Goal: Task Accomplishment & Management: Use online tool/utility

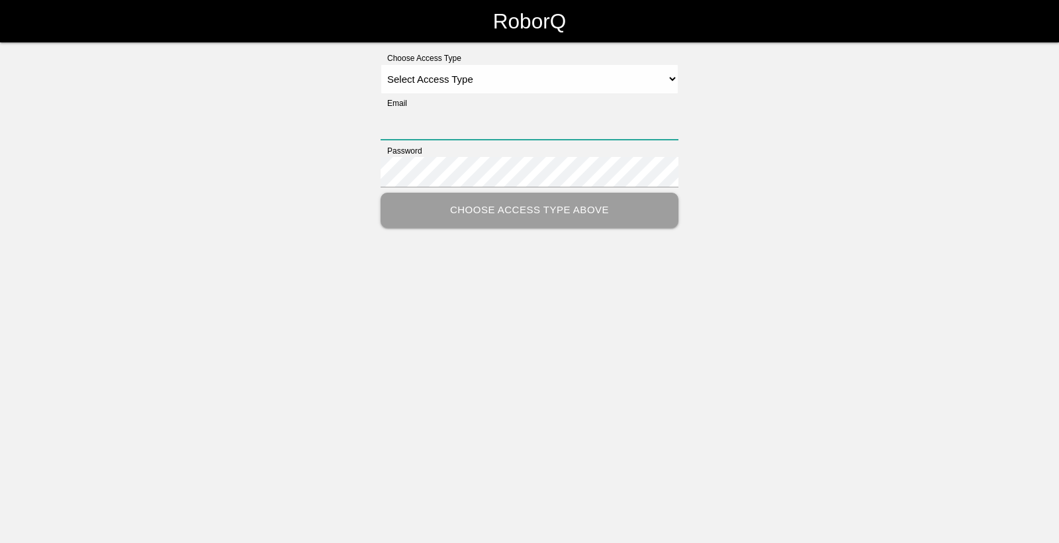
type input "[EMAIL_ADDRESS][DOMAIN_NAME]"
click at [504, 89] on select "Select Access Type Admin Customer Supervisor Worker" at bounding box center [529, 79] width 298 height 30
select select "Worker"
click at [380, 64] on select "Select Access Type Admin Customer Supervisor Worker" at bounding box center [529, 79] width 298 height 30
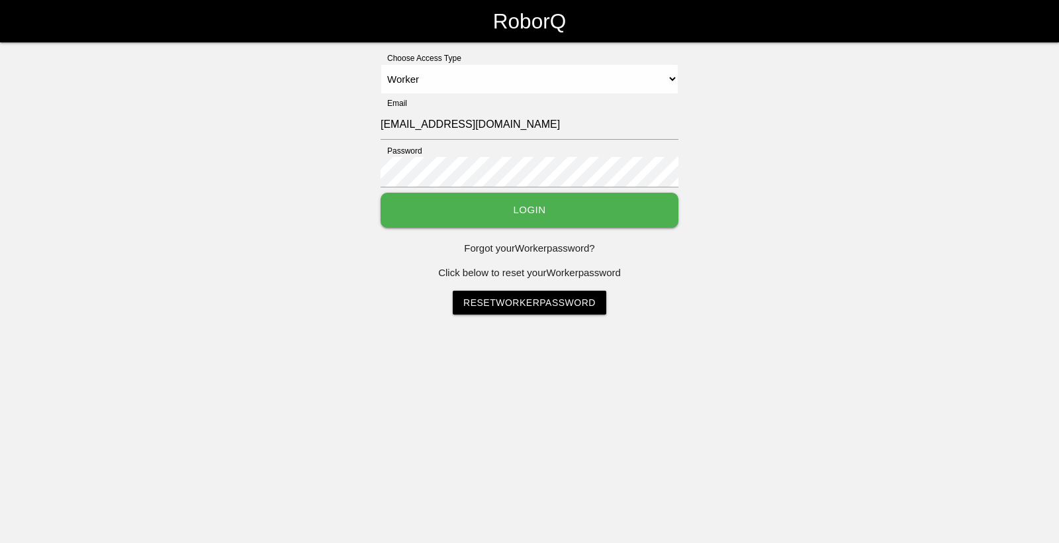
click at [521, 206] on button "Login" at bounding box center [529, 210] width 298 height 35
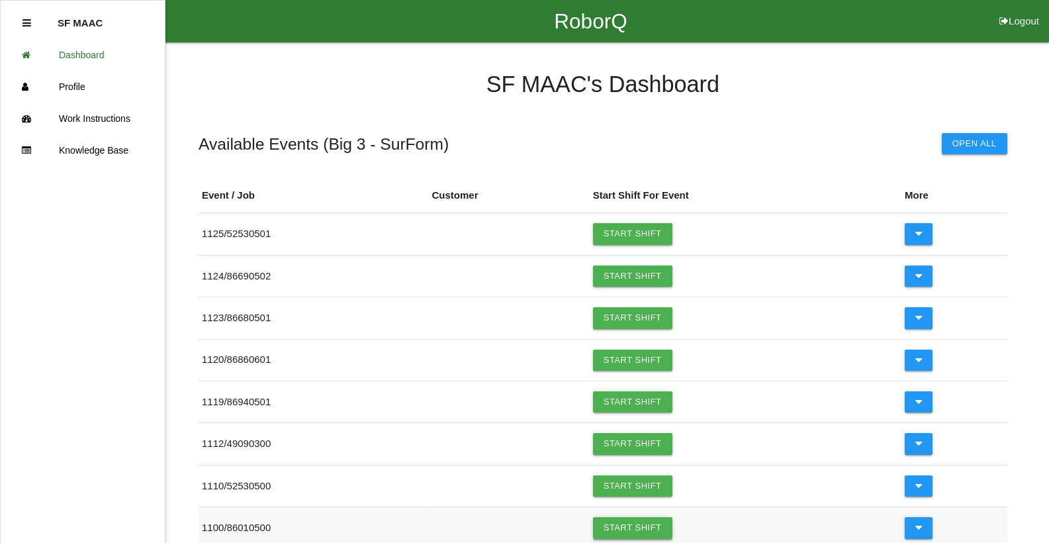
click at [671, 535] on link "Start Shift" at bounding box center [632, 527] width 79 height 21
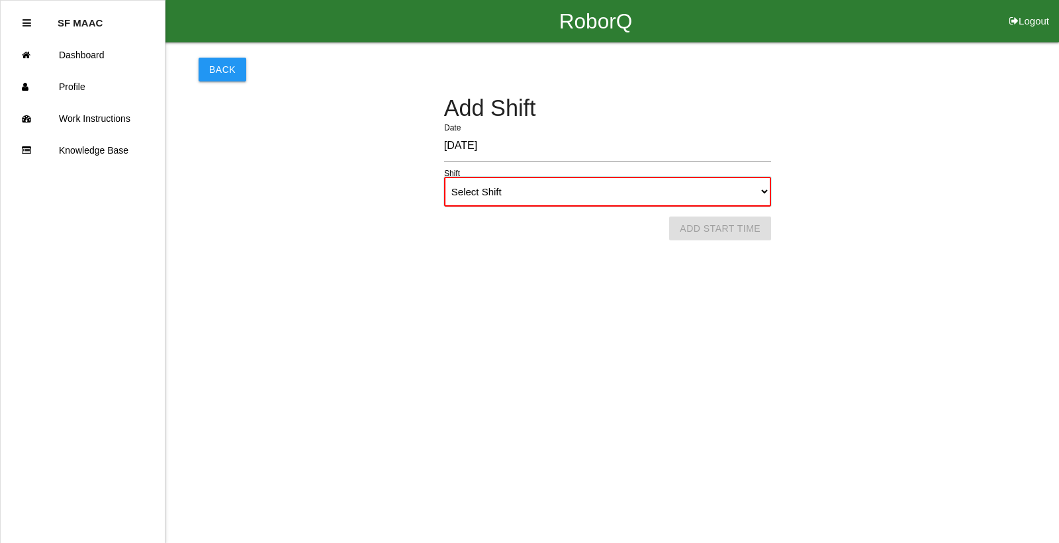
click at [627, 204] on select "Select Shift 1st Shift 2nd Shift 3rd Shift 4th Shift" at bounding box center [607, 192] width 327 height 30
select select "1"
click at [444, 177] on select "Select Shift 1st Shift 2nd Shift 3rd Shift 4th Shift" at bounding box center [607, 192] width 327 height 30
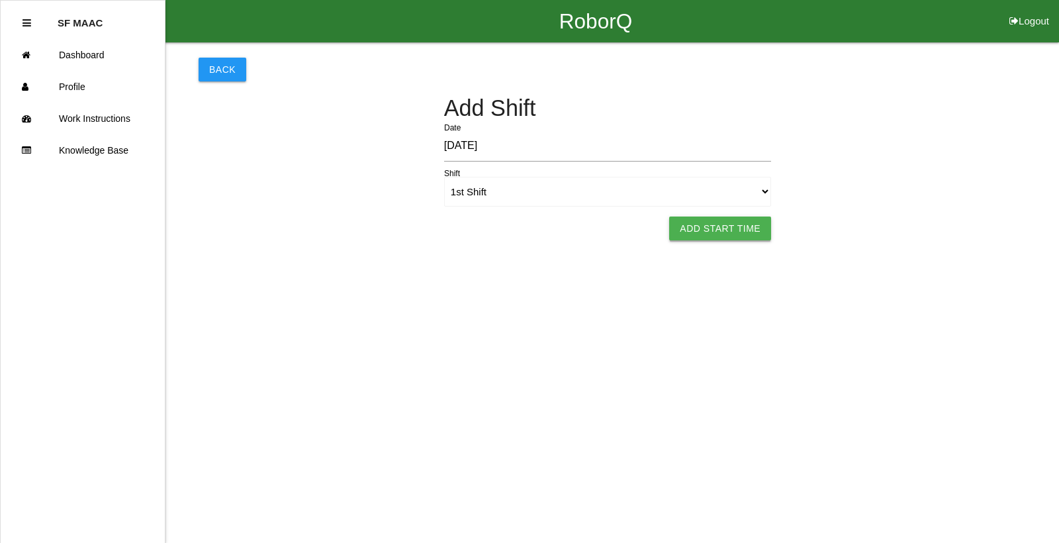
click at [746, 238] on button "Add Start Time" at bounding box center [720, 228] width 102 height 24
select select "6"
select select "46"
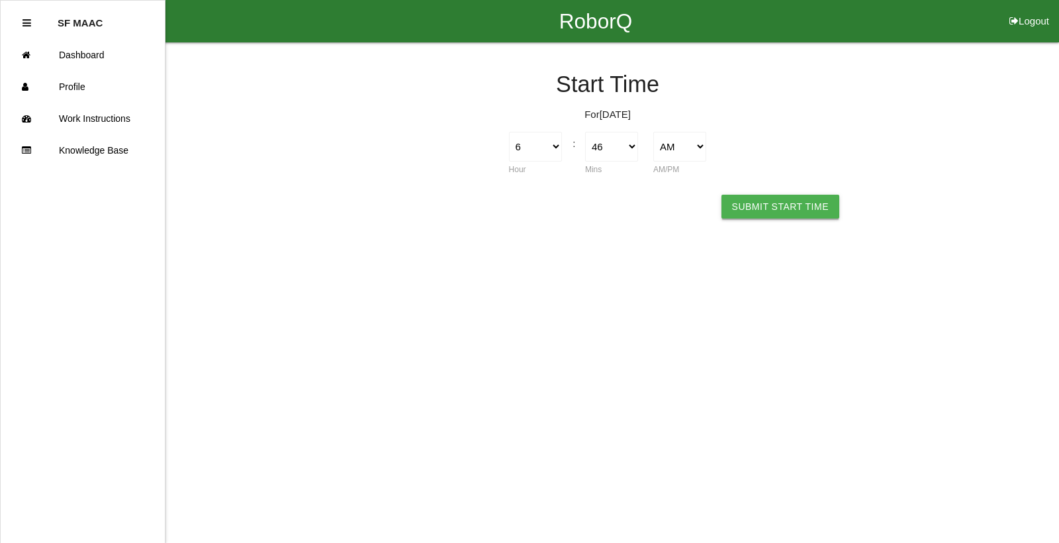
click at [757, 202] on button "Submit Start Time" at bounding box center [780, 207] width 118 height 24
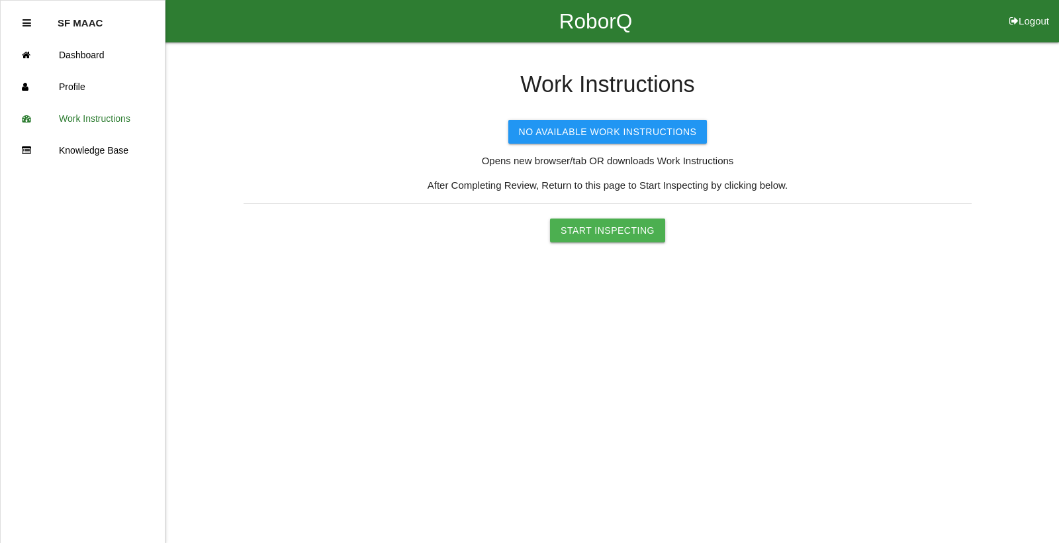
click at [613, 246] on html "RoborQ Logout SF MAAC Dashboard Profile Work Instructions Knowledge Base Work I…" at bounding box center [529, 154] width 1059 height 308
click at [617, 239] on button "Start Inspecting" at bounding box center [607, 230] width 115 height 24
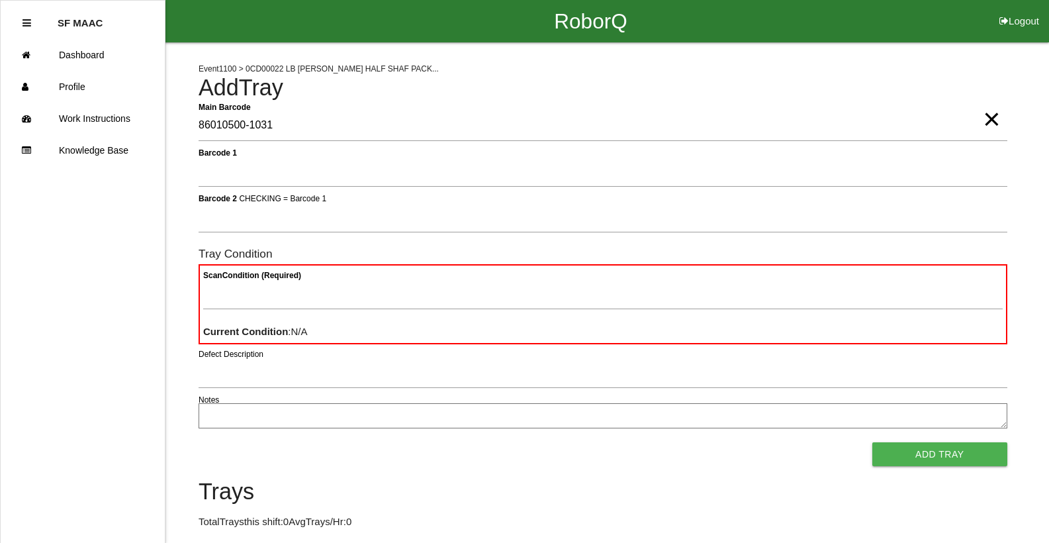
type Barcode "86010500-1031"
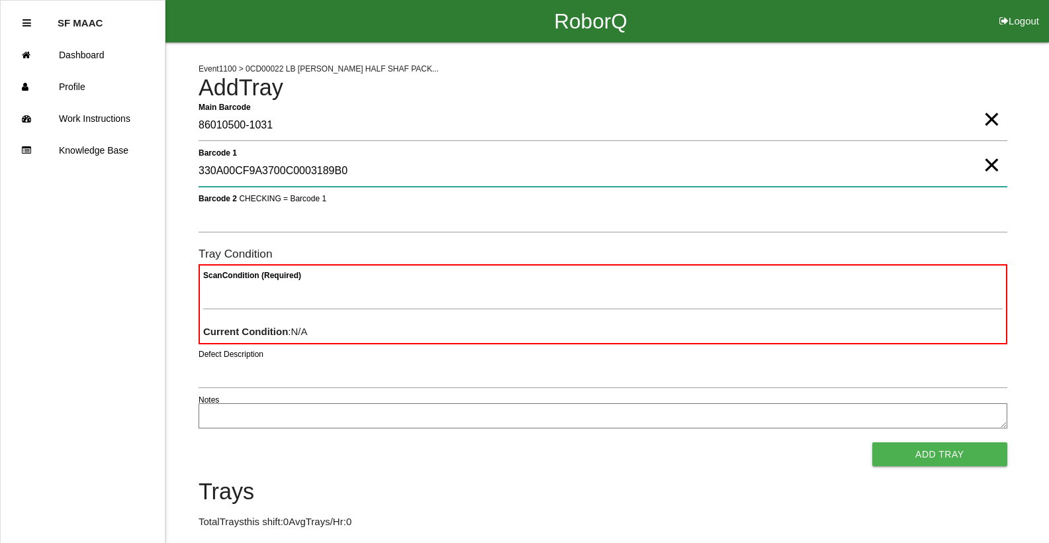
type 1 "330A00CF9A3700C0003189B0"
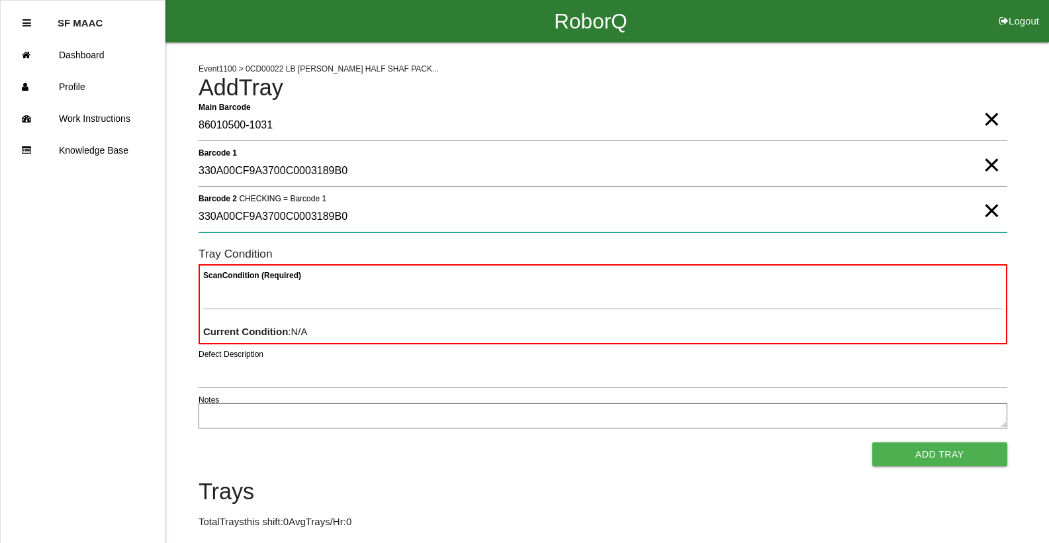
type 2 "330A00CF9A3700C0003189B0"
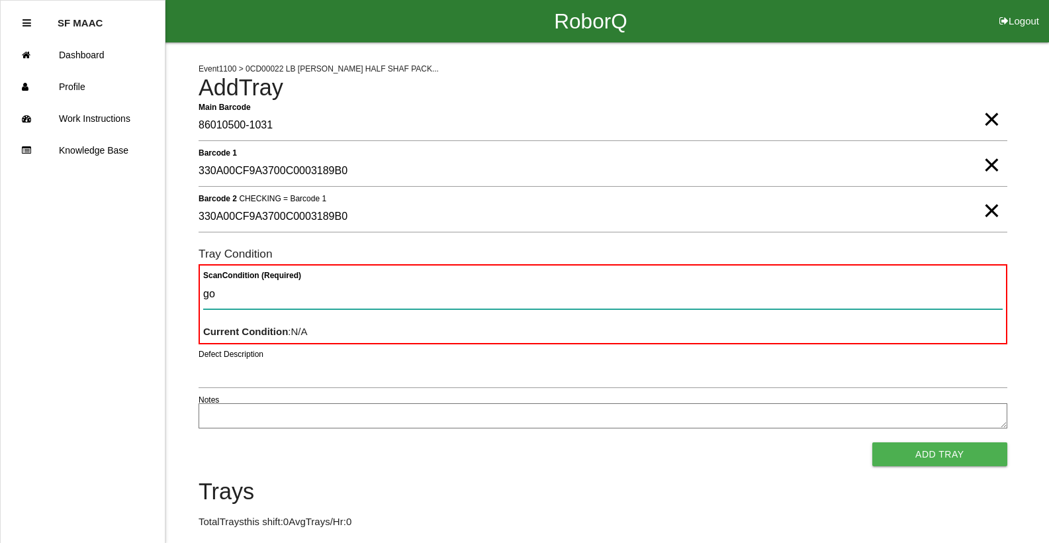
type Condition "goo"
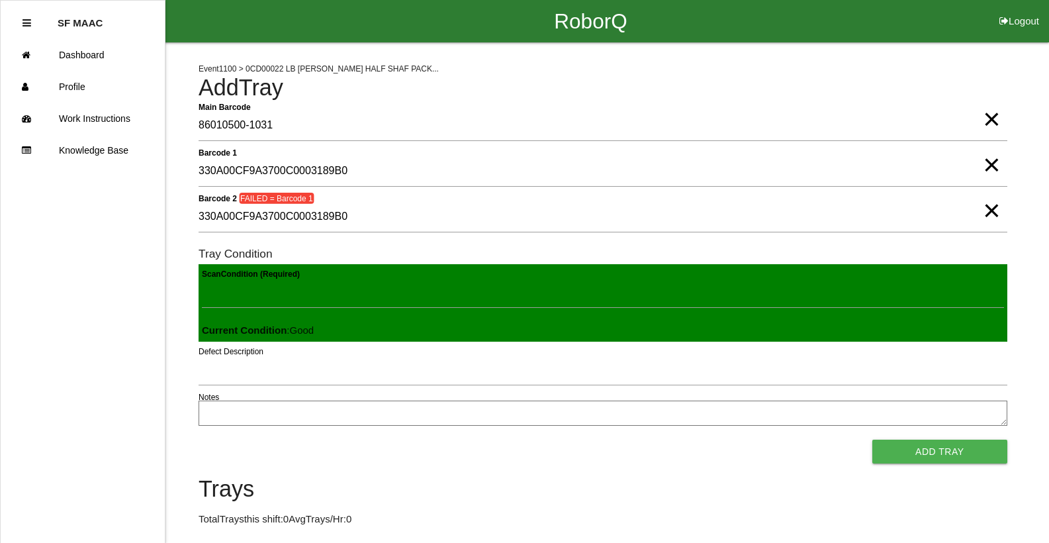
click at [872, 439] on button "Add Tray" at bounding box center [939, 451] width 135 height 24
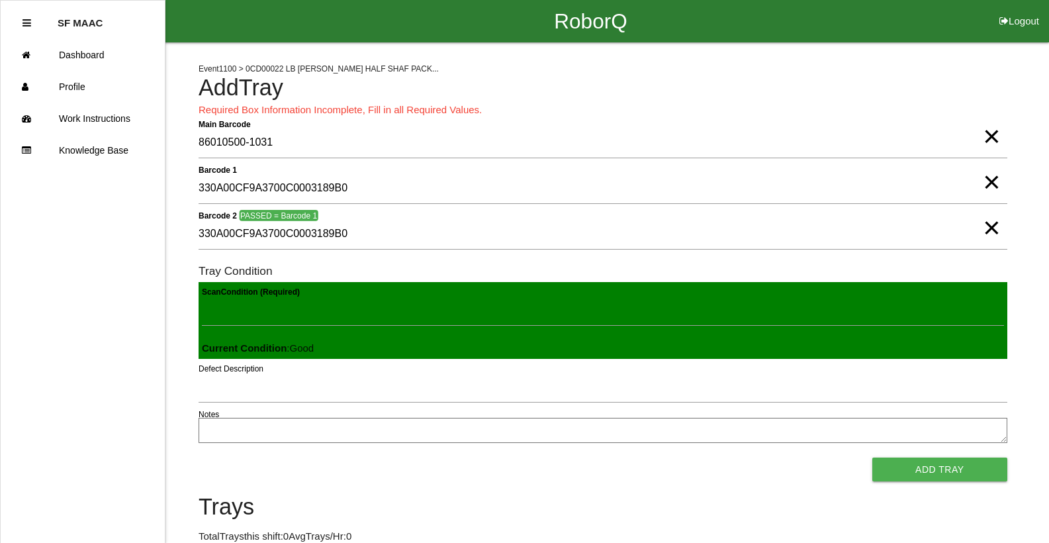
click at [994, 132] on span "×" at bounding box center [991, 123] width 17 height 26
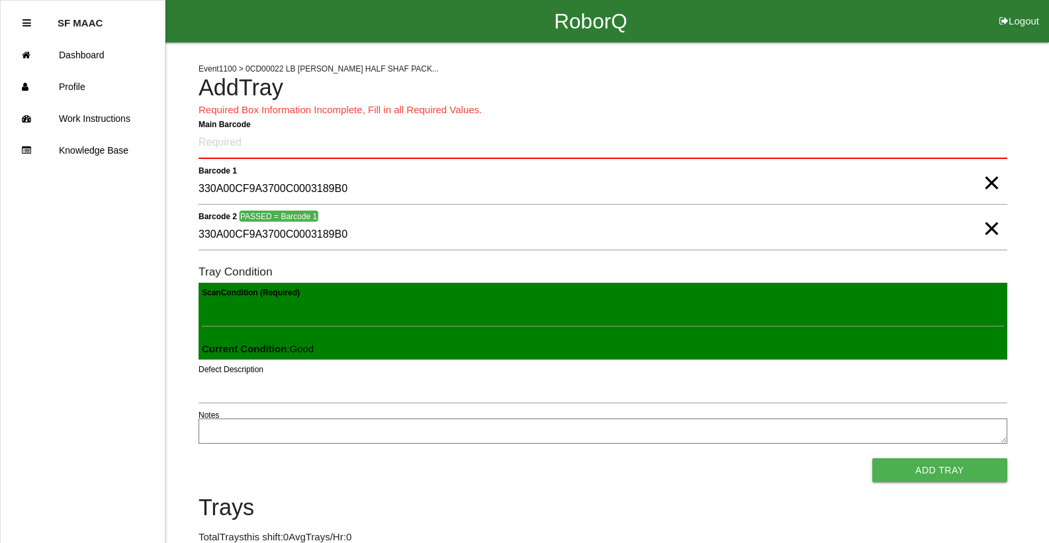
click at [983, 183] on span "×" at bounding box center [991, 169] width 17 height 26
click at [999, 228] on span "×" at bounding box center [991, 215] width 17 height 26
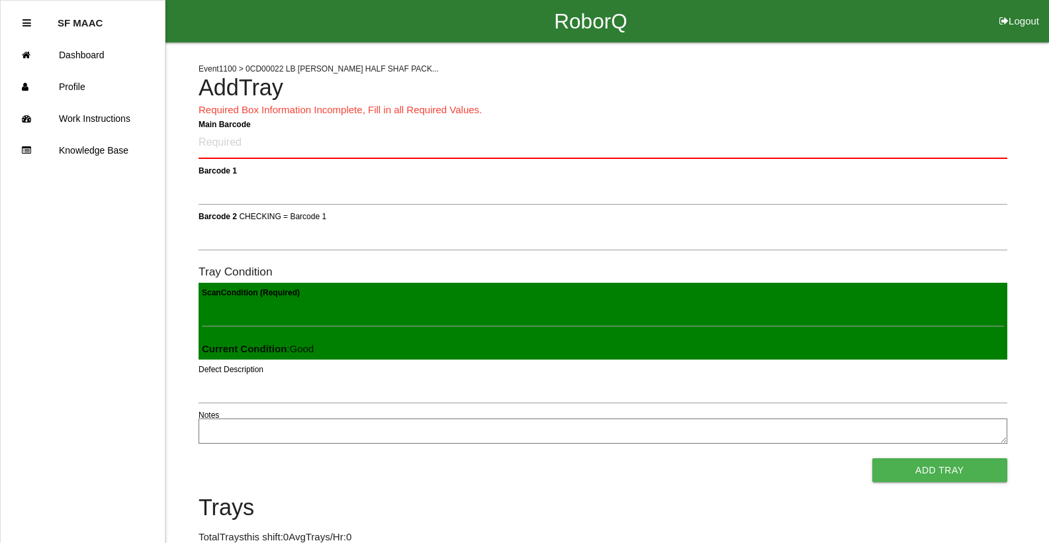
click at [999, 341] on div "Scan Condition (Required) Current Condition : Good" at bounding box center [603, 321] width 809 height 77
click at [911, 144] on Barcode "Main Barcode" at bounding box center [603, 143] width 809 height 31
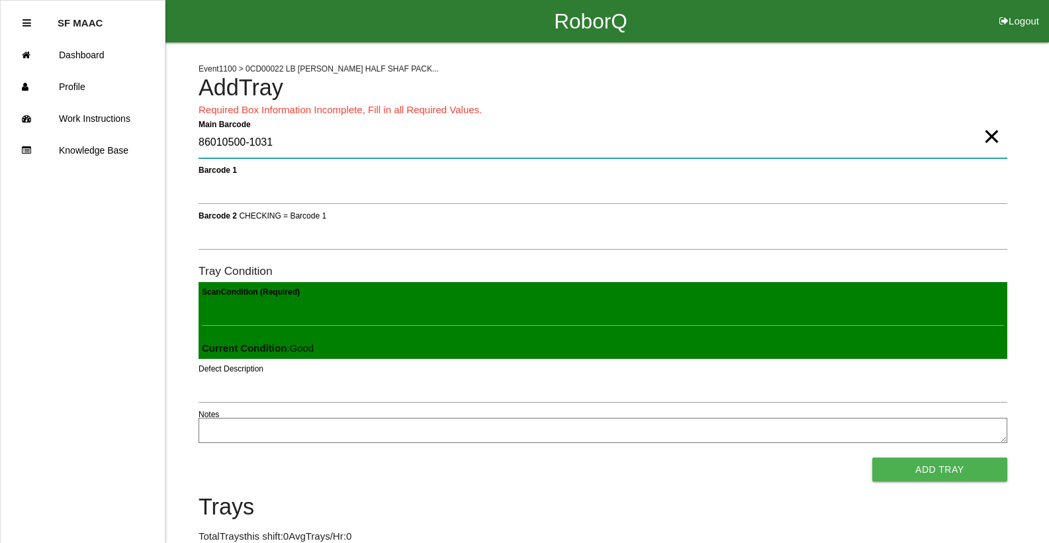
type Barcode "86010500-1031"
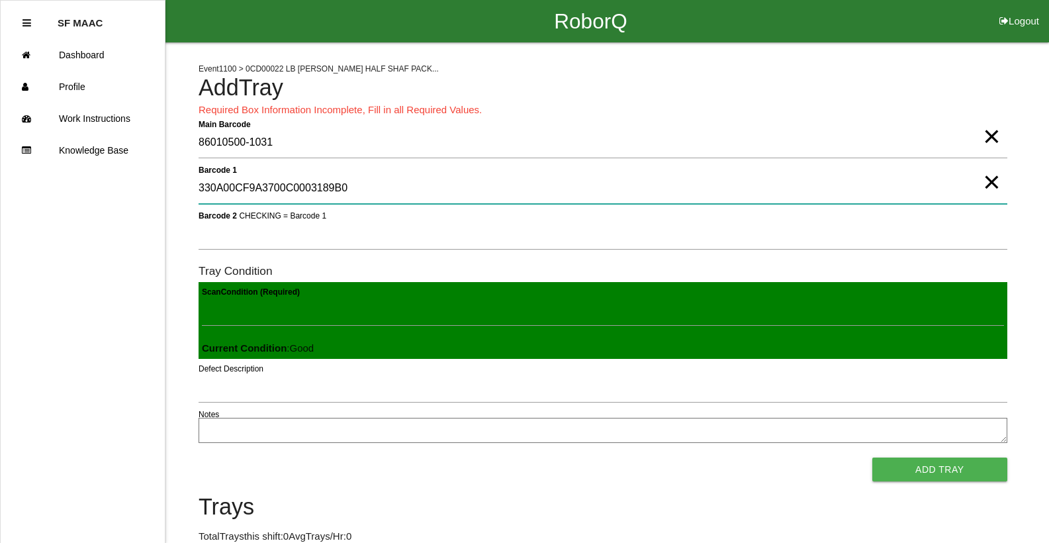
type 1 "330A00CF9A3700C0003189B0"
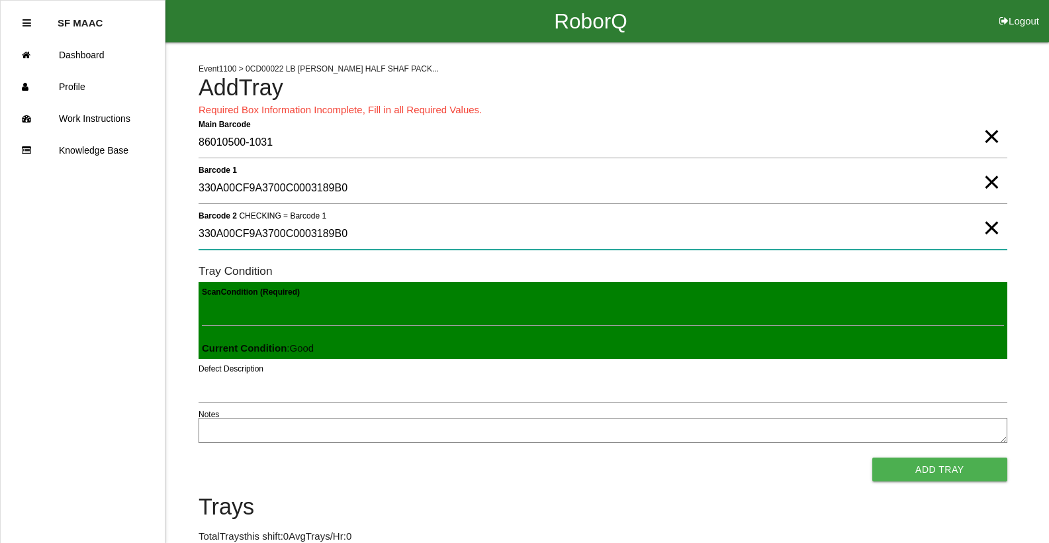
type 2 "330A00CF9A3700C0003189B0"
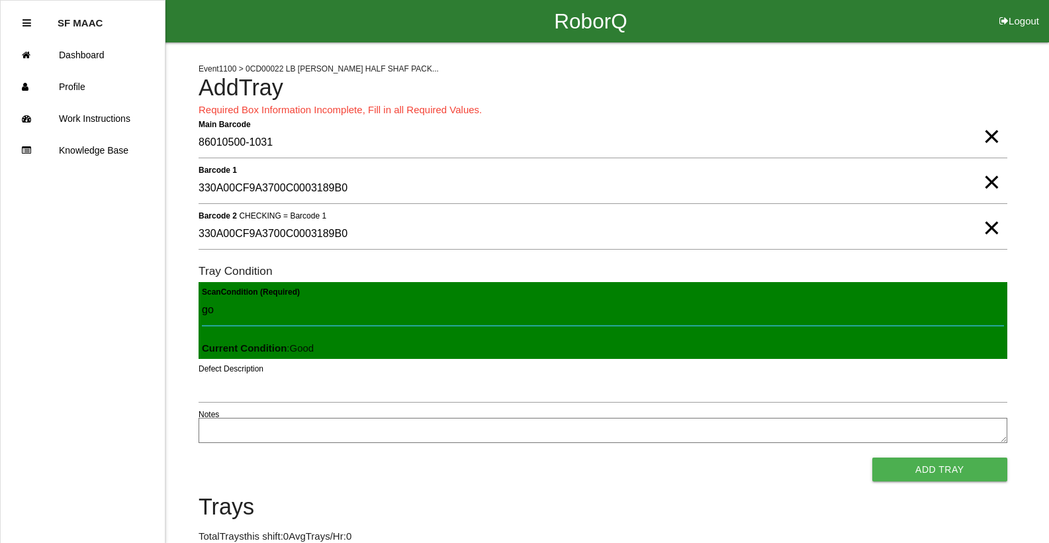
type Condition "goo"
click at [872, 457] on button "Add Tray" at bounding box center [939, 469] width 135 height 24
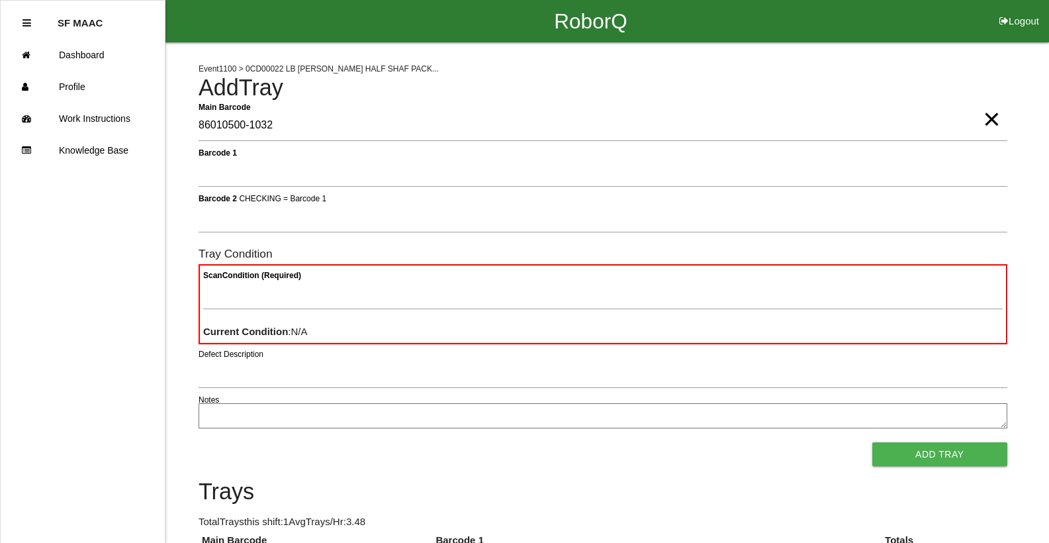
type Barcode "86010500-1032"
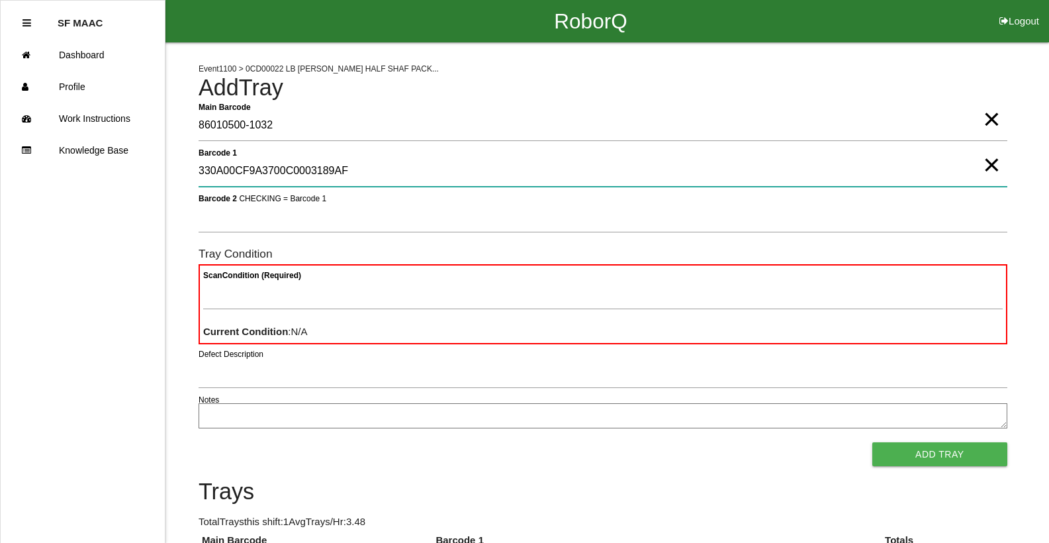
type 1 "330A00CF9A3700C0003189AF"
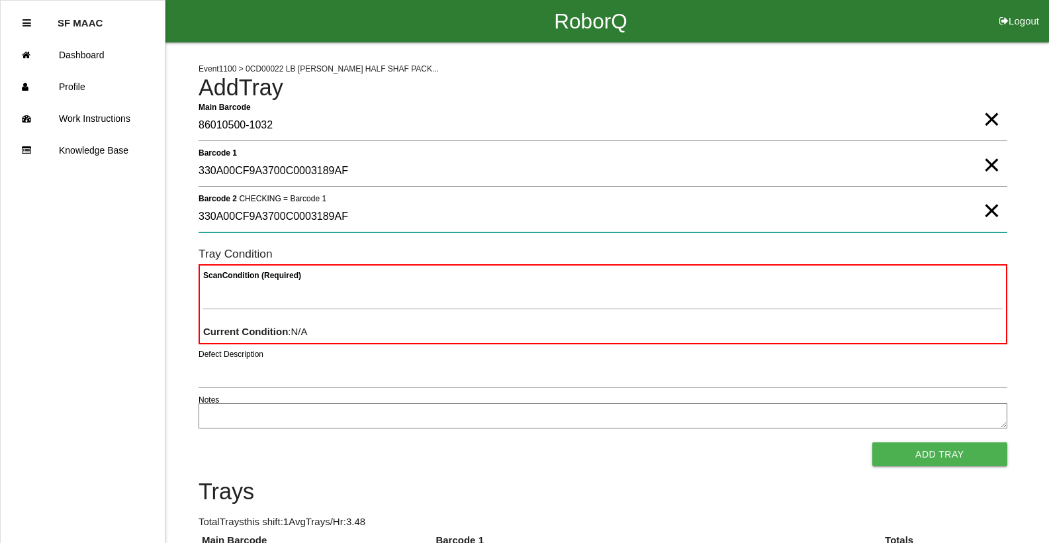
type 2 "330A00CF9A3700C0003189AF"
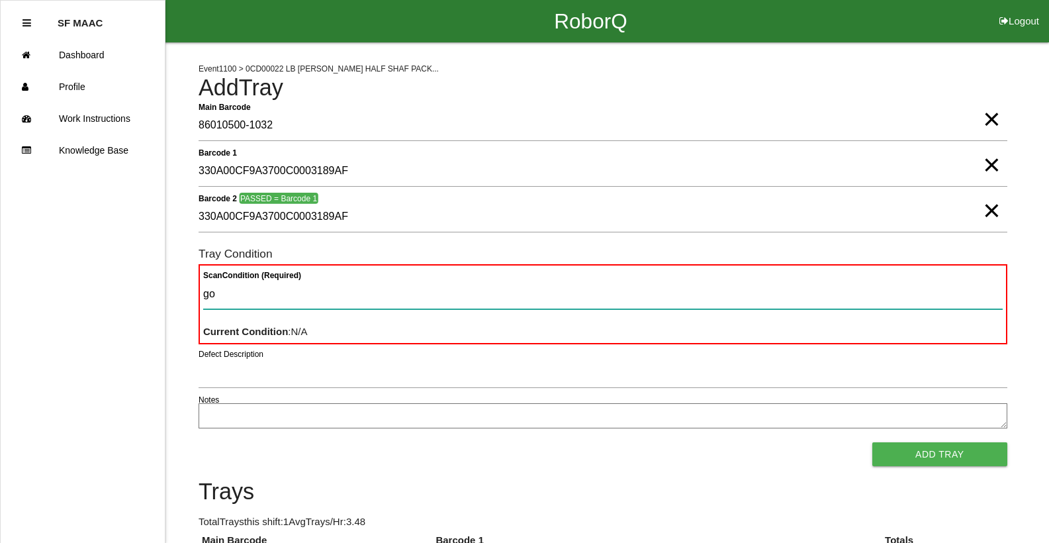
type Condition "goo"
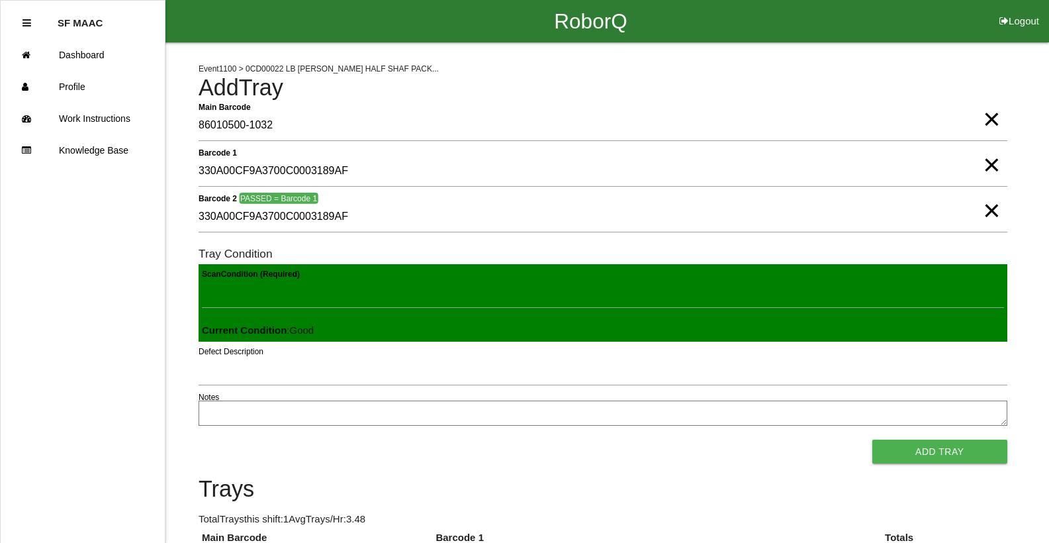
click at [872, 439] on button "Add Tray" at bounding box center [939, 451] width 135 height 24
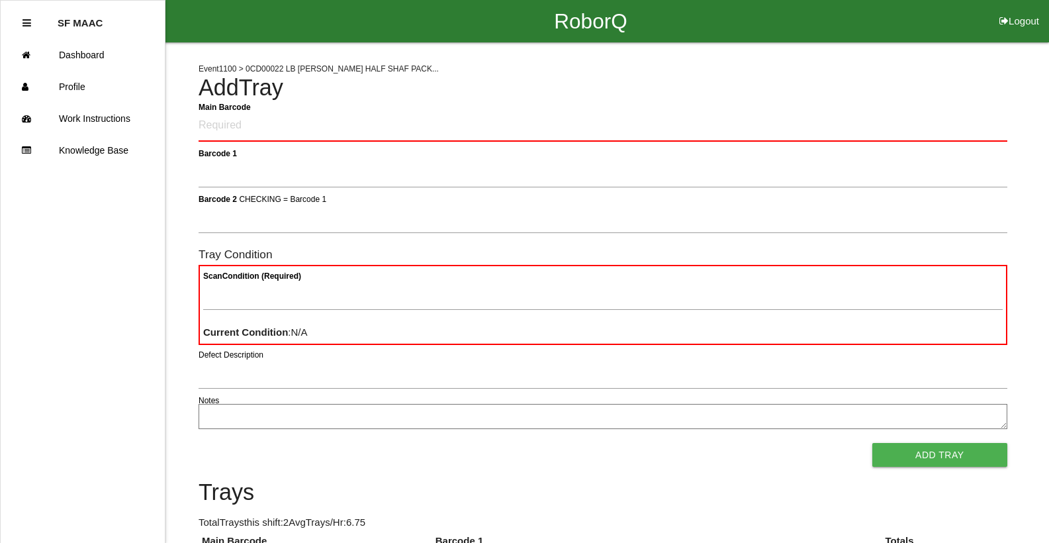
click button "Logout" at bounding box center [1019, 5] width 60 height 10
select select "Worker"
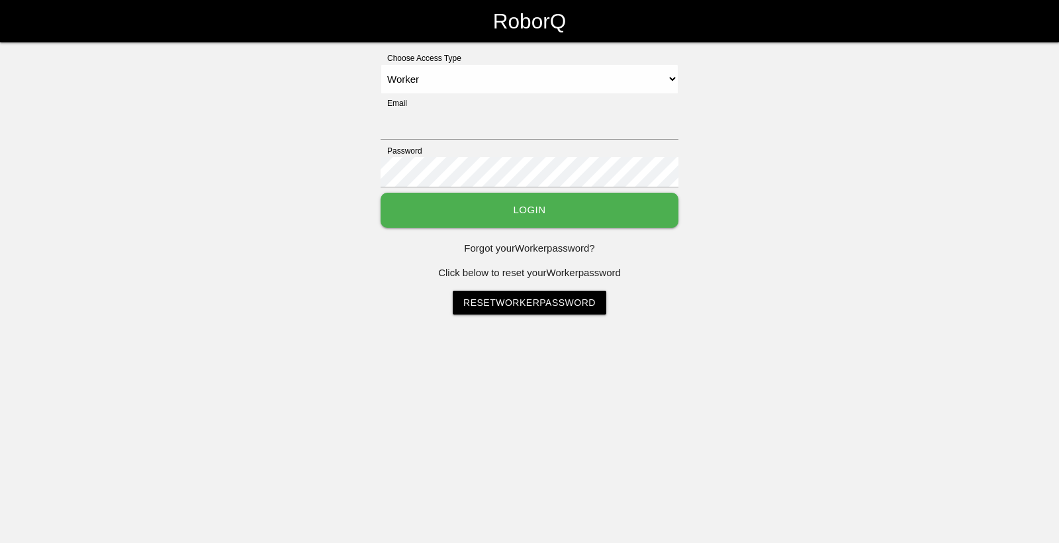
type input "[EMAIL_ADDRESS][DOMAIN_NAME]"
click at [380, 64] on select "Select Access Type Admin Customer Supervisor Worker" at bounding box center [529, 79] width 298 height 30
click at [591, 209] on button "Login" at bounding box center [529, 210] width 298 height 35
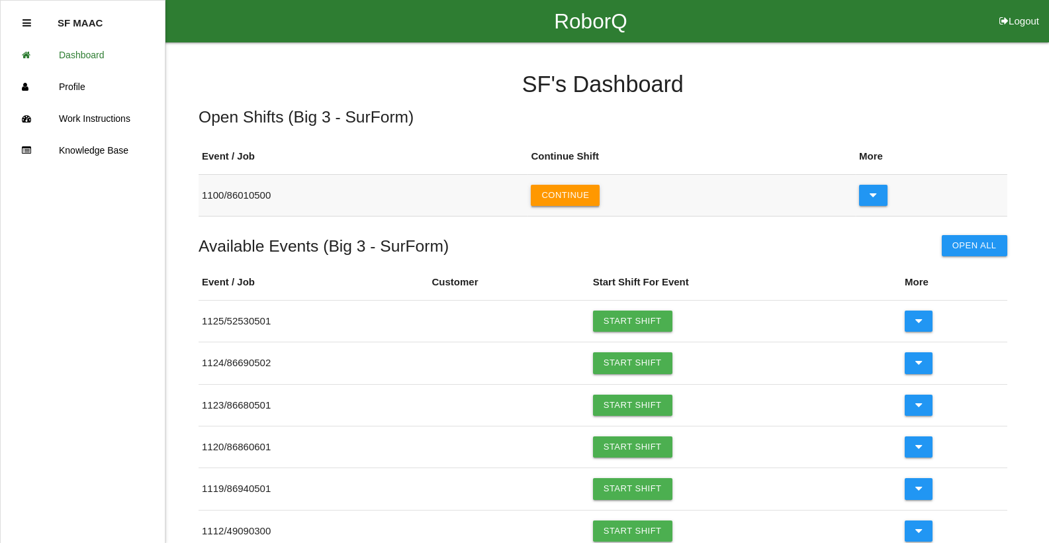
click at [571, 201] on button "Continue" at bounding box center [565, 195] width 69 height 21
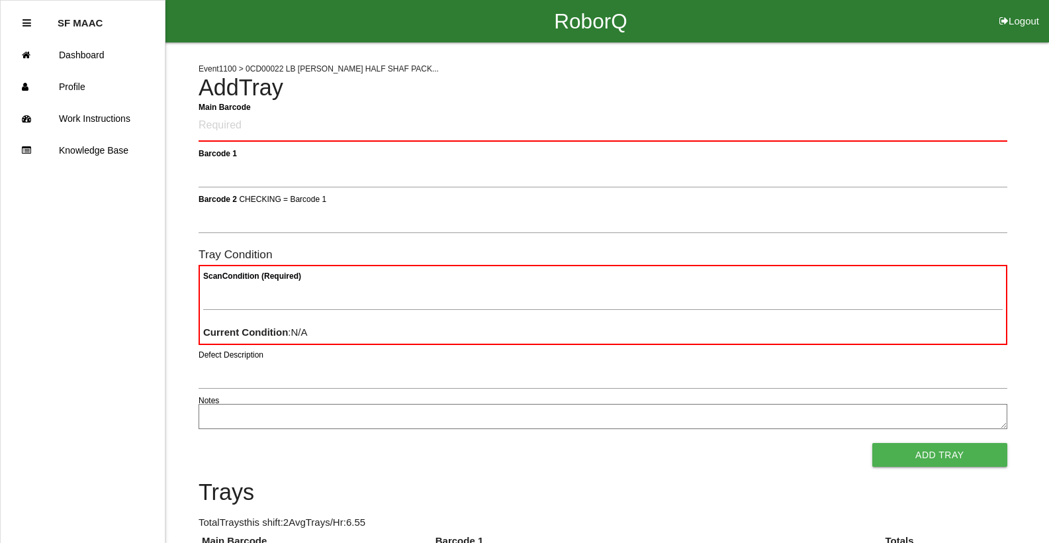
click at [599, 126] on Barcode "Main Barcode" at bounding box center [603, 126] width 809 height 31
type Barcode "86010500-1033"
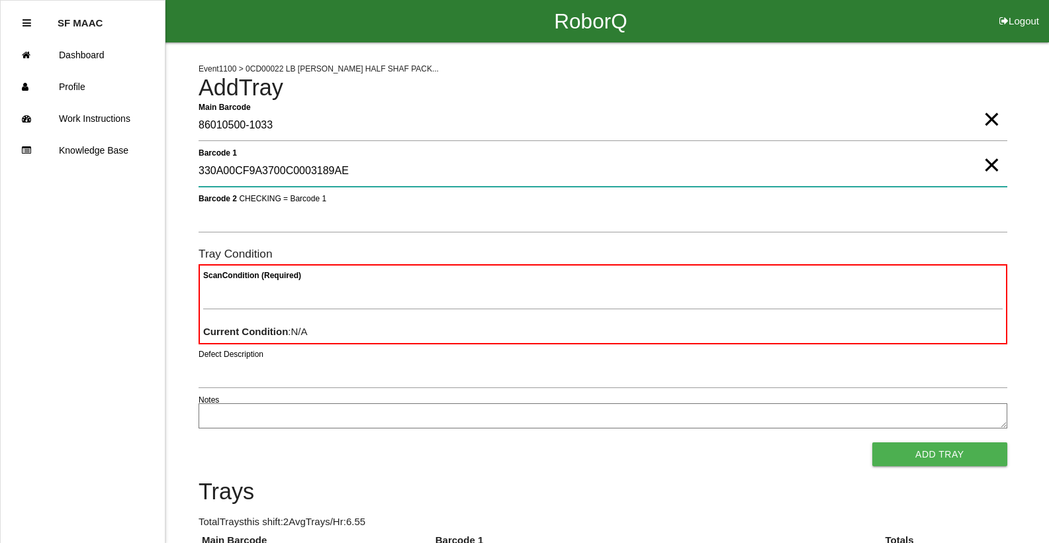
type 1 "330A00CF9A3700C0003189AE"
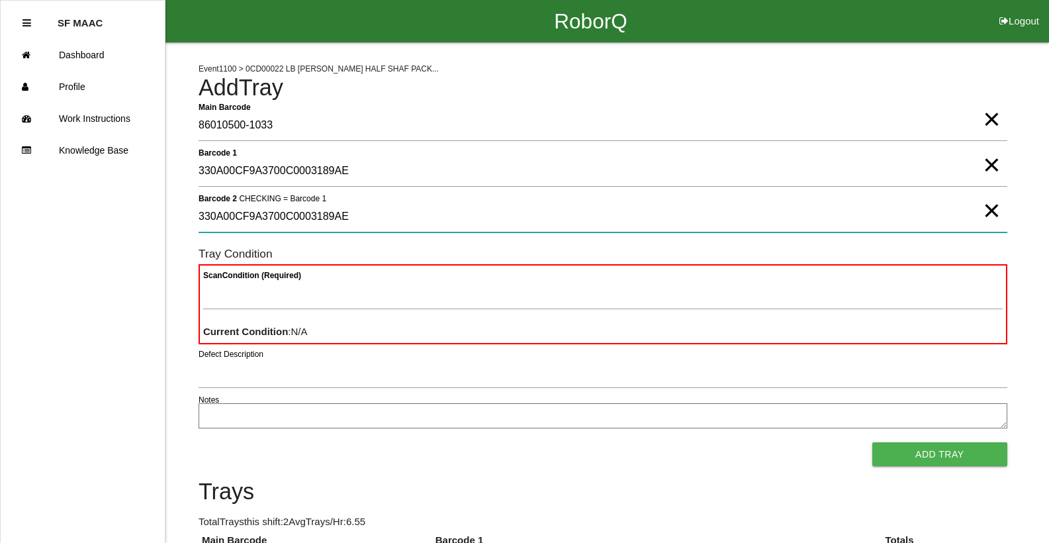
type 2 "330A00CF9A3700C0003189AE"
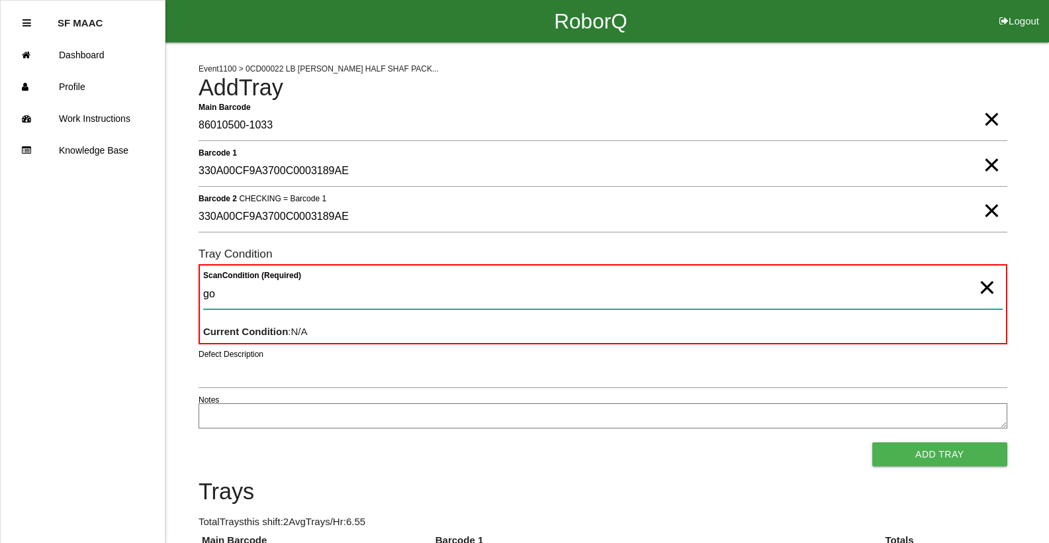
type Condition "goo"
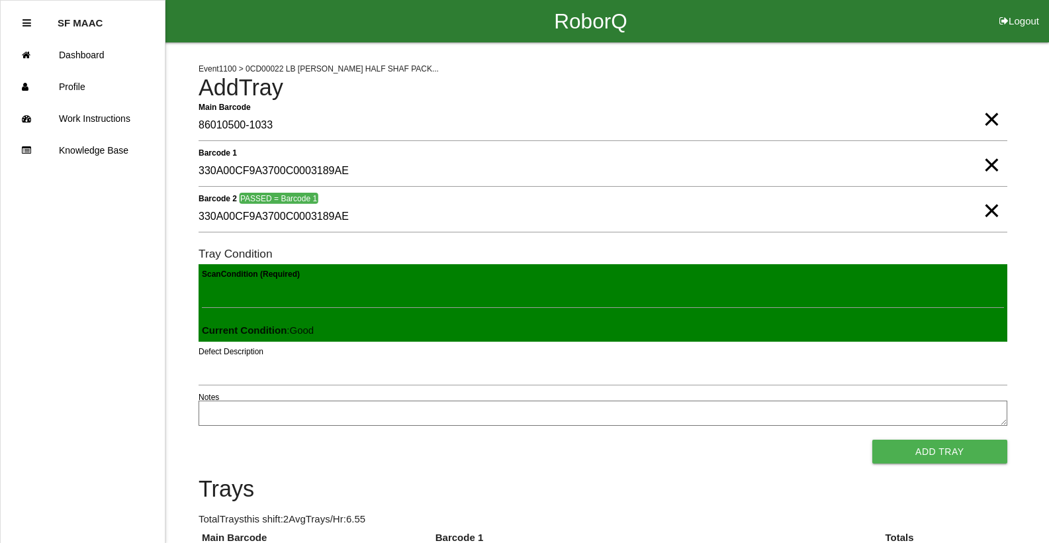
click at [872, 439] on button "Add Tray" at bounding box center [939, 451] width 135 height 24
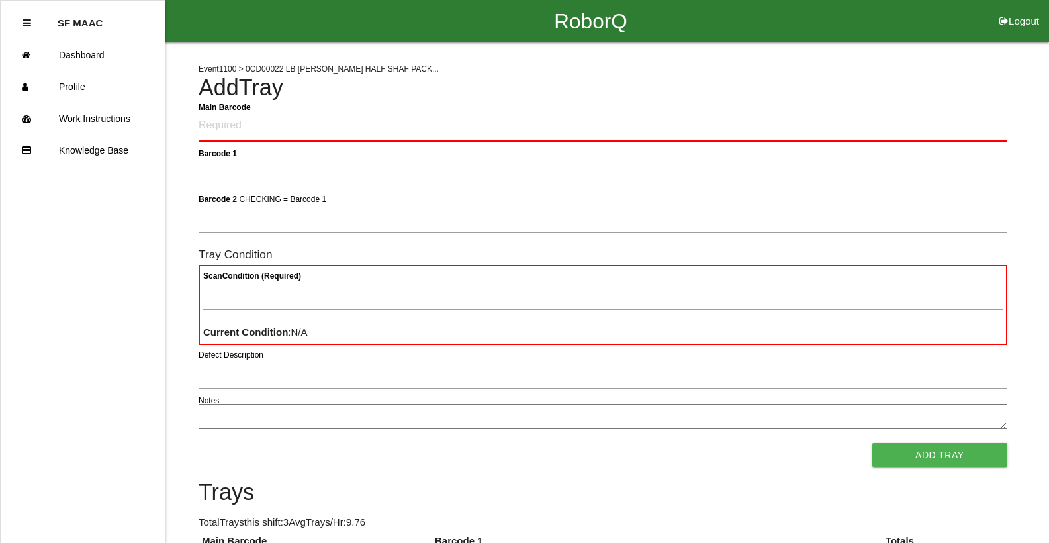
type Barcode "86010500-1034"
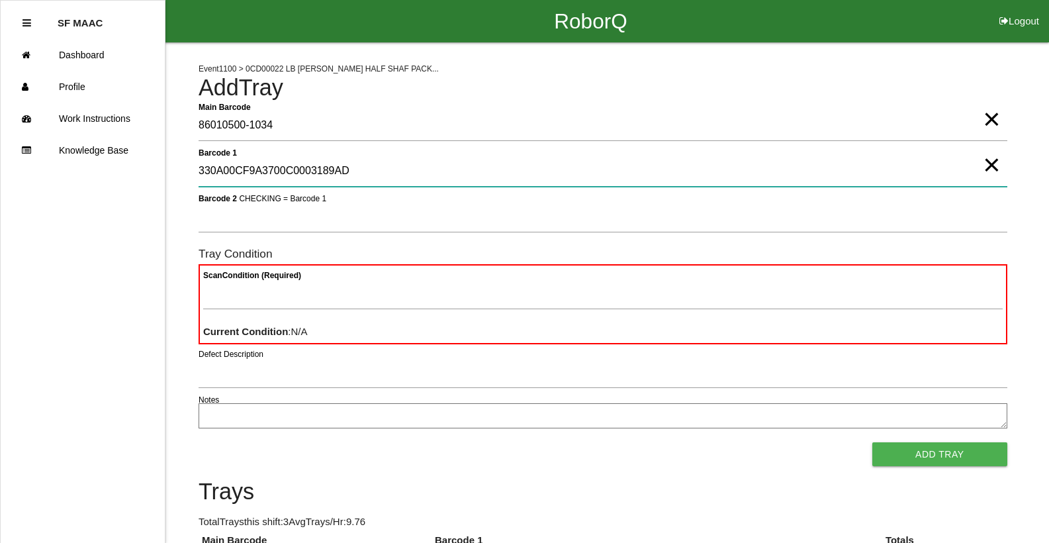
type 1 "330A00CF9A3700C0003189AD"
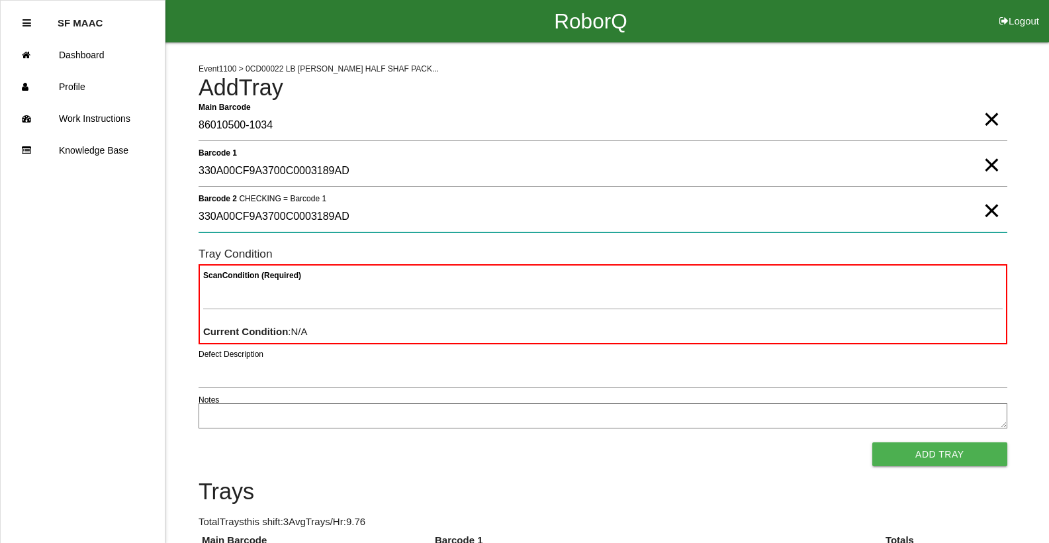
type 2 "330A00CF9A3700C0003189AD"
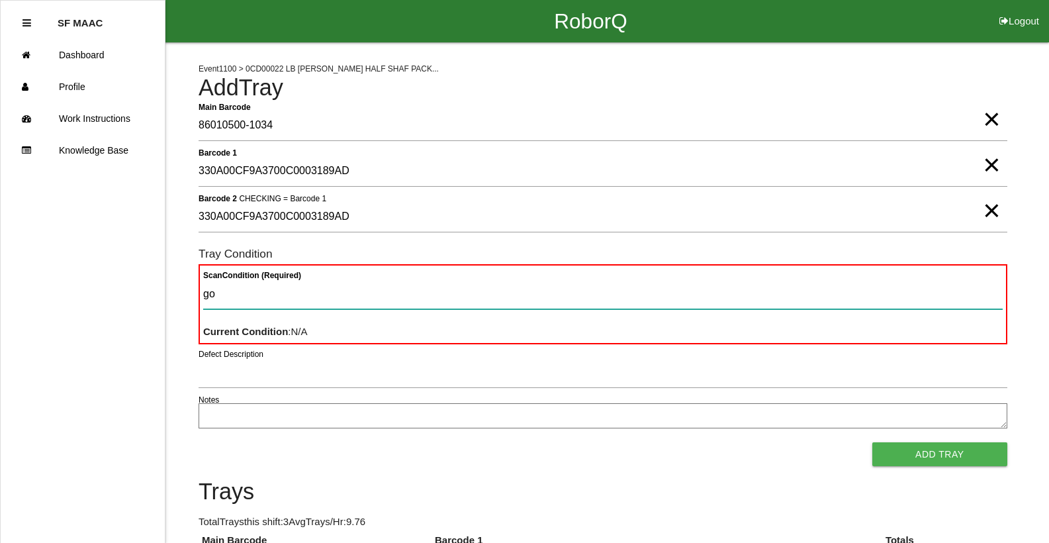
type Condition "goo"
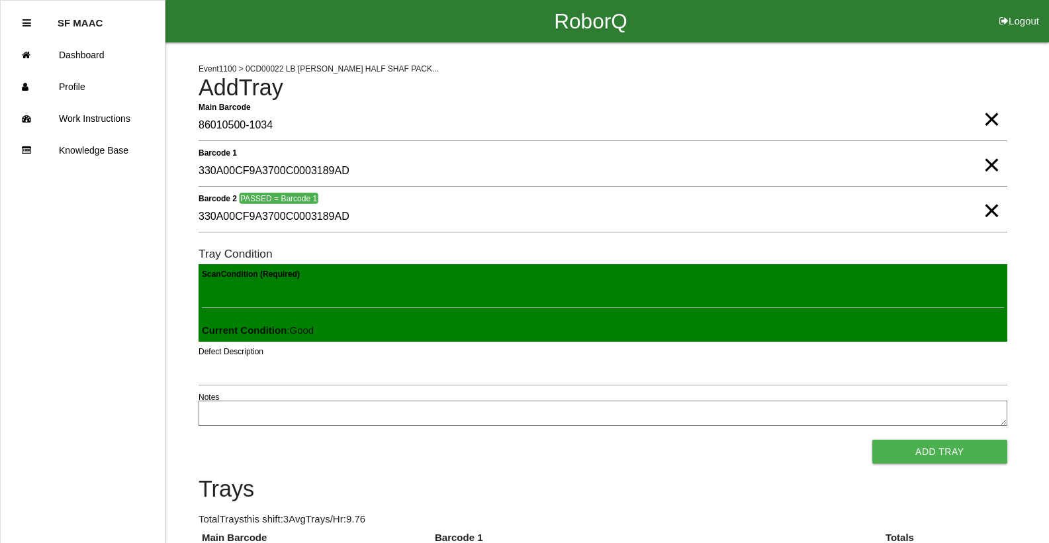
click at [872, 439] on button "Add Tray" at bounding box center [939, 451] width 135 height 24
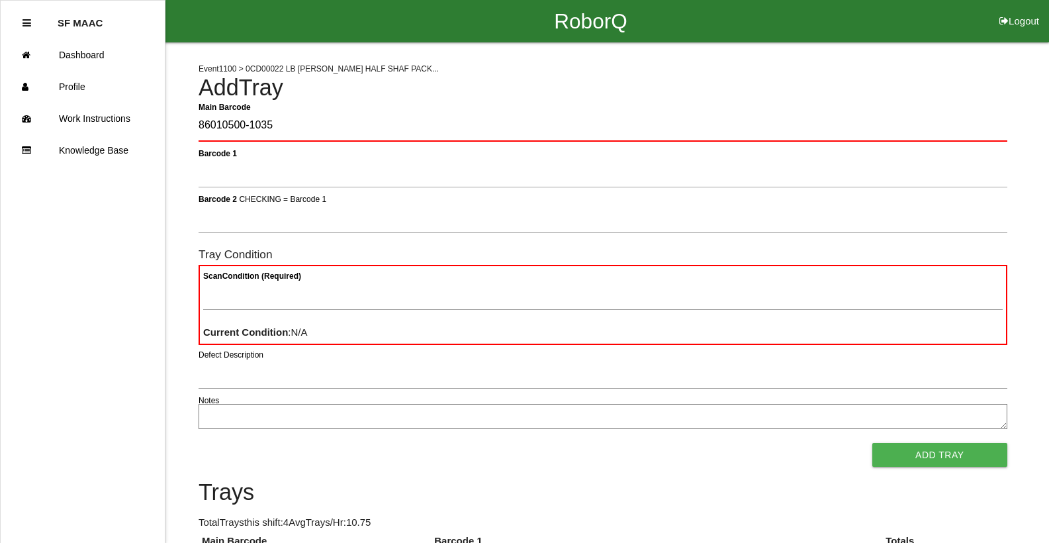
type Barcode "86010500-1035"
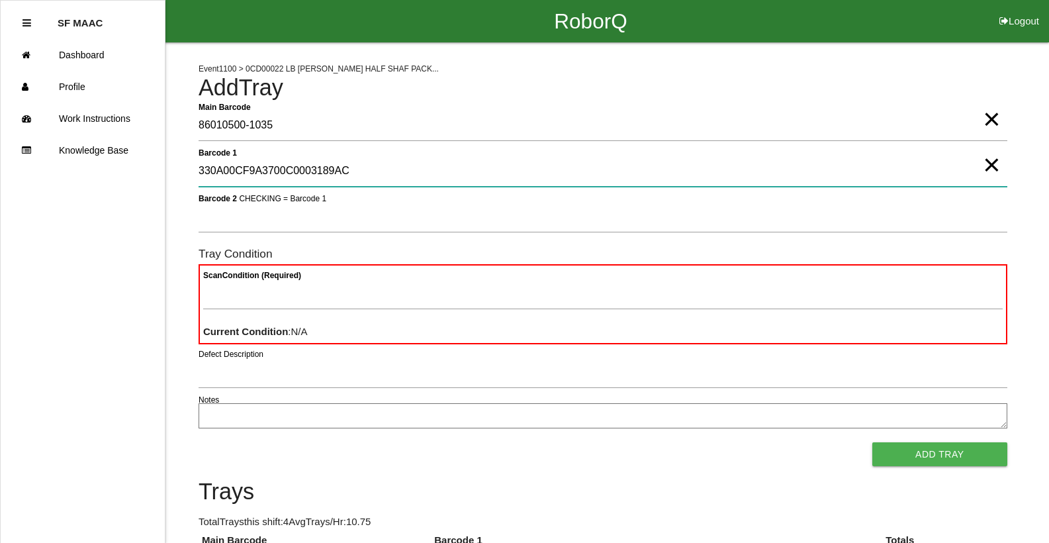
type 1 "330A00CF9A3700C0003189AC"
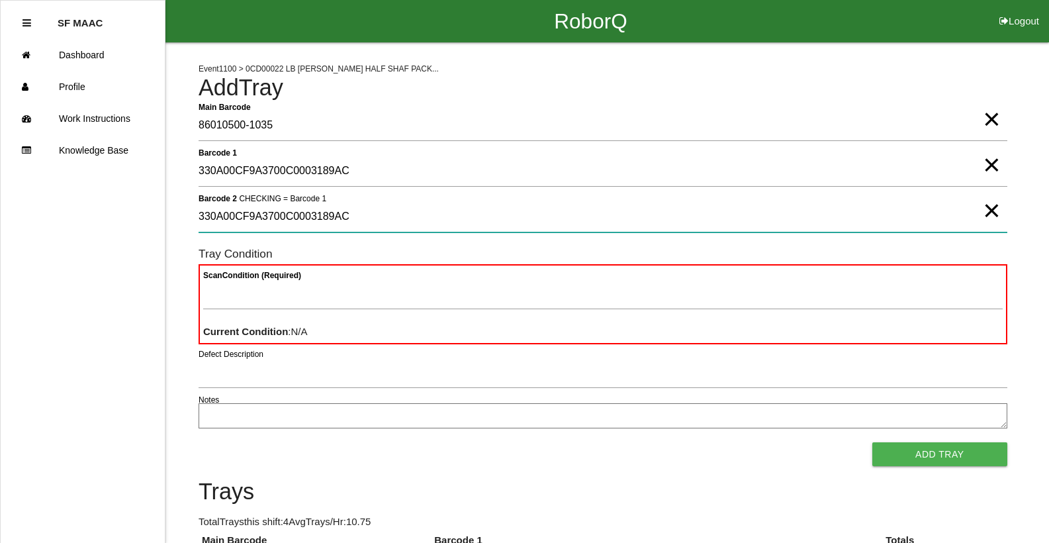
type 2 "330A00CF9A3700C0003189AC"
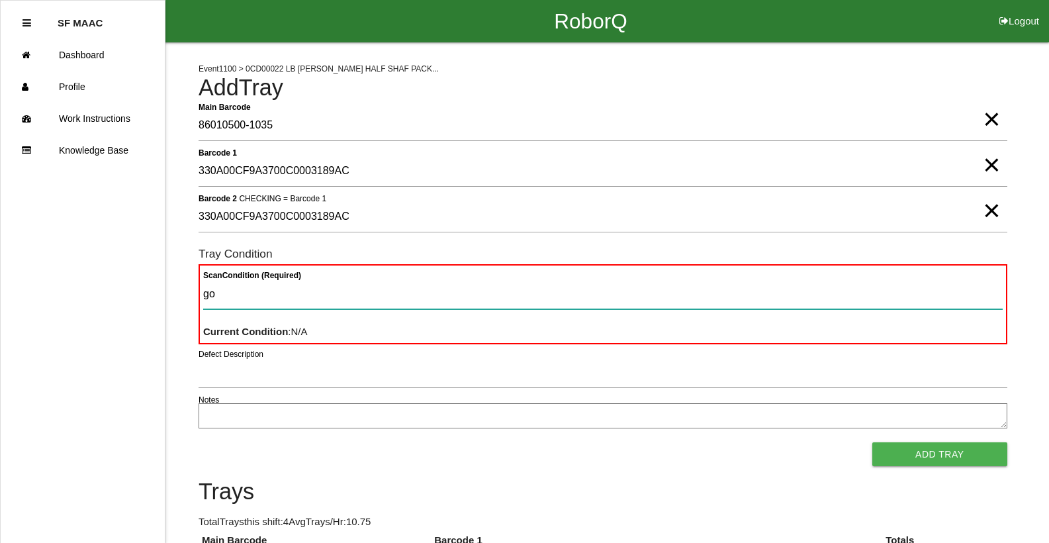
type Condition "goo"
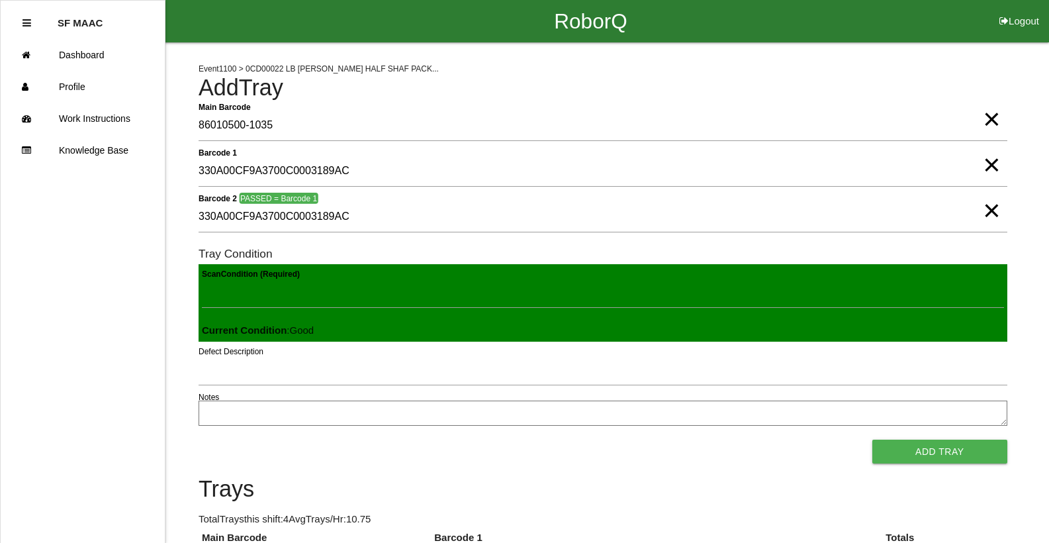
click at [872, 439] on button "Add Tray" at bounding box center [939, 451] width 135 height 24
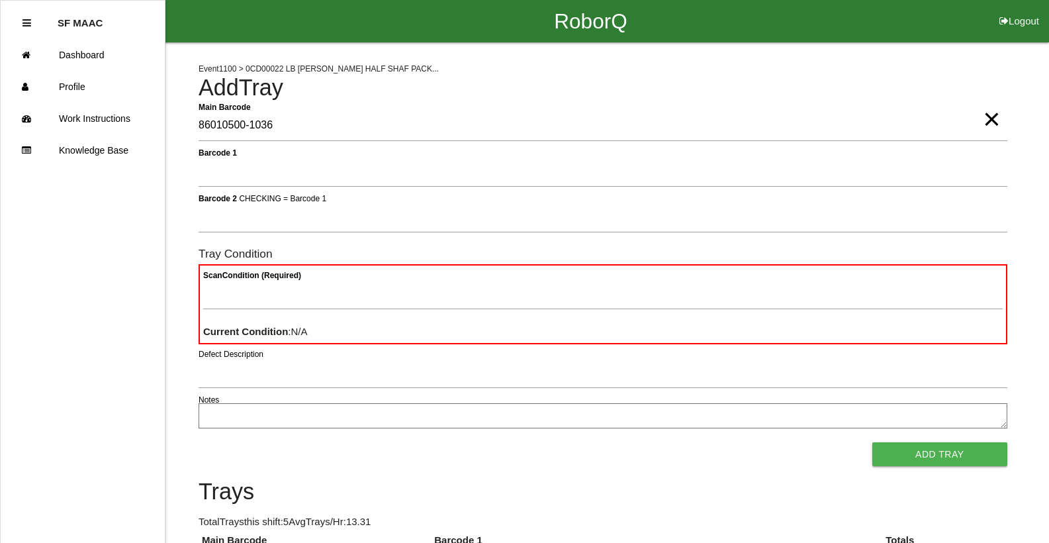
type Barcode "86010500-1036"
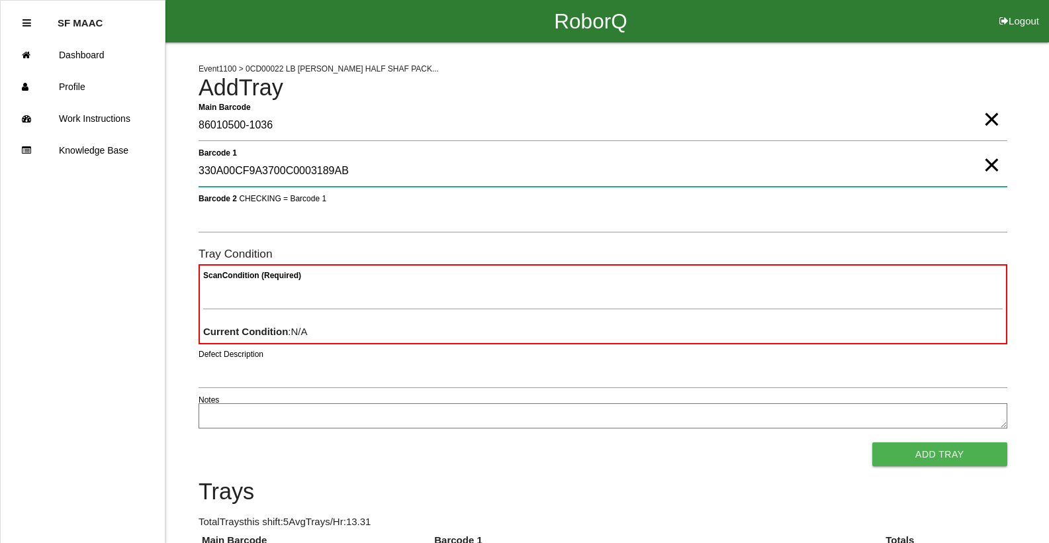
type 1 "330A00CF9A3700C0003189AB"
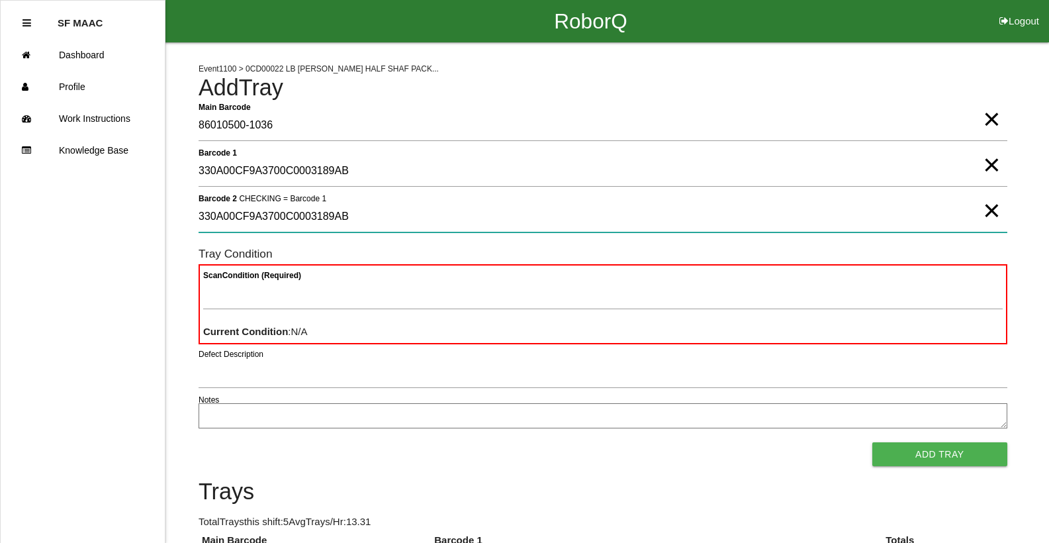
type 2 "330A00CF9A3700C0003189AB"
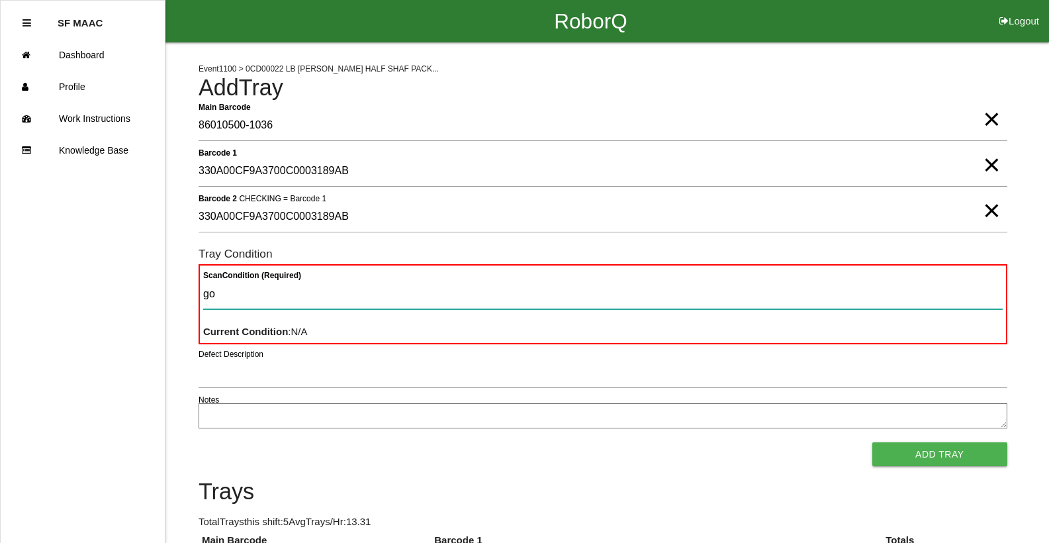
type Condition "goo"
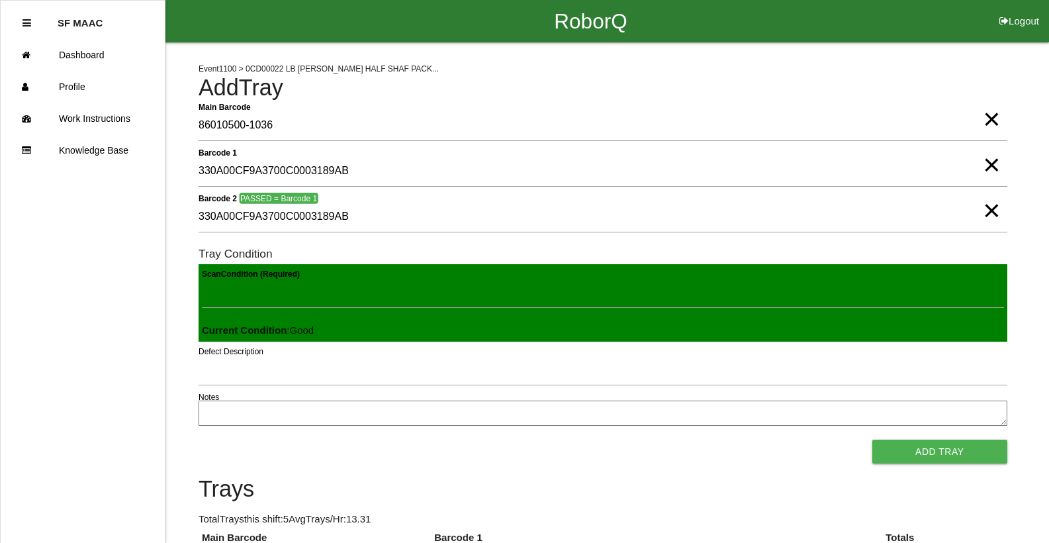
click at [872, 439] on button "Add Tray" at bounding box center [939, 451] width 135 height 24
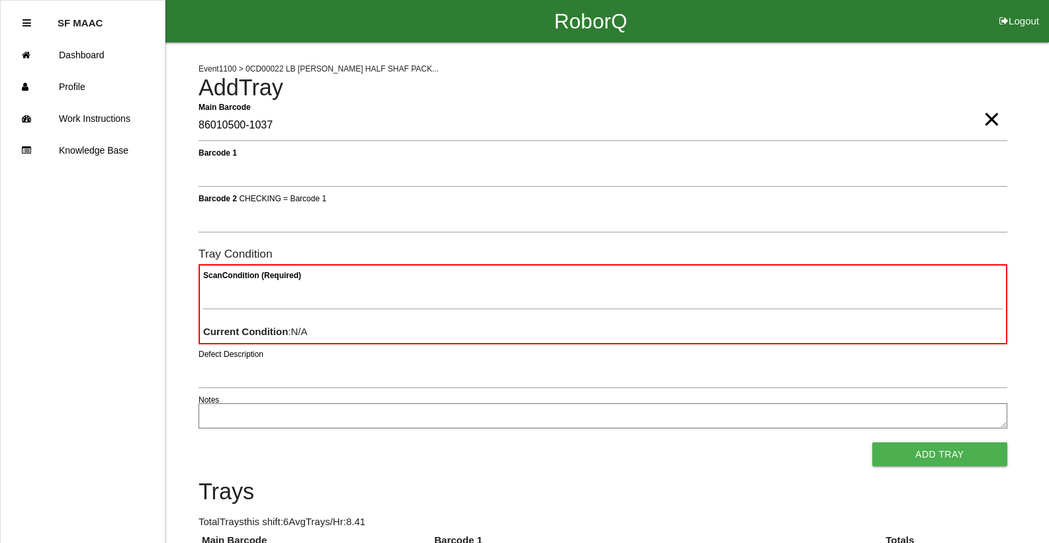
type Barcode "86010500-1037"
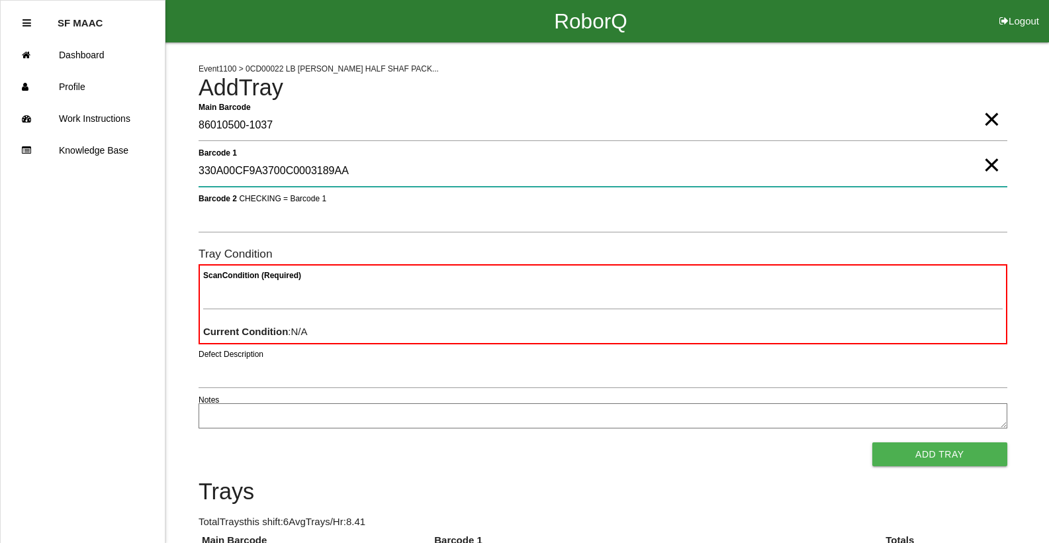
type 1 "330A00CF9A3700C0003189AA"
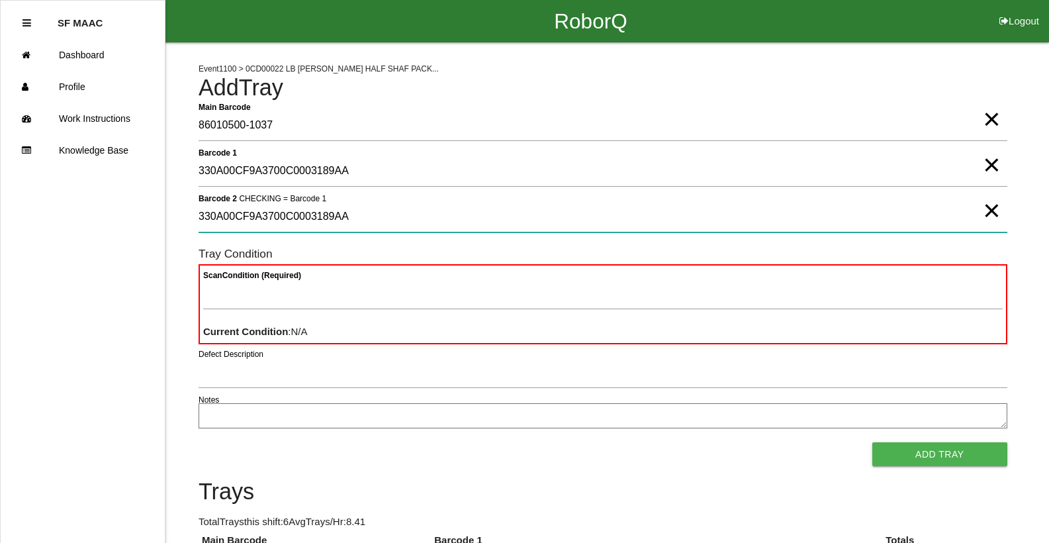
type 2 "330A00CF9A3700C0003189AA"
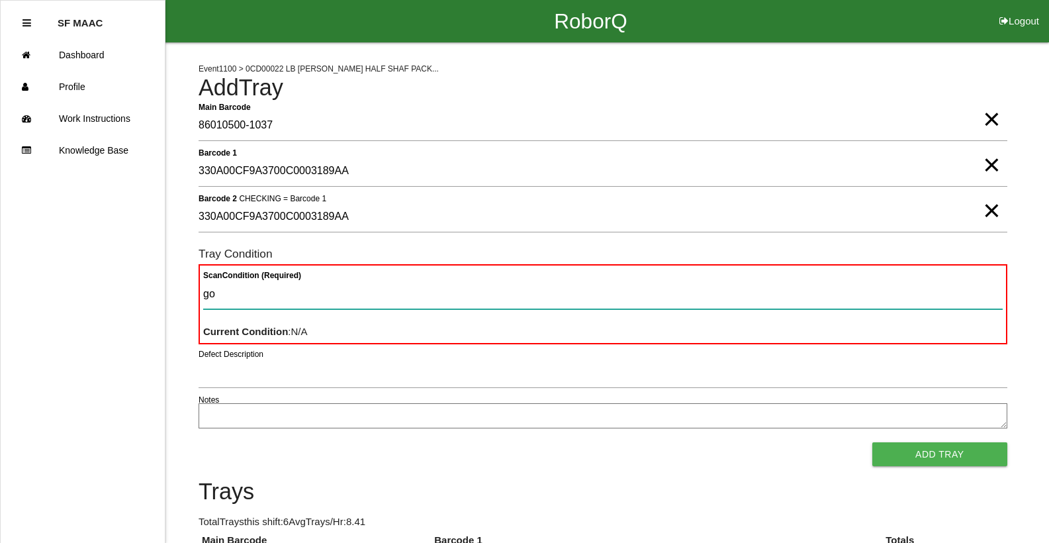
type Condition "goo"
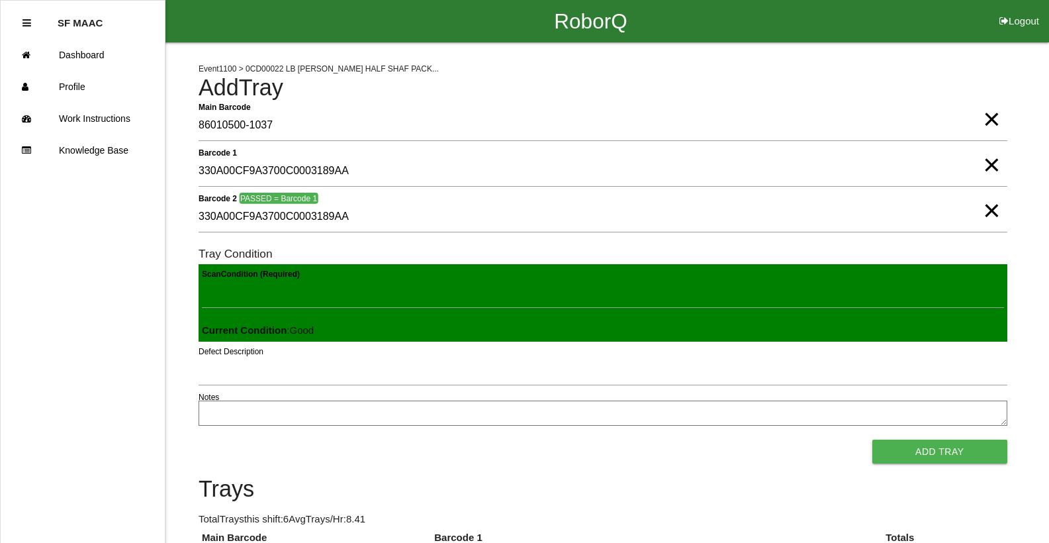
click button "Add Tray" at bounding box center [939, 451] width 135 height 24
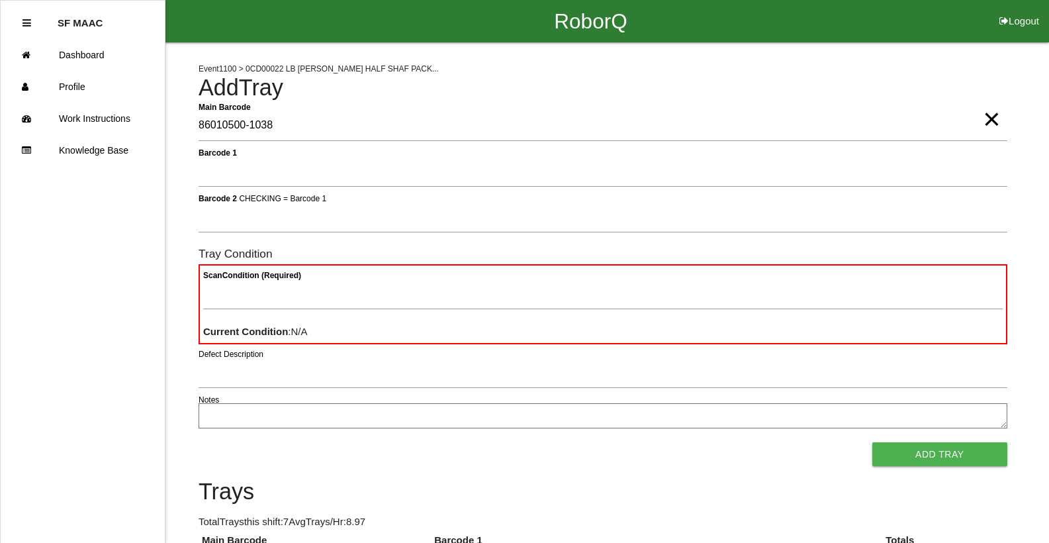
type Barcode "86010500-1038"
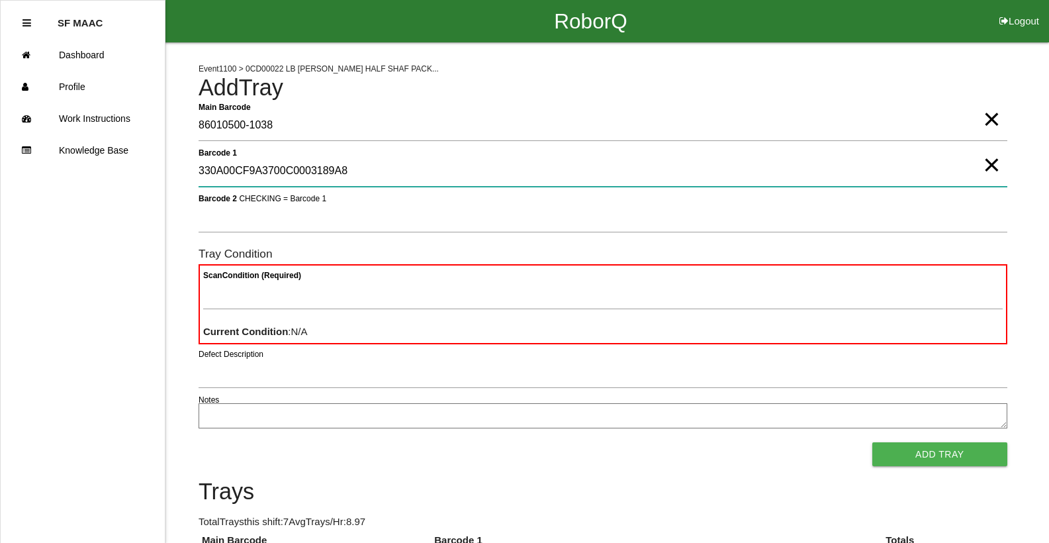
type 1 "330A00CF9A3700C0003189A8"
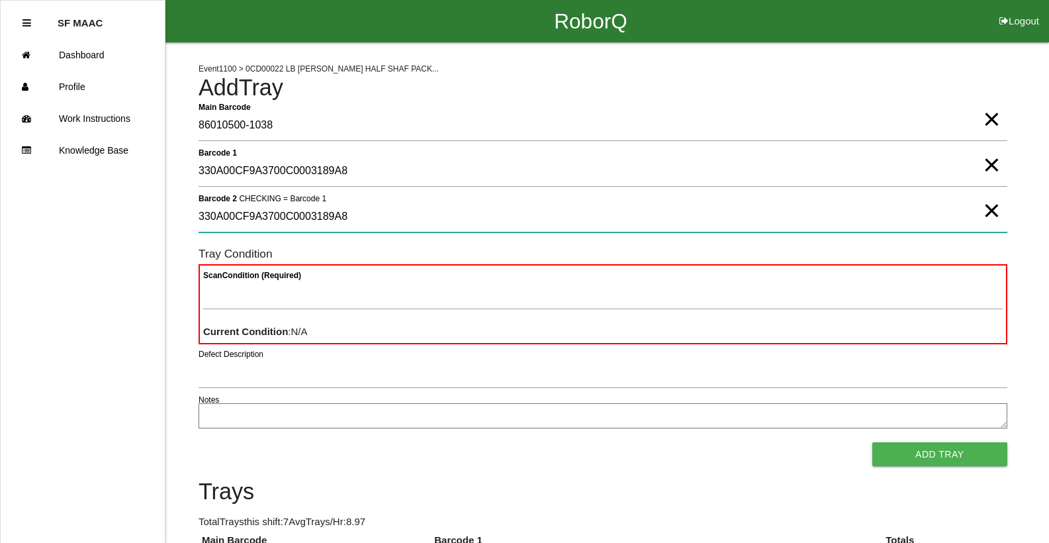
type 2 "330A00CF9A3700C0003189A8"
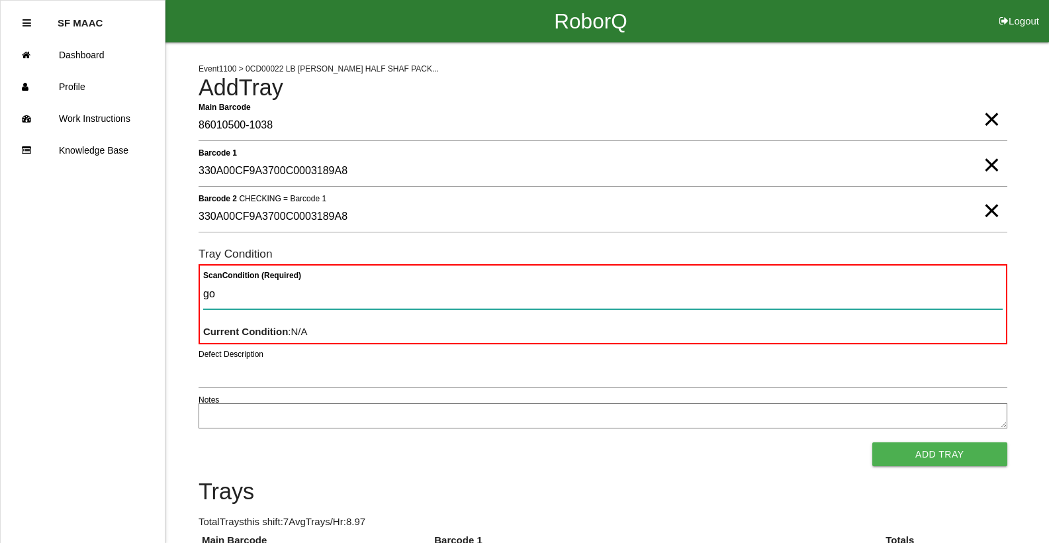
type Condition "goo"
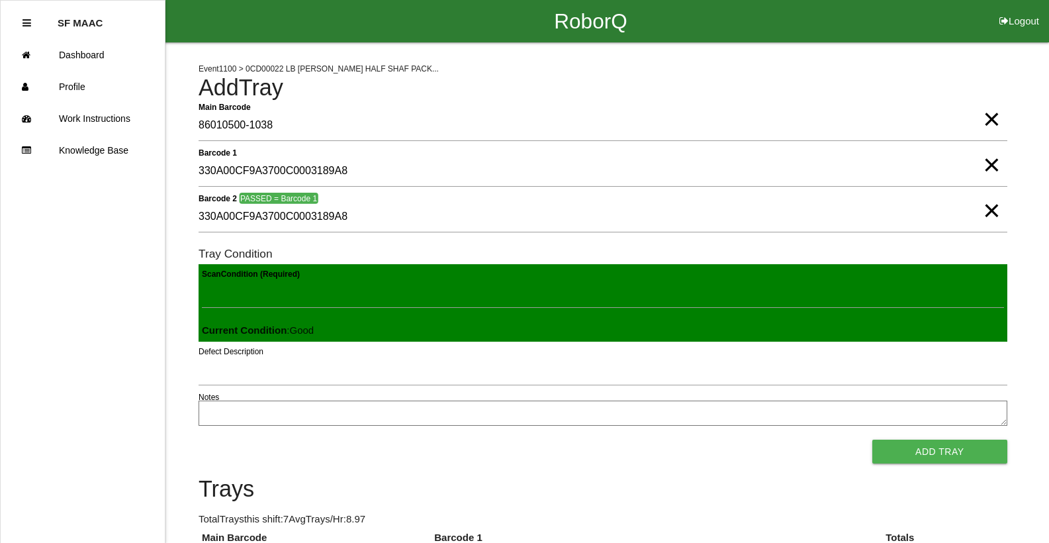
click at [872, 439] on button "Add Tray" at bounding box center [939, 451] width 135 height 24
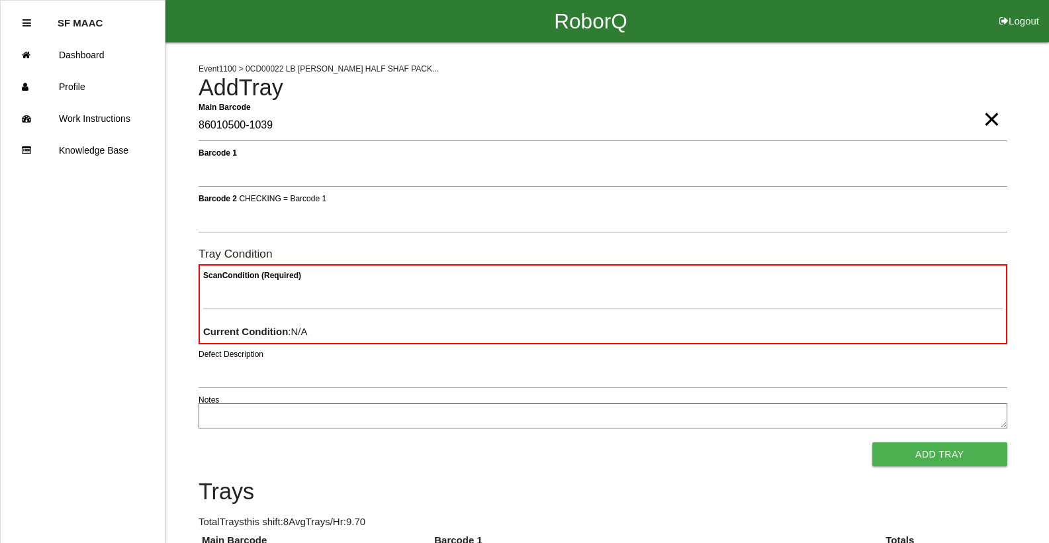
type Barcode "86010500-1039"
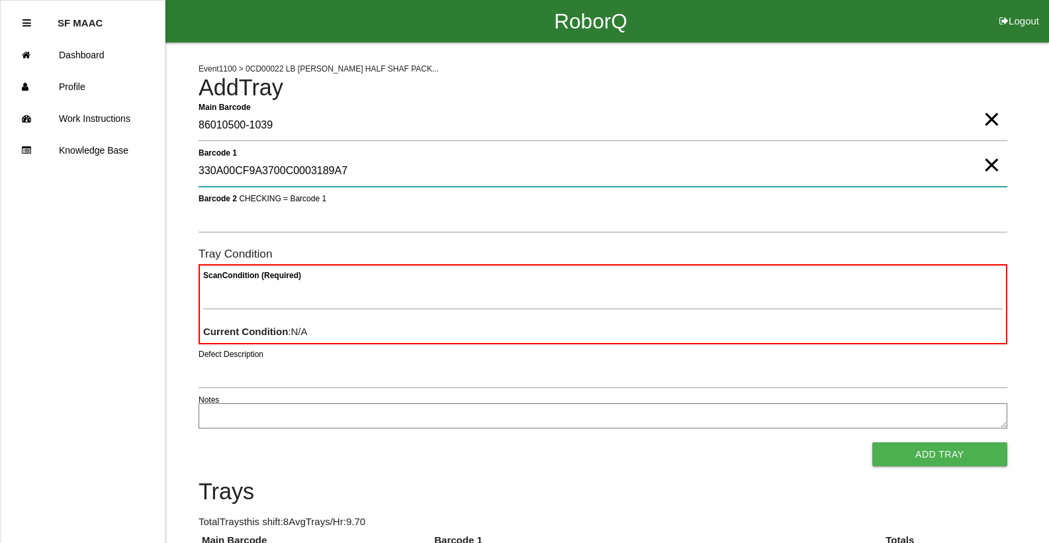
type 1 "330A00CF9A3700C0003189A7"
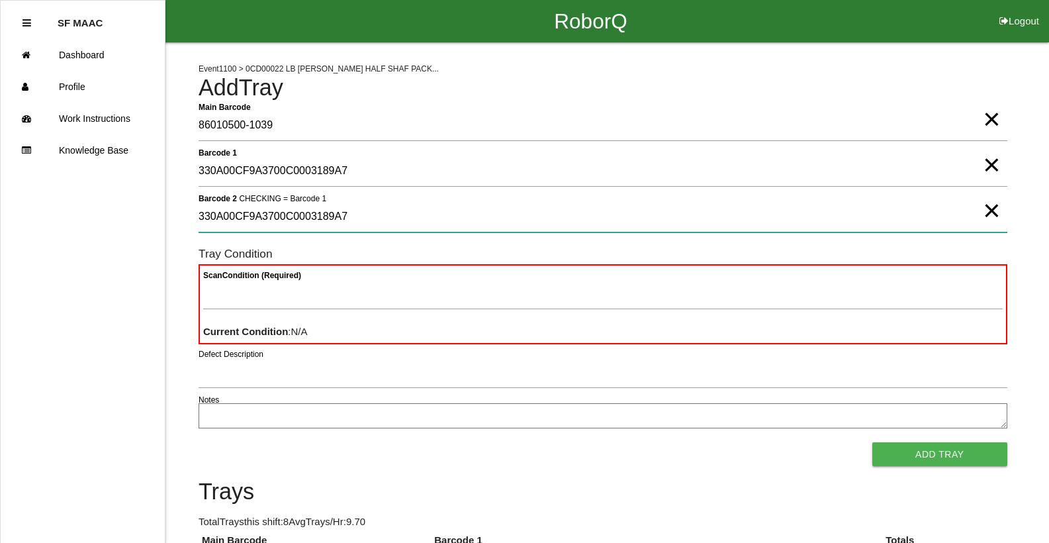
type 2 "330A00CF9A3700C0003189A7"
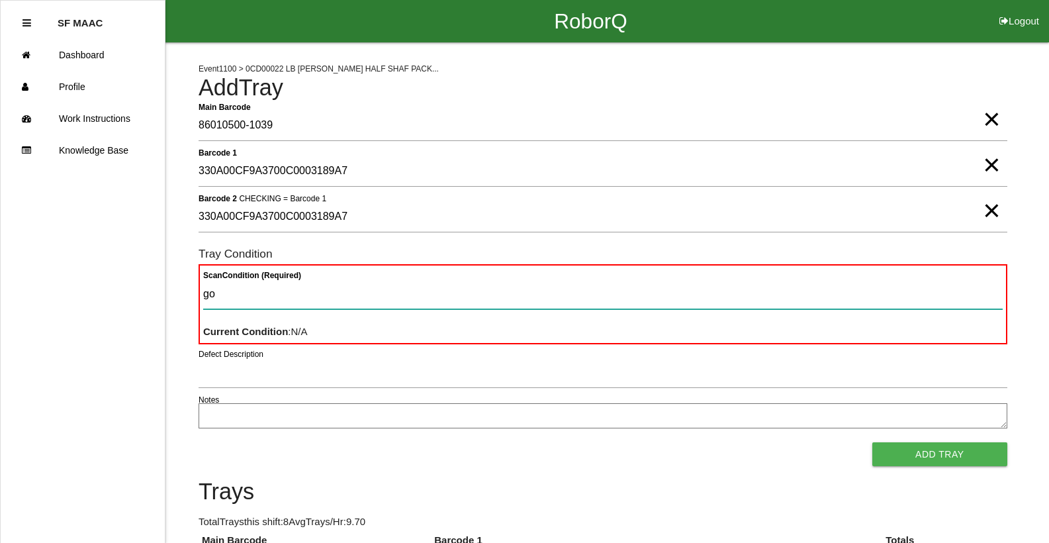
type Condition "goo"
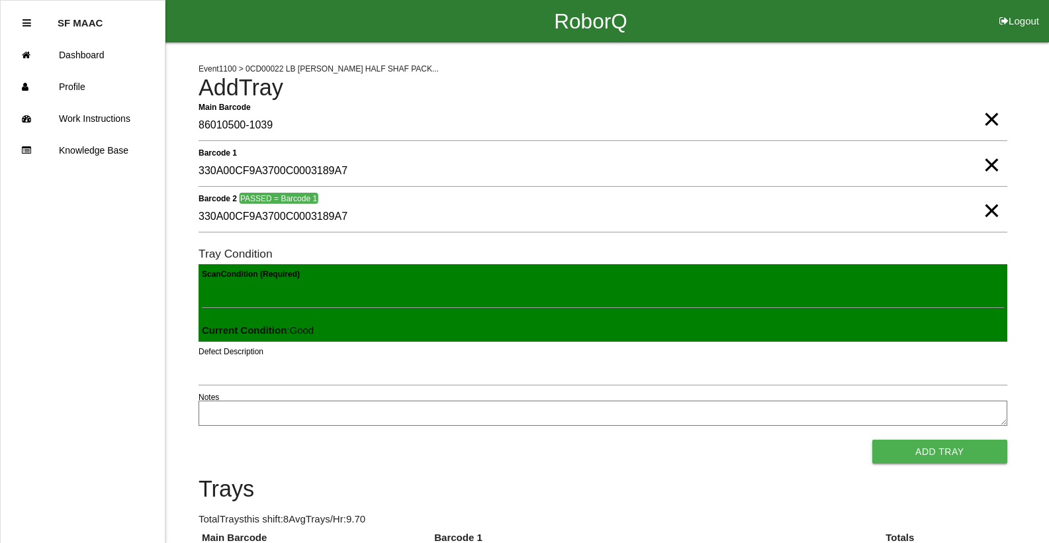
click button "Add Tray" at bounding box center [939, 451] width 135 height 24
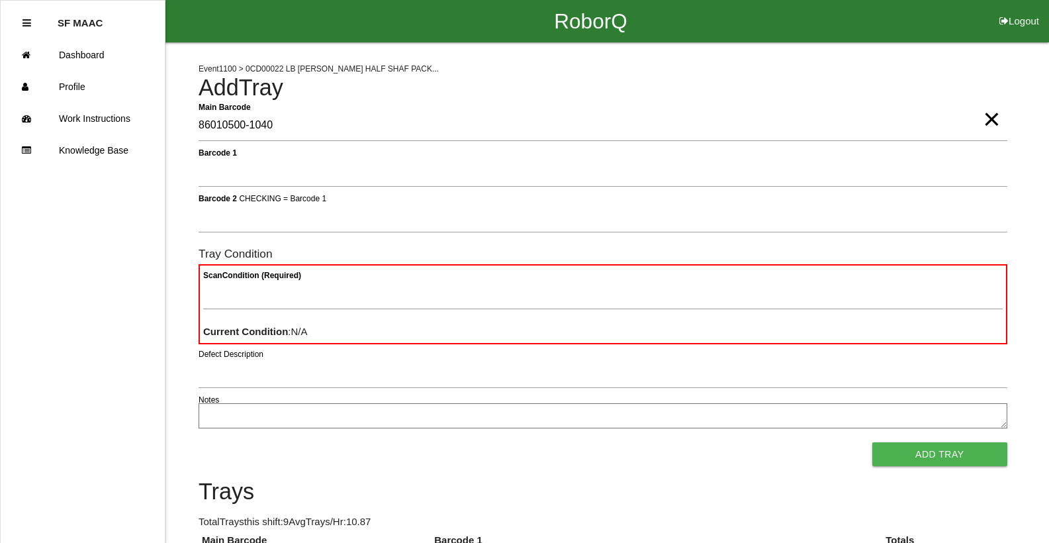
type Barcode "86010500-1040"
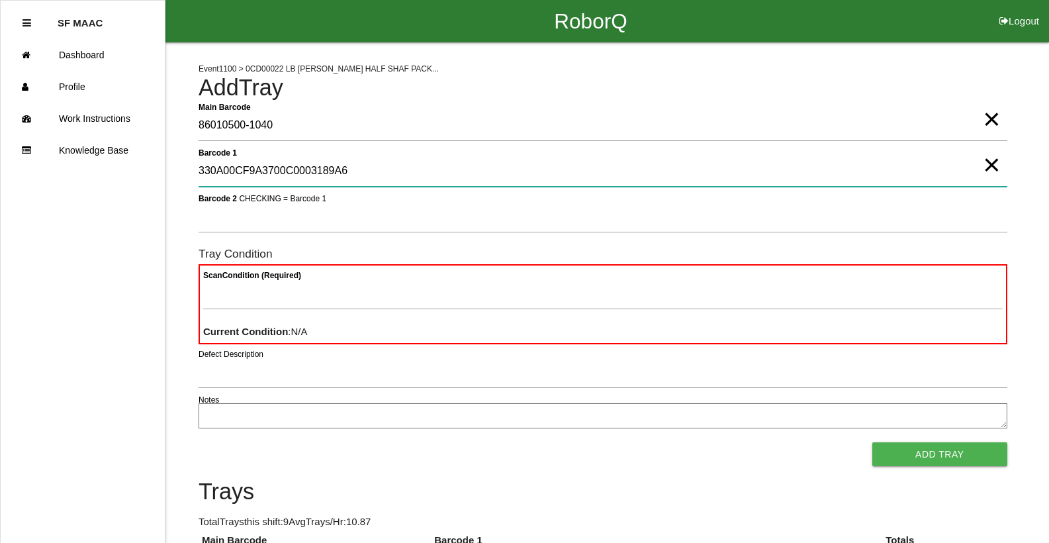
type 1 "330A00CF9A3700C0003189A6"
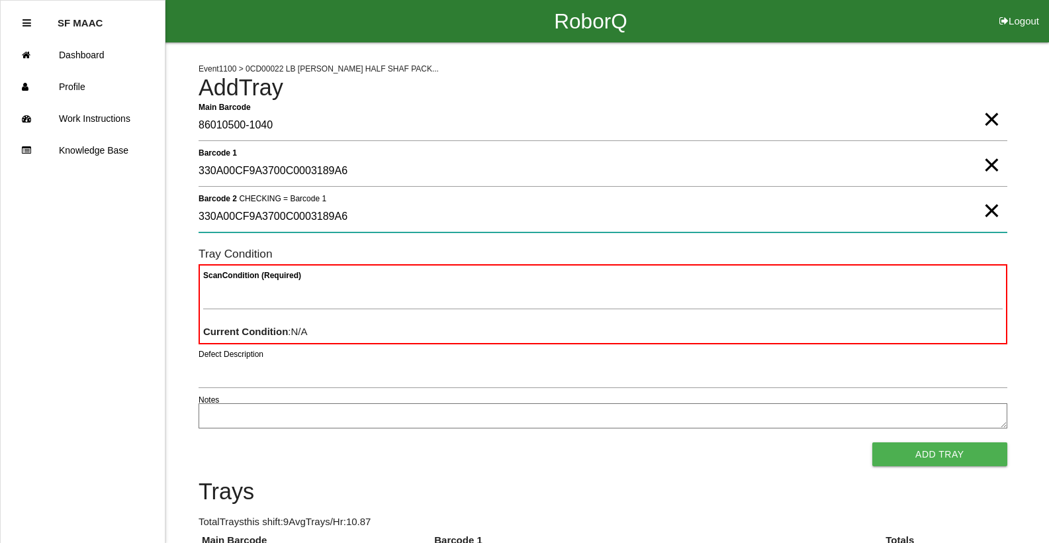
type 2 "330A00CF9A3700C0003189A6"
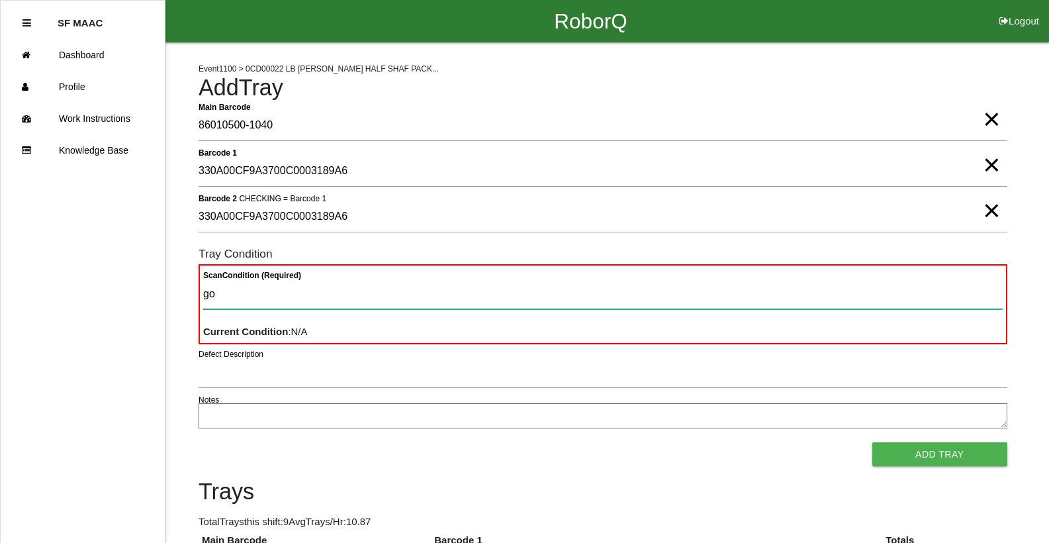
type Condition "goo"
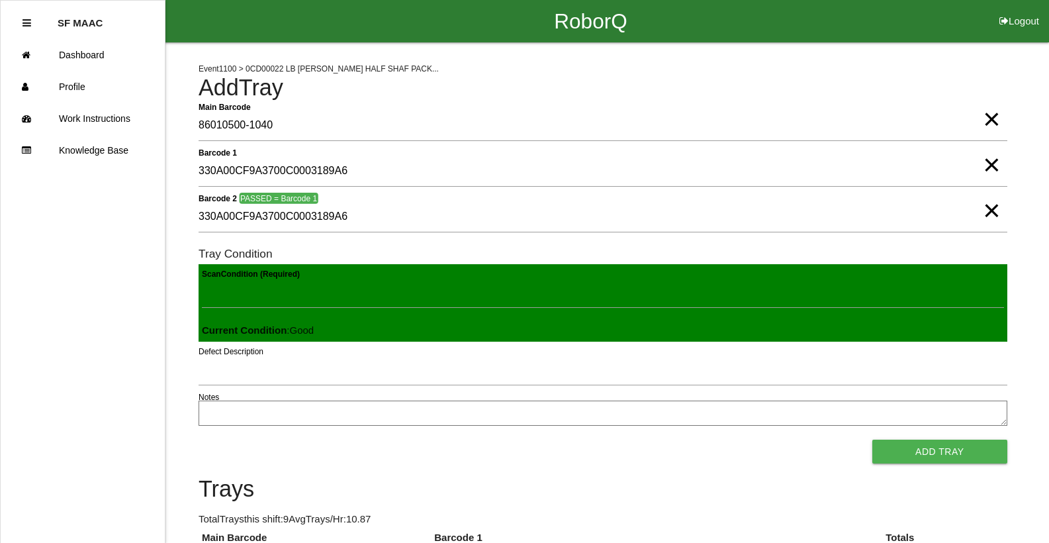
click at [872, 439] on button "Add Tray" at bounding box center [939, 451] width 135 height 24
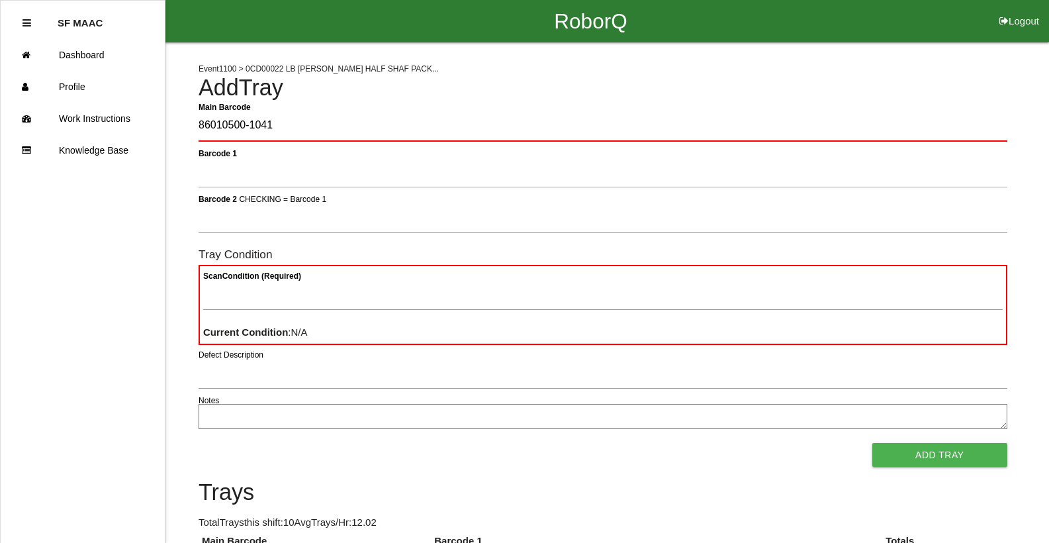
type Barcode "86010500-1041"
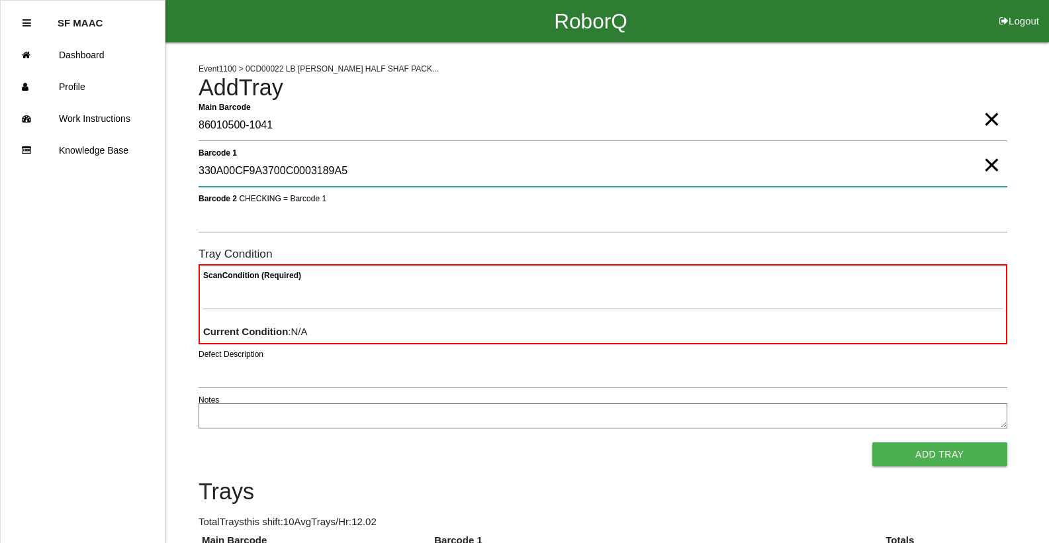
type 1 "330A00CF9A3700C0003189A5"
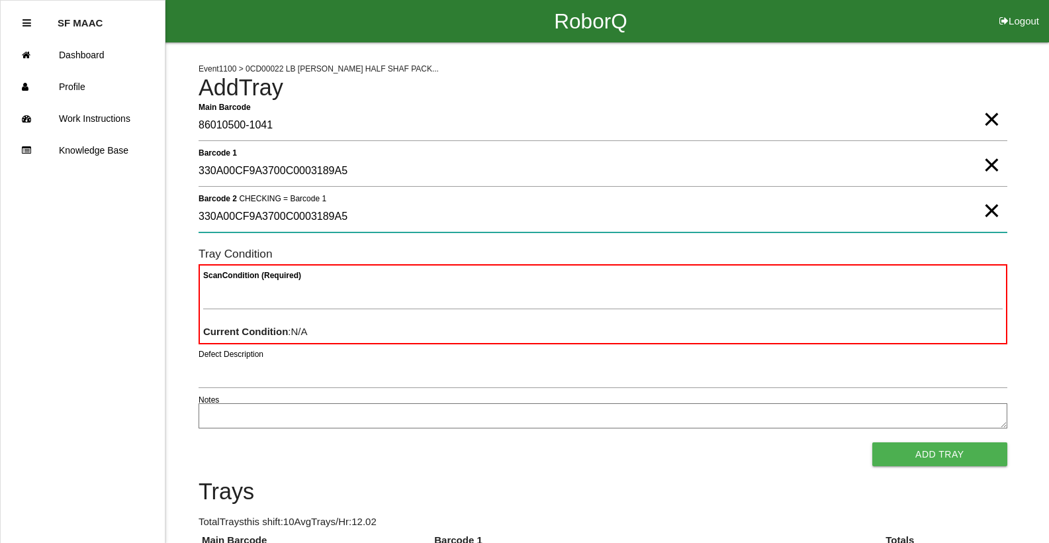
type 2 "330A00CF9A3700C0003189A5"
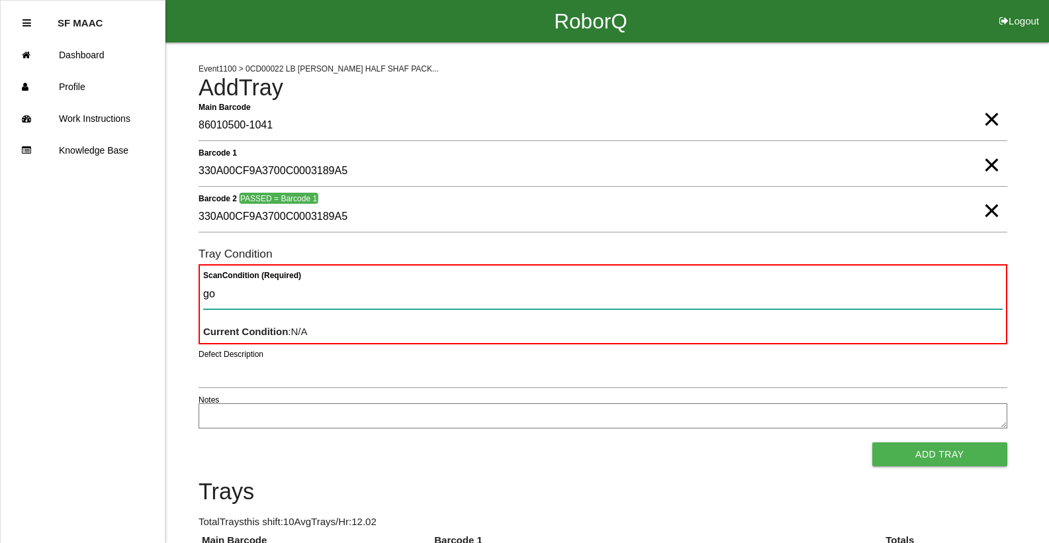
type Condition "goo"
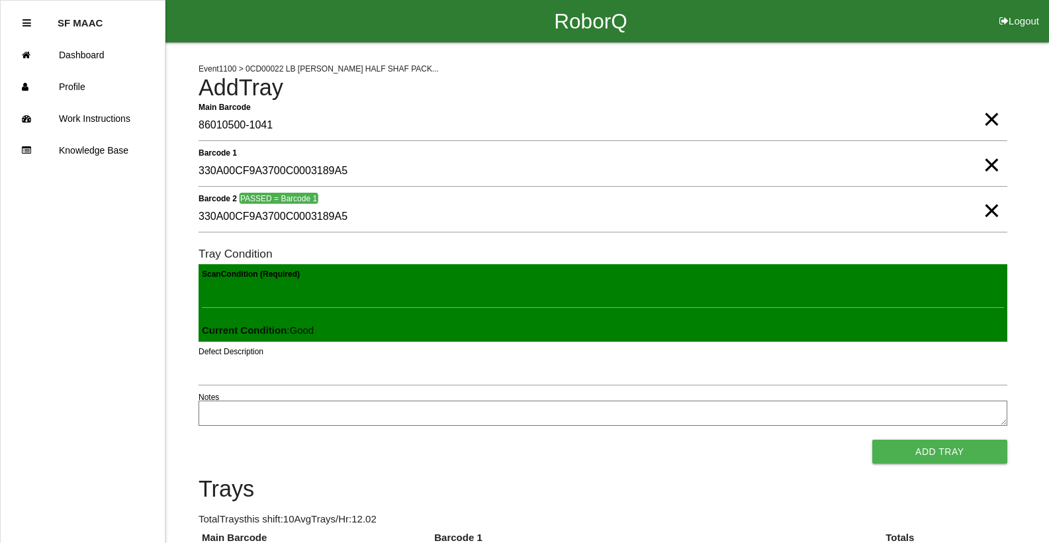
click at [872, 439] on button "Add Tray" at bounding box center [939, 451] width 135 height 24
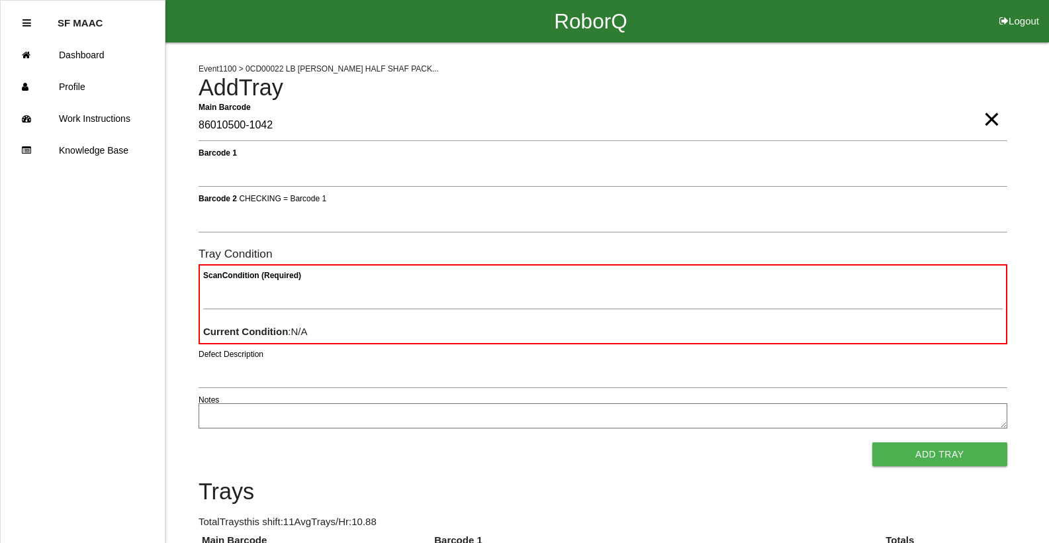
type Barcode "86010500-1042"
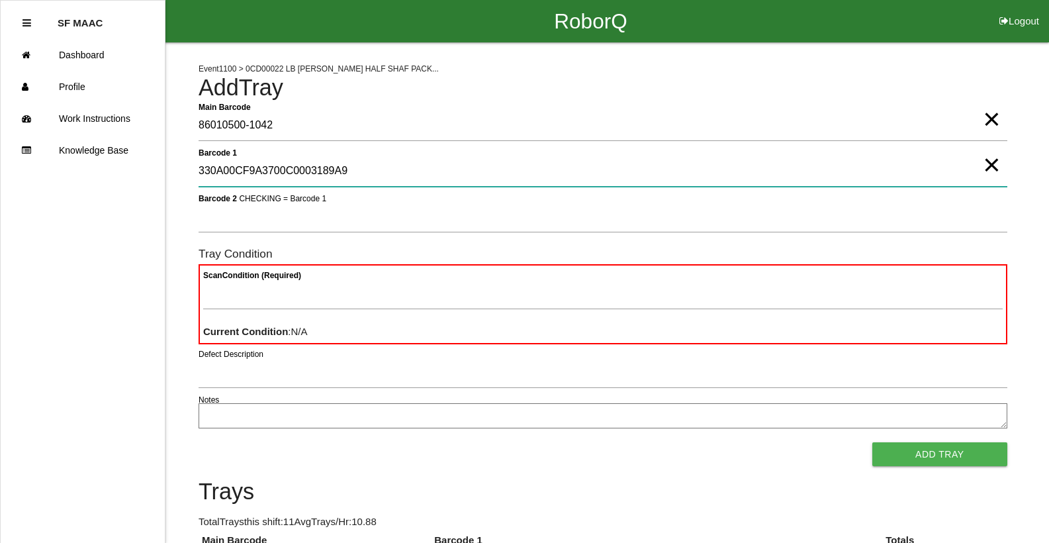
type 1 "330A00CF9A3700C0003189A9"
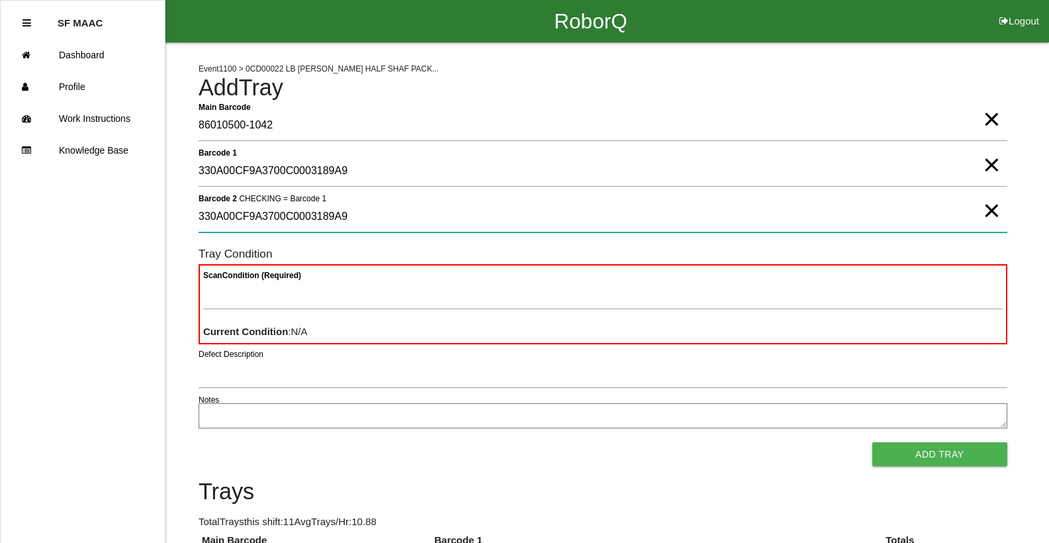
type 2 "330A00CF9A3700C0003189A9"
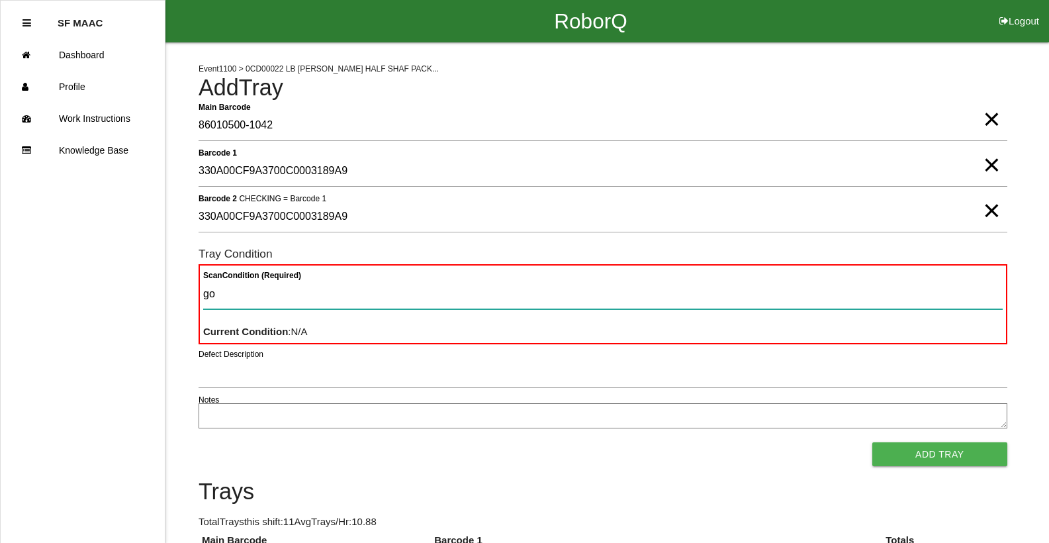
type Condition "goo"
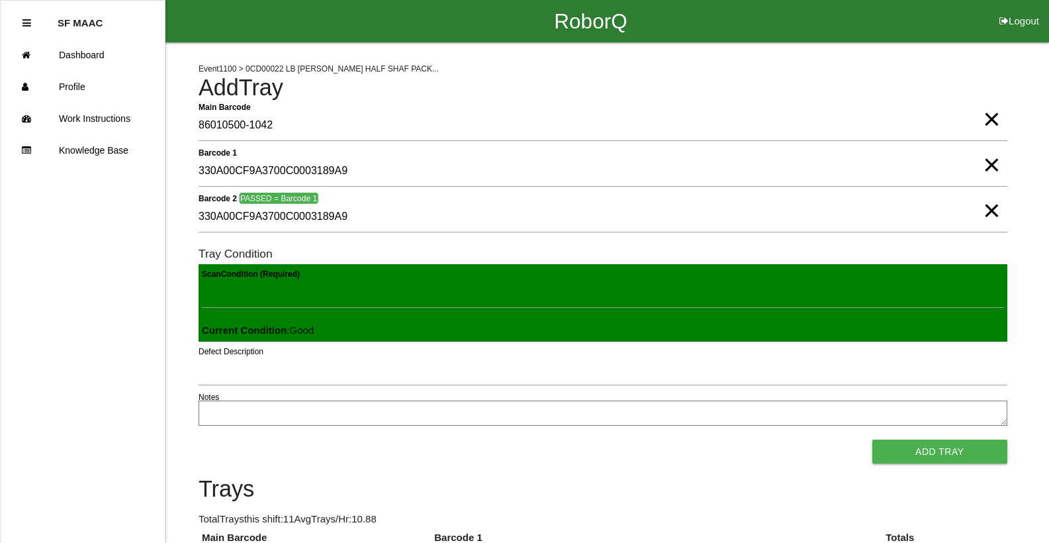
click at [872, 439] on button "Add Tray" at bounding box center [939, 451] width 135 height 24
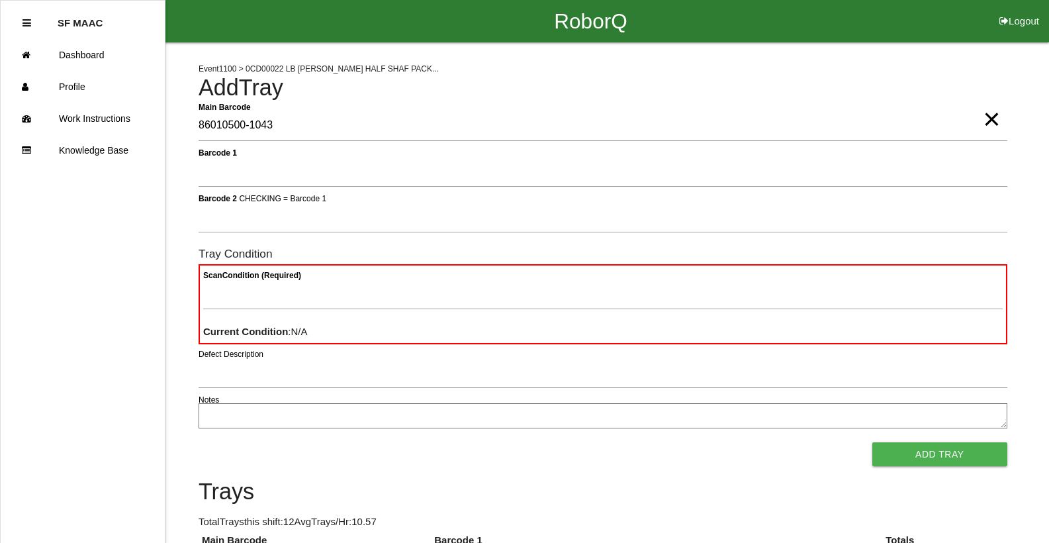
type Barcode "86010500-1043"
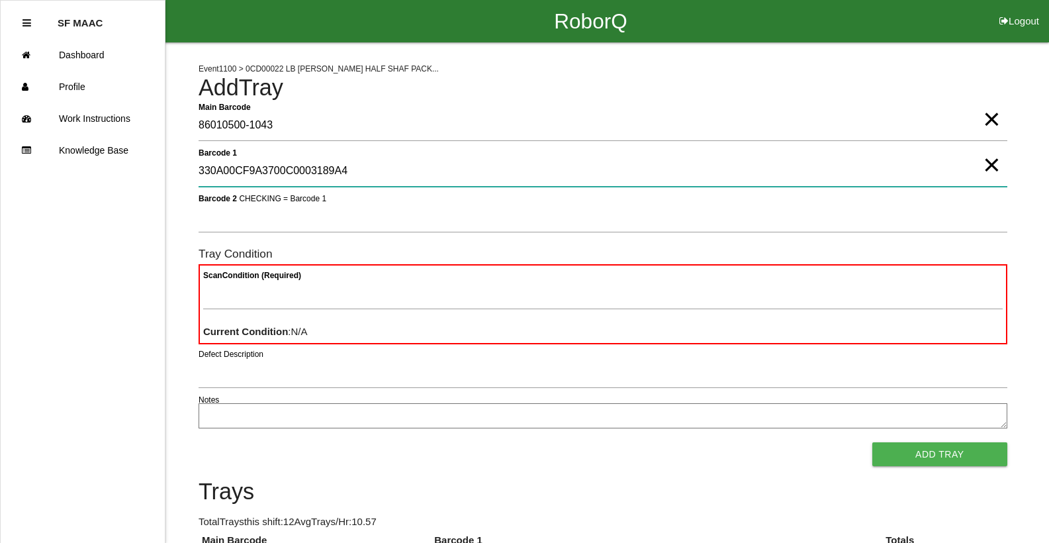
type 1 "330A00CF9A3700C0003189A4"
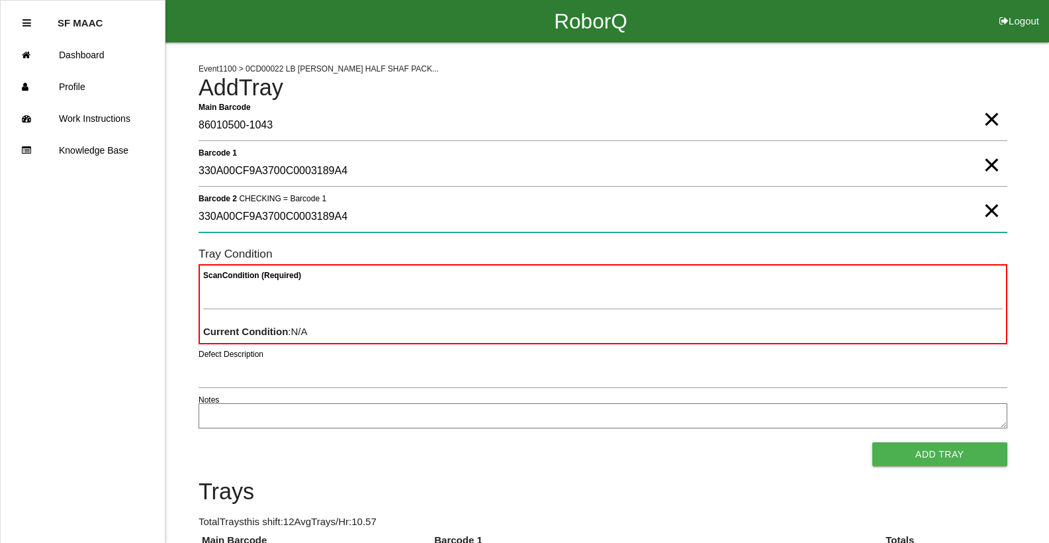
type 2 "330A00CF9A3700C0003189A4"
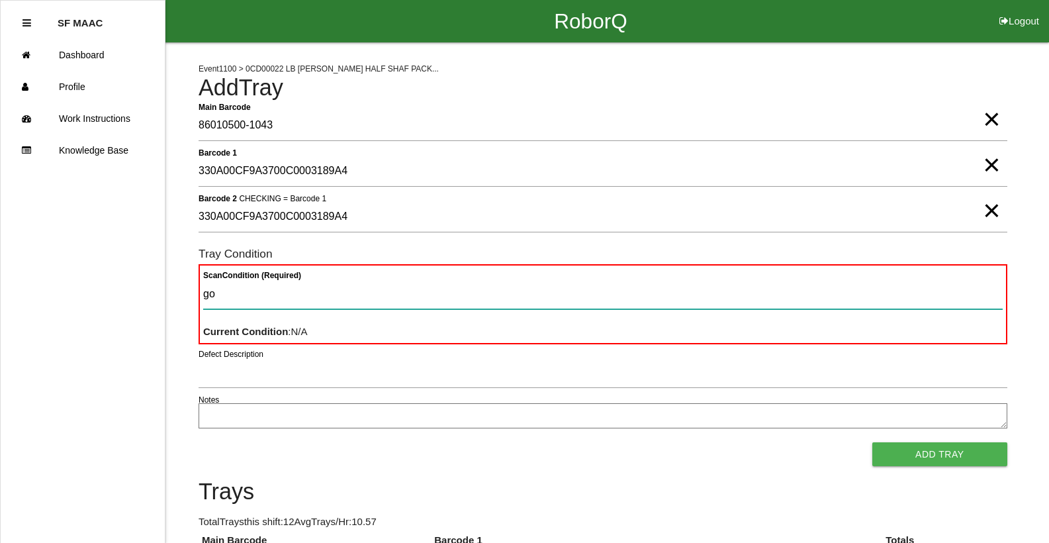
type Condition "goo"
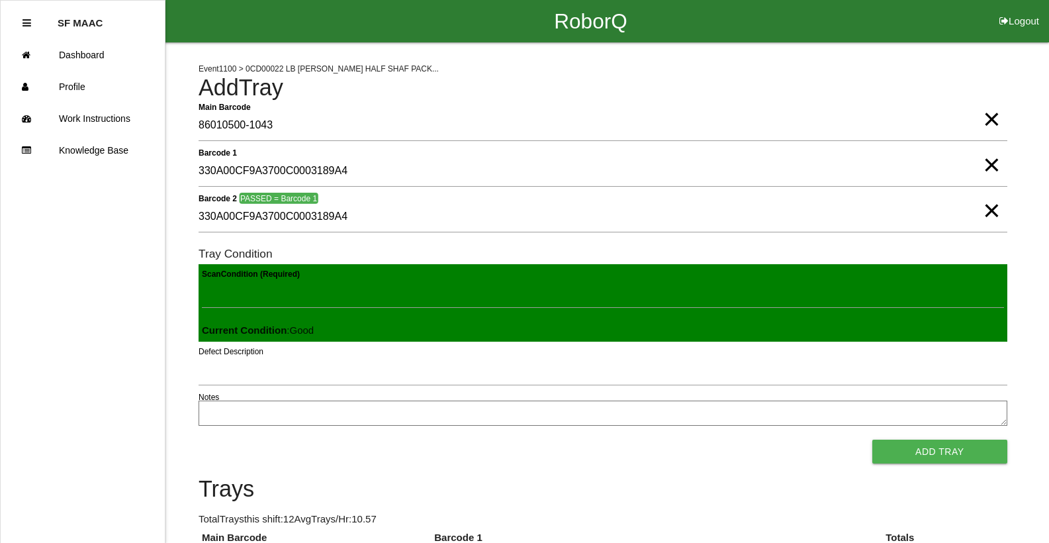
click at [872, 439] on button "Add Tray" at bounding box center [939, 451] width 135 height 24
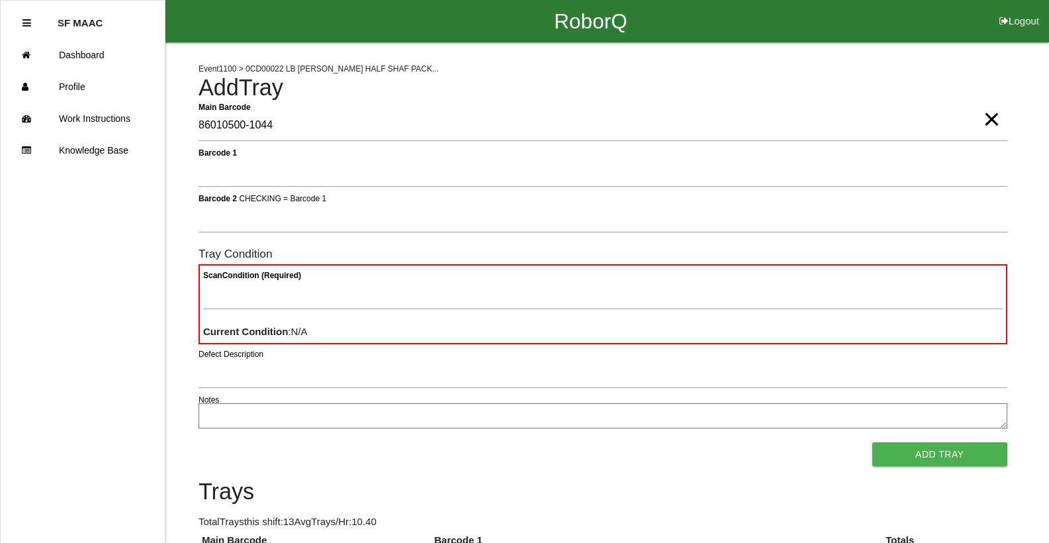
type Barcode "86010500-1044"
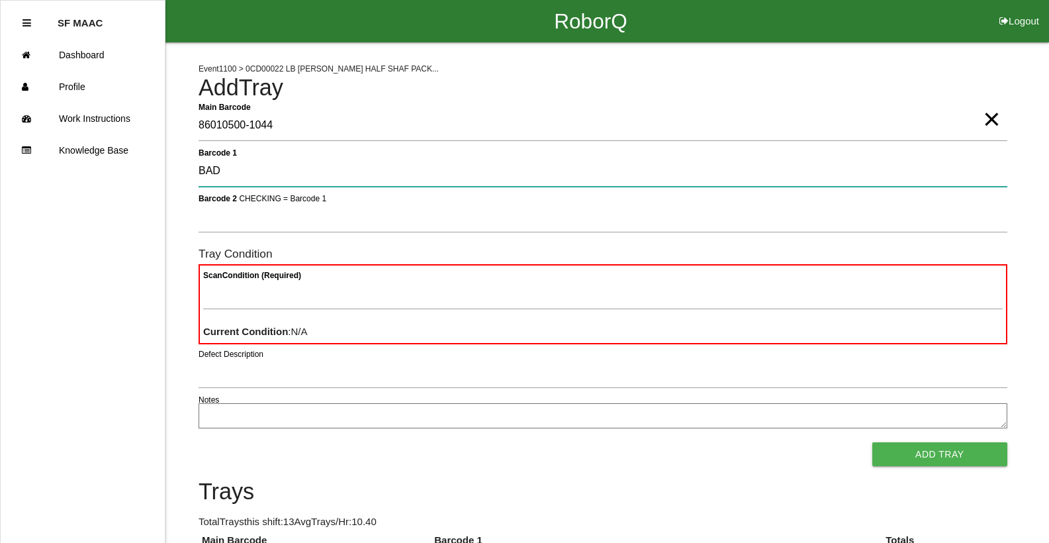
type 1 "BAD"
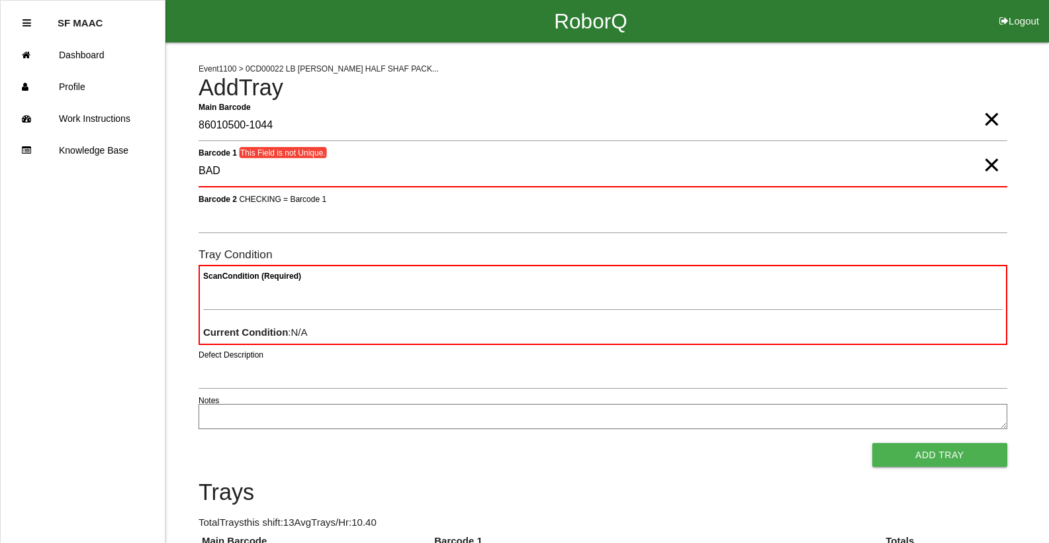
click at [872, 443] on button "Add Tray" at bounding box center [939, 455] width 135 height 24
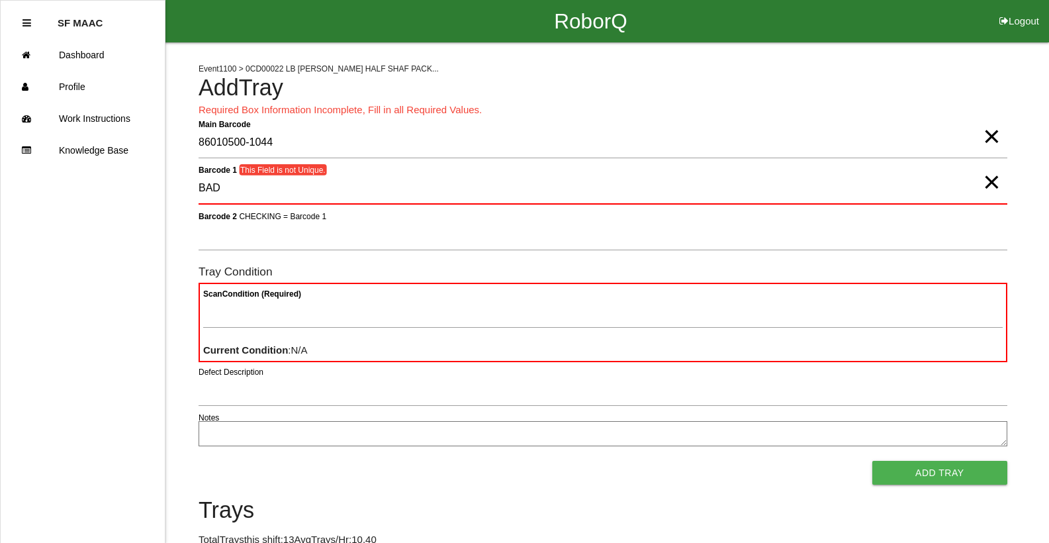
click at [988, 136] on span "×" at bounding box center [991, 123] width 17 height 26
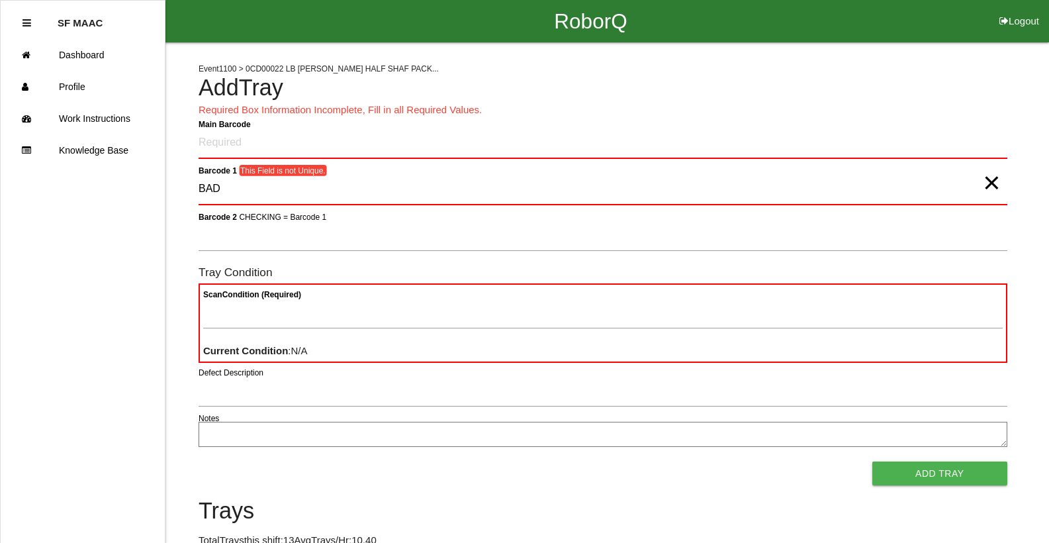
click at [990, 169] on span "×" at bounding box center [991, 169] width 17 height 26
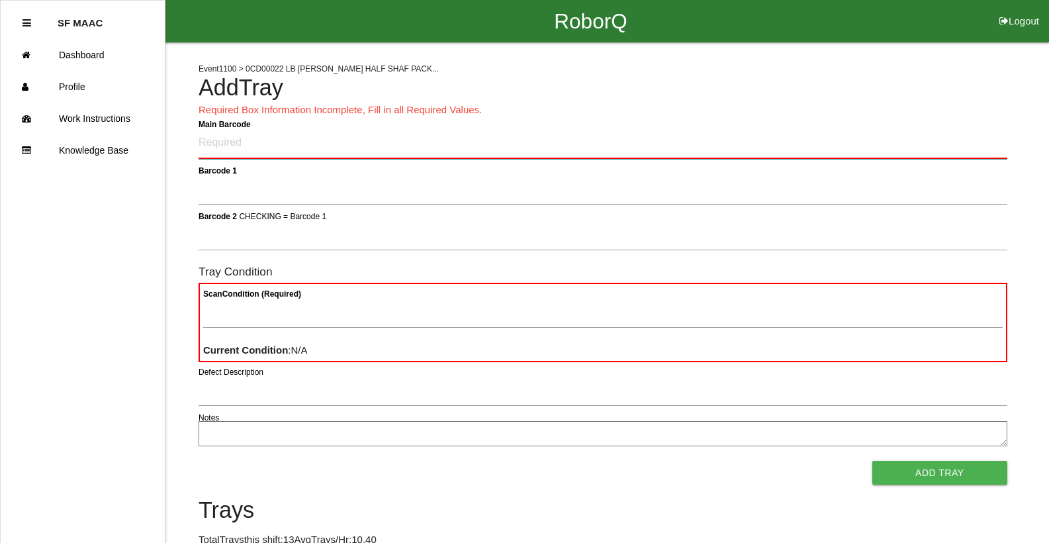
click at [942, 144] on Barcode "Main Barcode" at bounding box center [603, 143] width 809 height 31
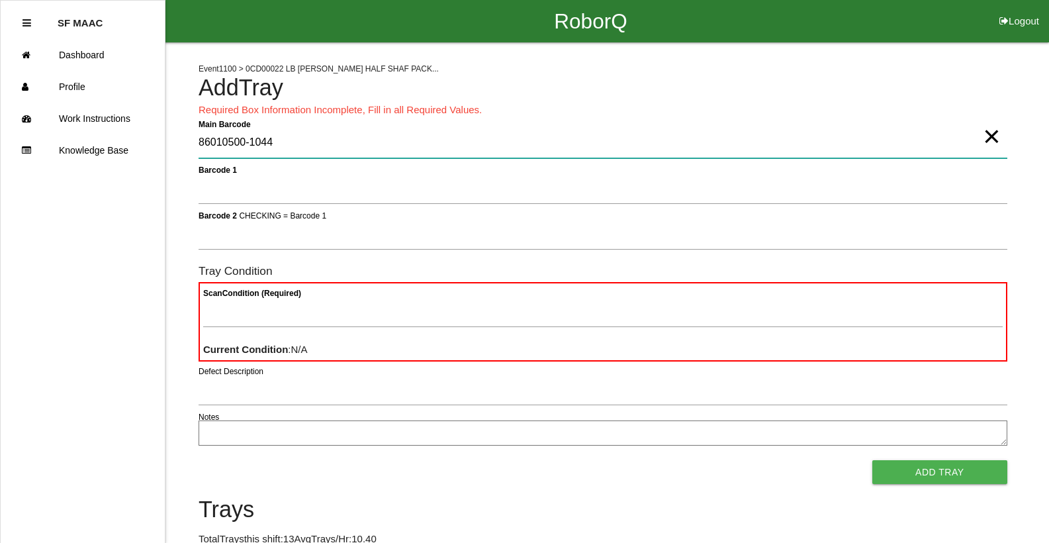
type Barcode "86010500-1044"
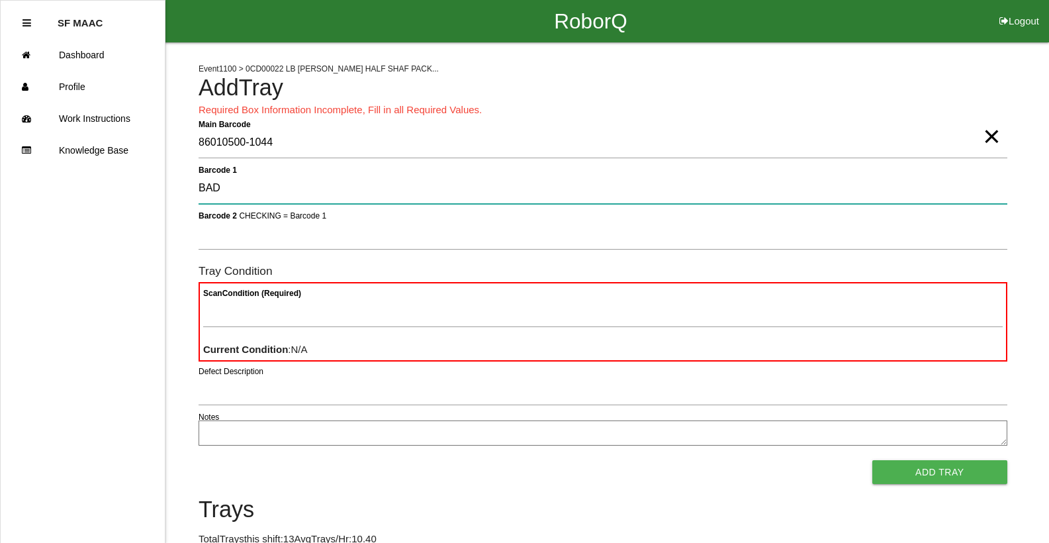
type 1 "BAD"
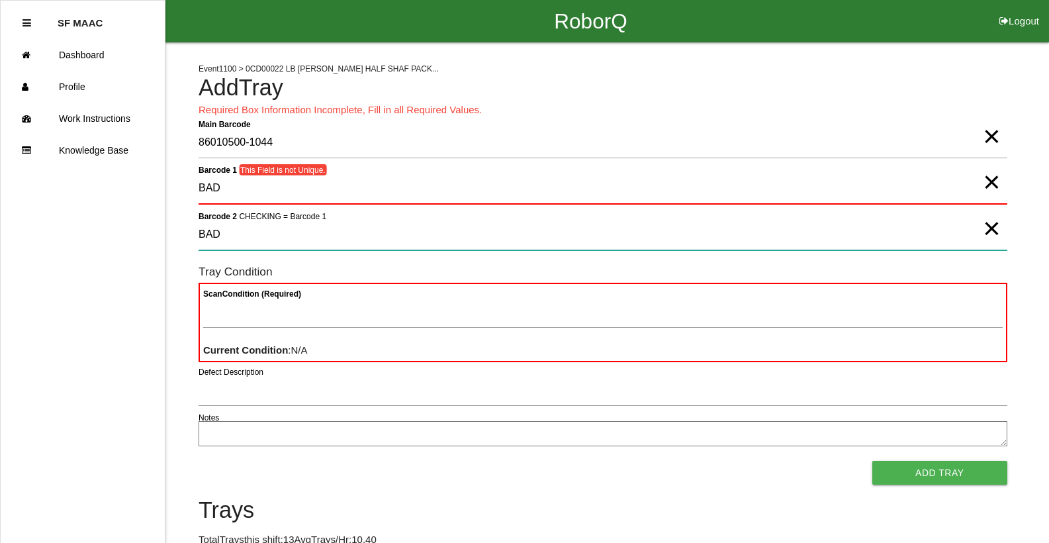
type 2 "BAD"
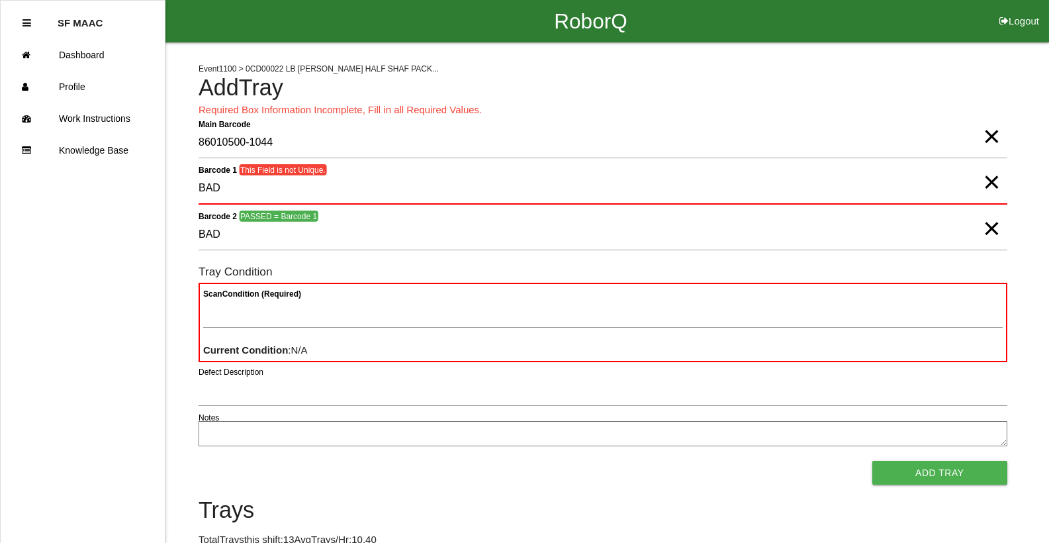
click at [997, 136] on span "×" at bounding box center [991, 123] width 17 height 26
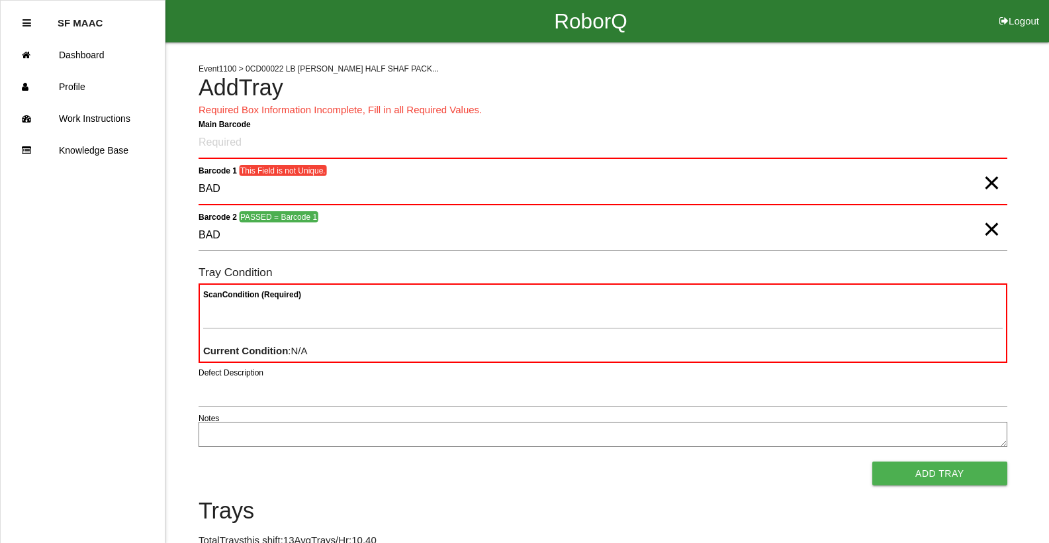
click at [989, 175] on span "×" at bounding box center [991, 169] width 17 height 26
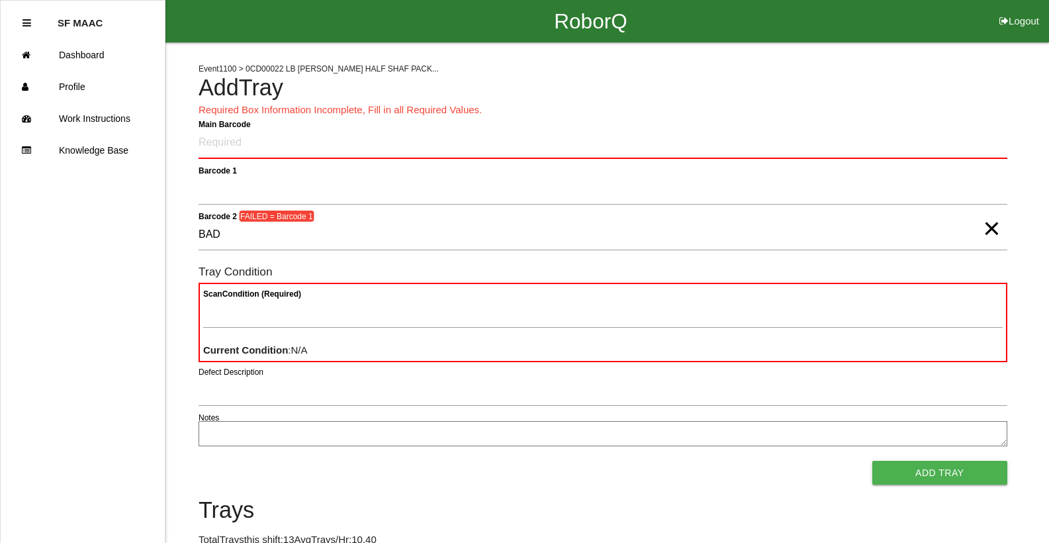
click at [985, 228] on span "×" at bounding box center [991, 215] width 17 height 26
click at [1005, 151] on Barcode "Main Barcode" at bounding box center [603, 143] width 809 height 31
click at [902, 134] on Barcode "Main Barcode" at bounding box center [603, 143] width 809 height 31
type Barcode "86010500-1044"
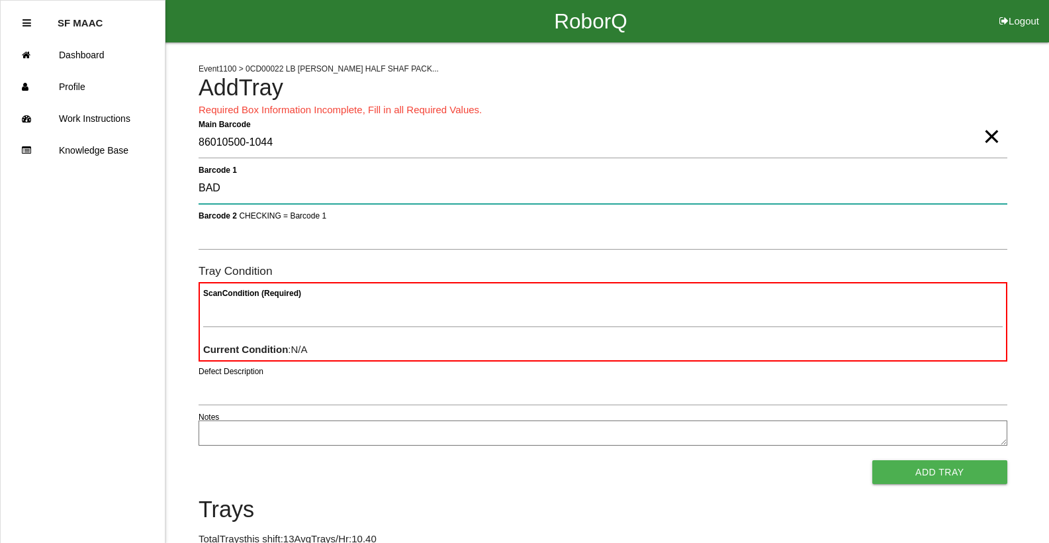
type 1 "BAD"
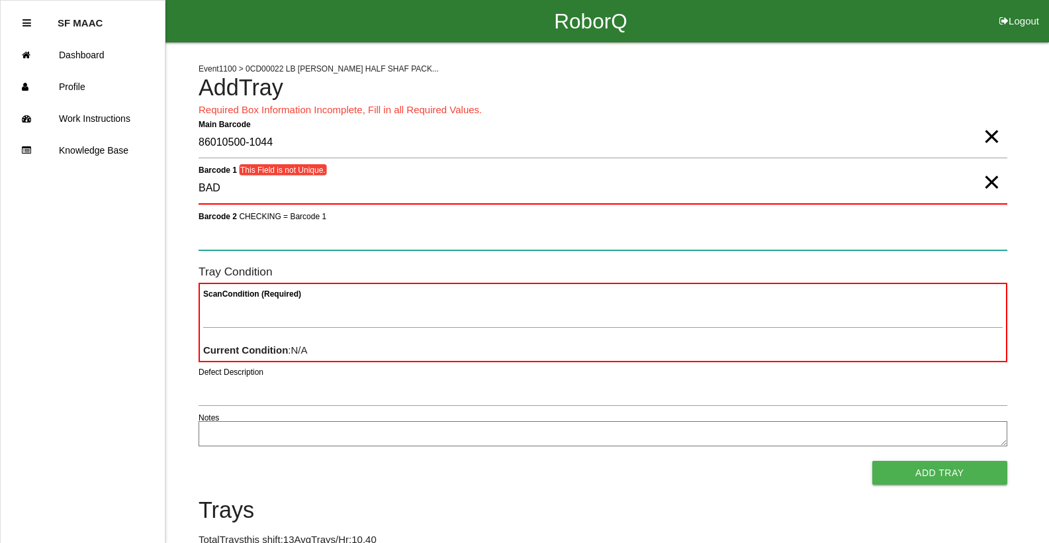
click at [411, 236] on 2 "Barcode 2 CHECKING = Barcode 1" at bounding box center [603, 235] width 809 height 30
type 2 "BAD"
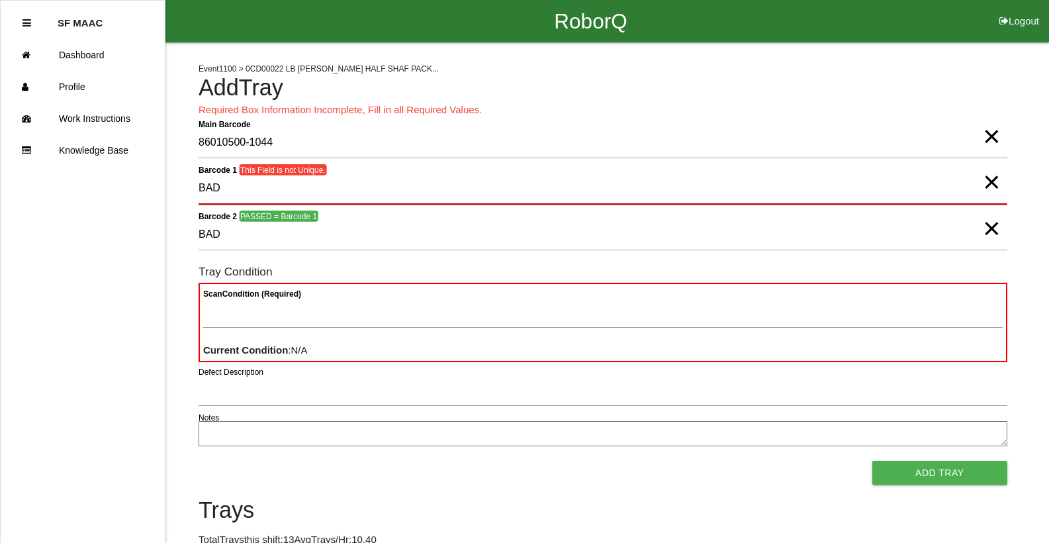
click at [1001, 197] on 1 "BAD" at bounding box center [603, 188] width 809 height 31
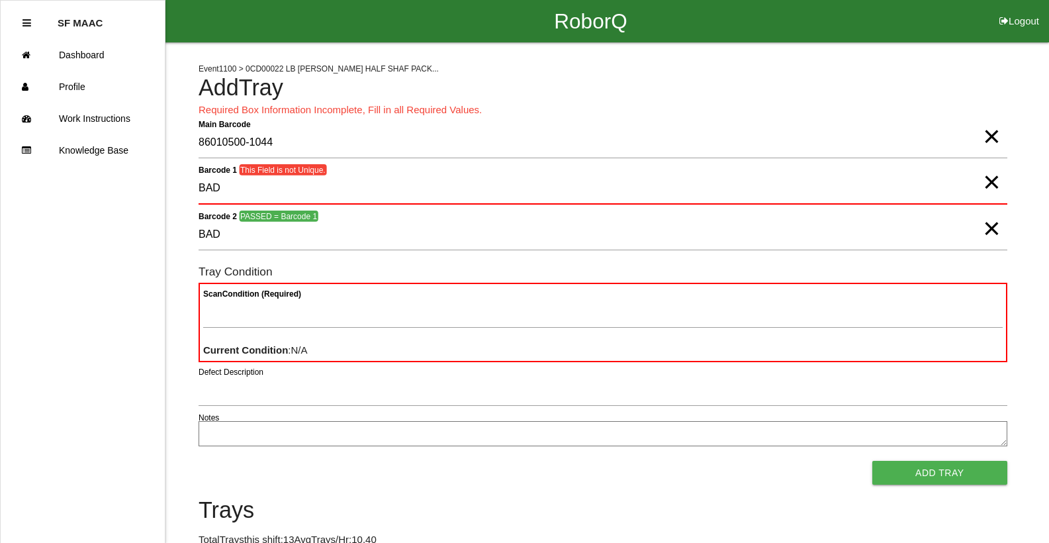
click at [995, 182] on span "×" at bounding box center [991, 169] width 17 height 26
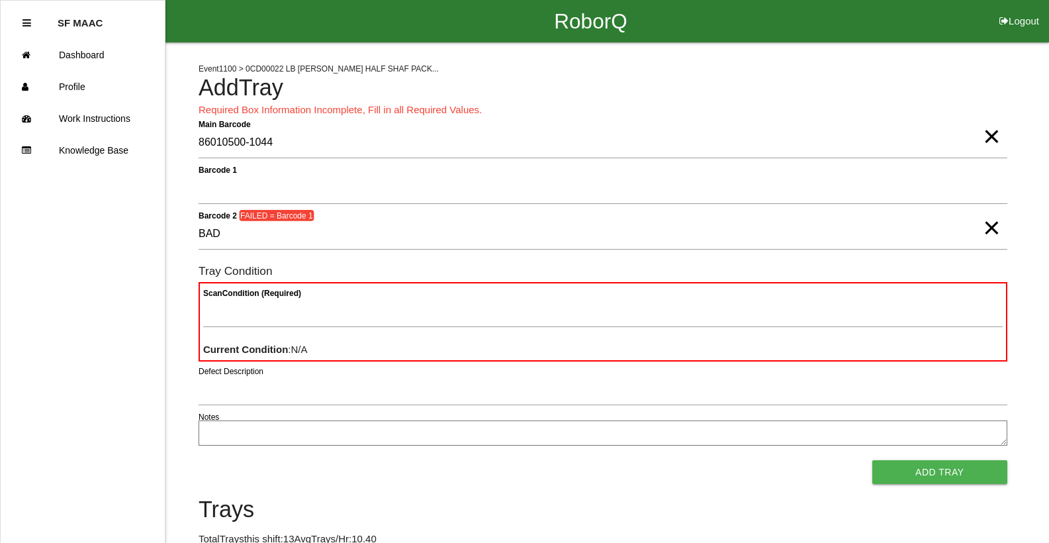
click at [983, 228] on span "×" at bounding box center [991, 214] width 17 height 26
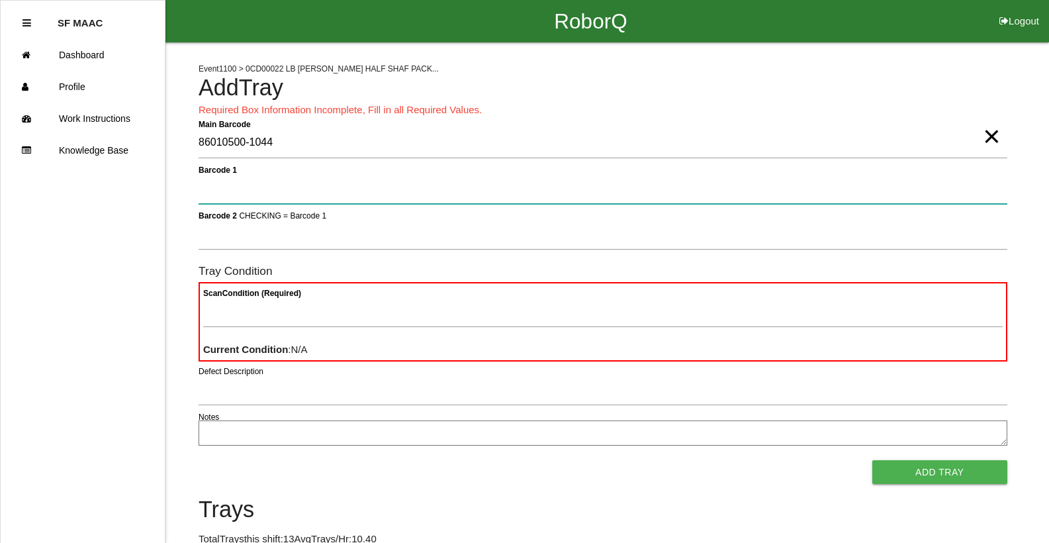
click at [867, 191] on 1 "Barcode 1" at bounding box center [603, 188] width 809 height 30
type 1 "86010500-1044"
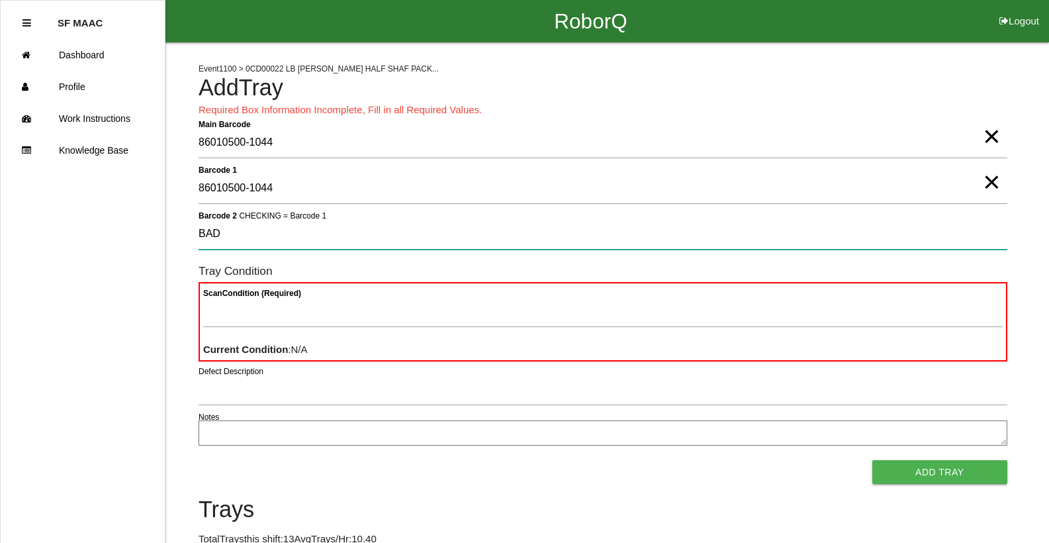
type 2 "BAD"
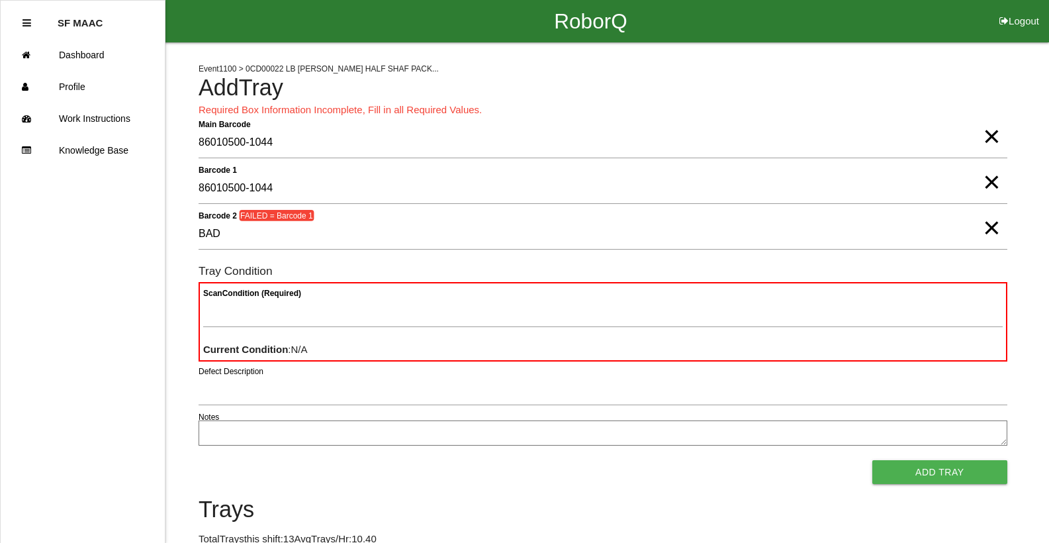
click at [995, 182] on span "×" at bounding box center [991, 169] width 17 height 26
click at [995, 131] on span "×" at bounding box center [991, 123] width 17 height 26
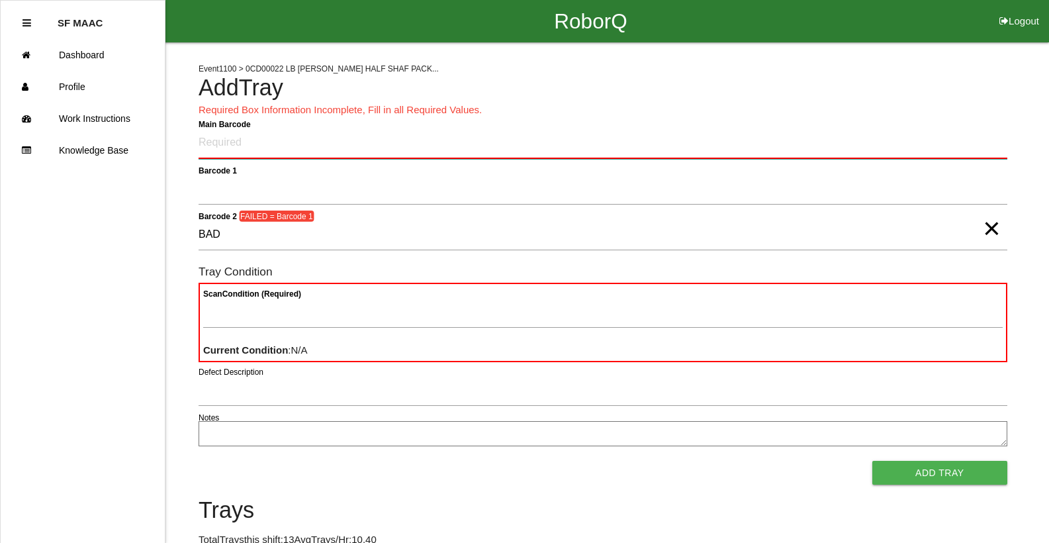
click at [343, 145] on Barcode "Main Barcode" at bounding box center [603, 143] width 809 height 31
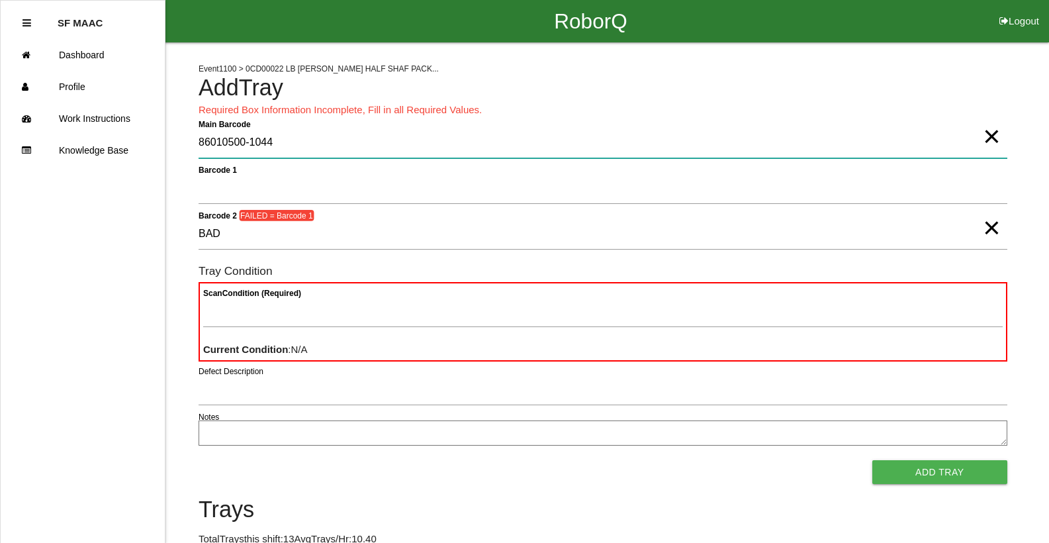
type Barcode "86010500-1044"
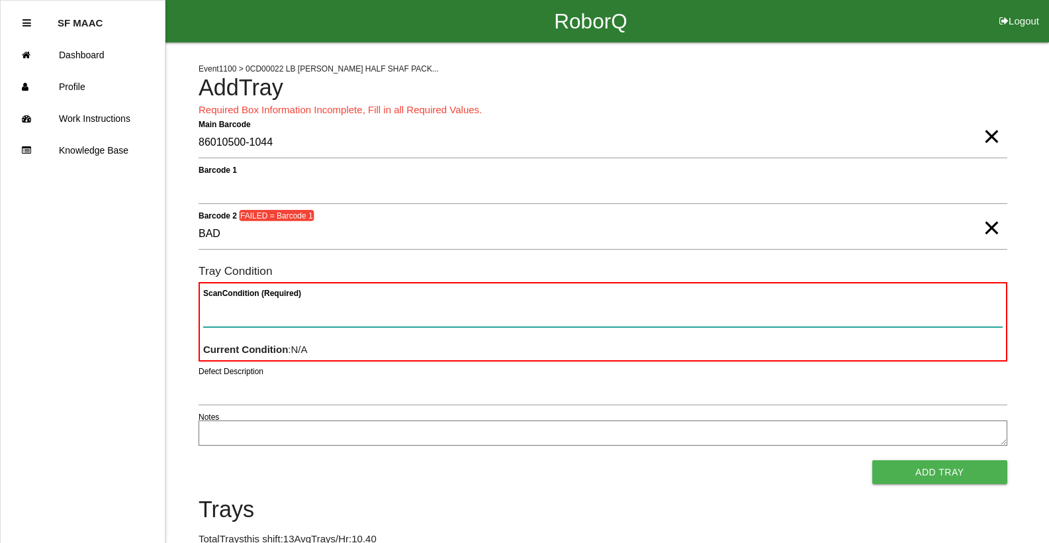
click at [267, 320] on Condition "Scan Condition (Required)" at bounding box center [602, 311] width 799 height 30
type Condition "ba"
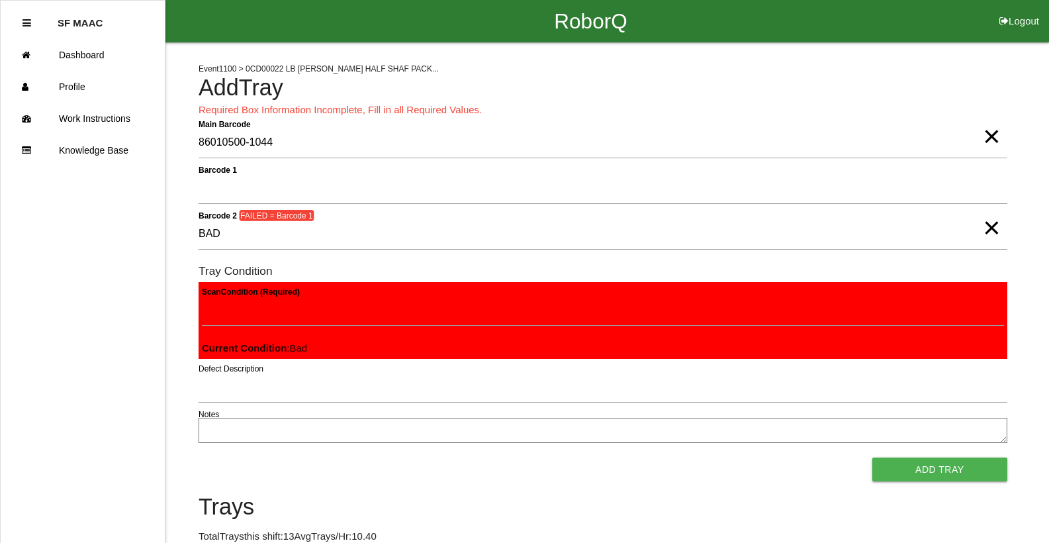
click at [872, 457] on button "Add Tray" at bounding box center [939, 469] width 135 height 24
click at [987, 225] on span "×" at bounding box center [991, 214] width 17 height 26
click at [994, 130] on span "×" at bounding box center [991, 123] width 17 height 26
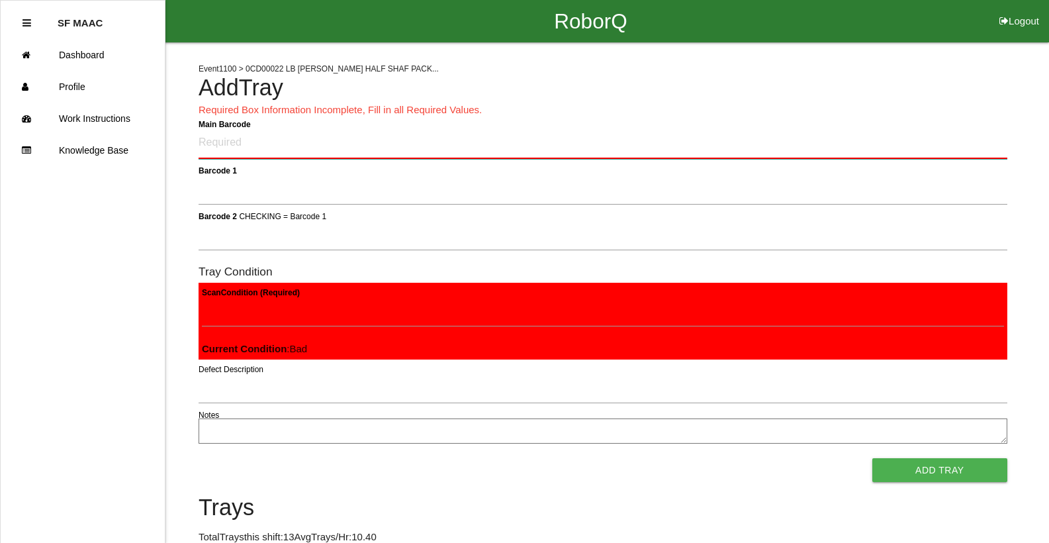
click at [949, 144] on Barcode "Main Barcode" at bounding box center [603, 143] width 809 height 31
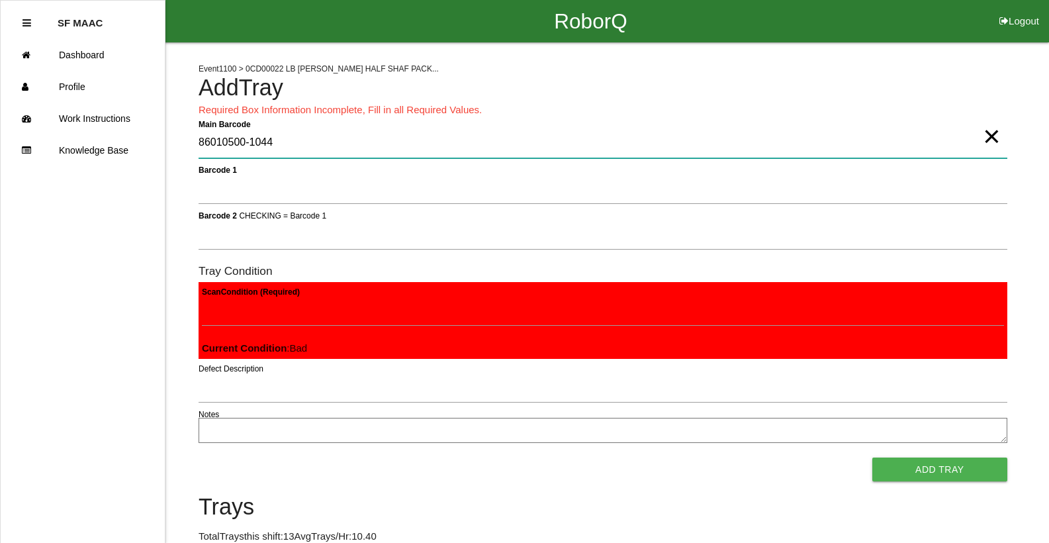
type Barcode "86010500-1044"
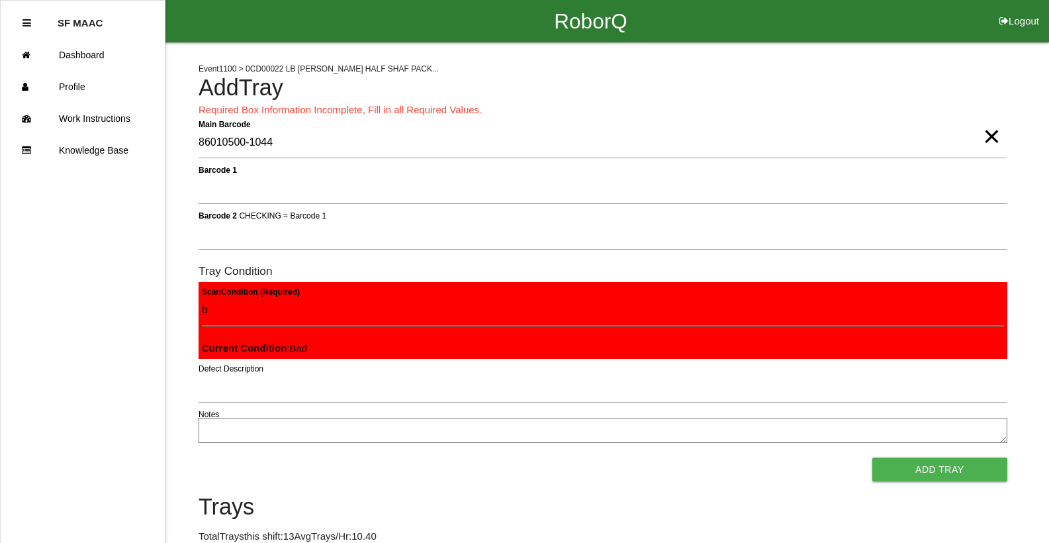
type Condition "ba"
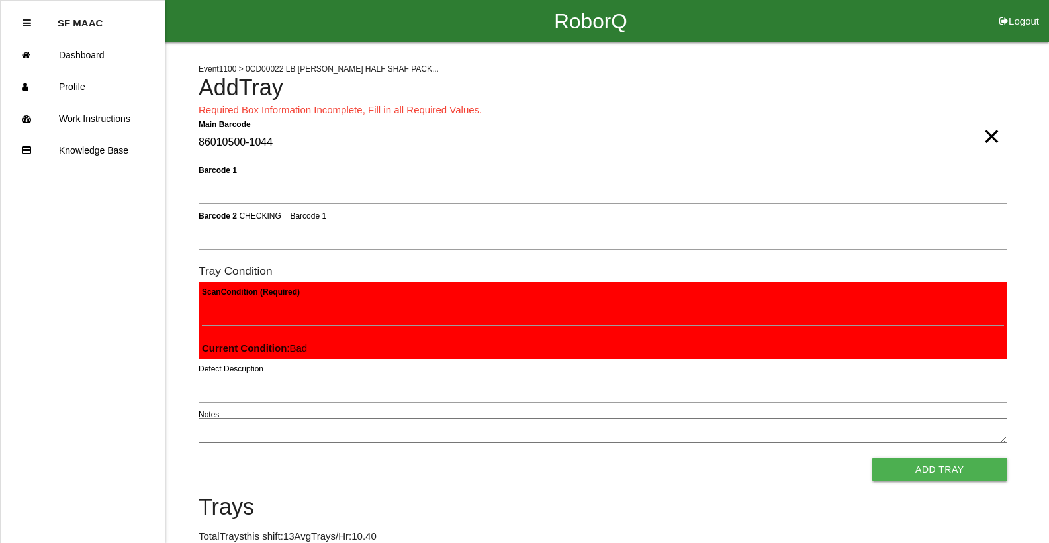
click button "Add Tray" at bounding box center [939, 469] width 135 height 24
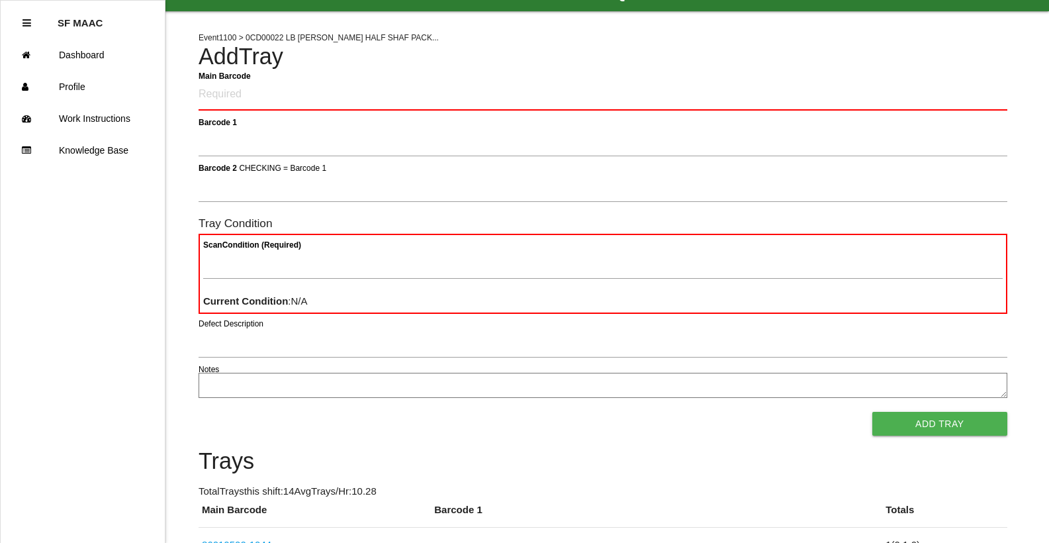
scroll to position [3, 0]
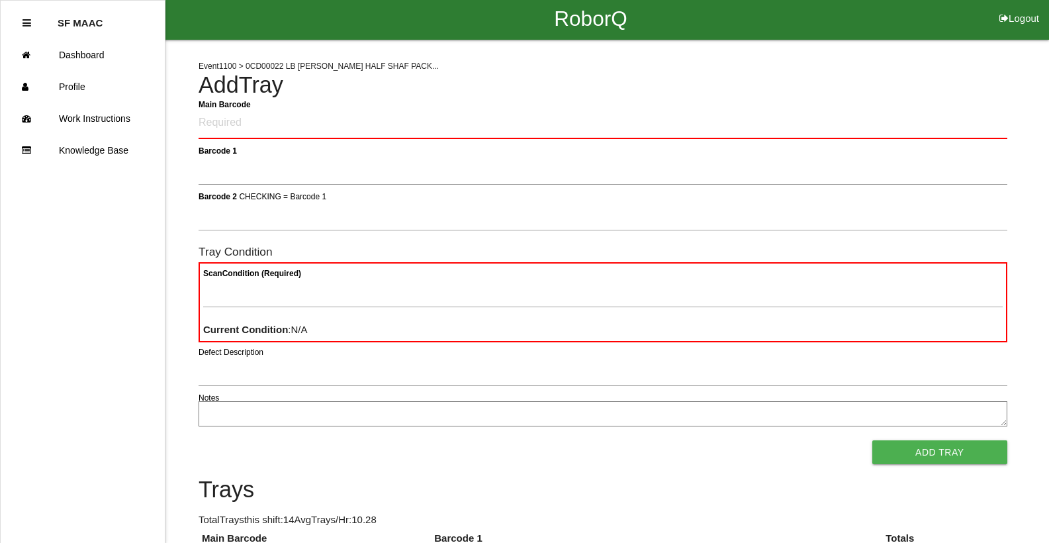
click at [343, 120] on Barcode "Main Barcode" at bounding box center [603, 123] width 809 height 31
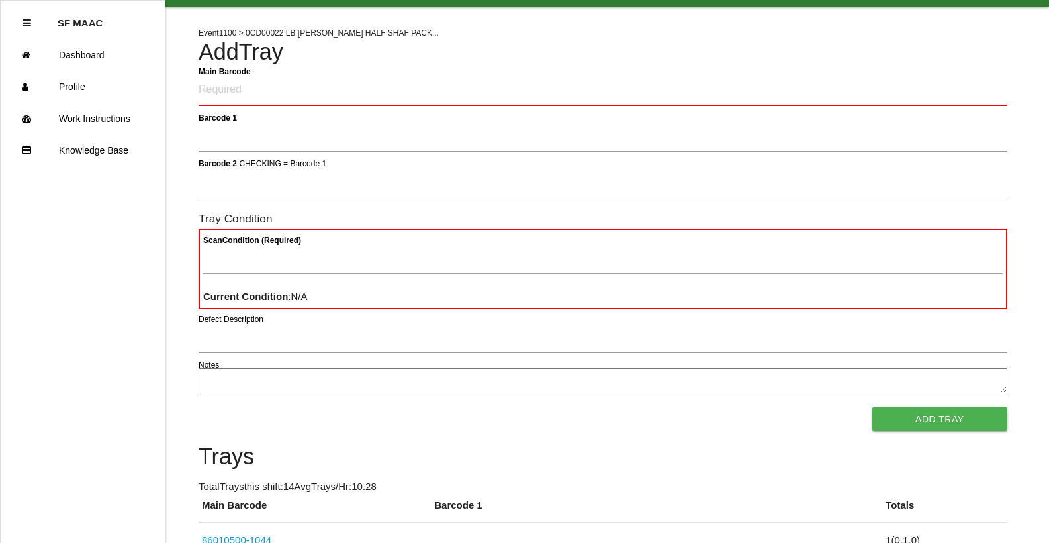
scroll to position [0, 0]
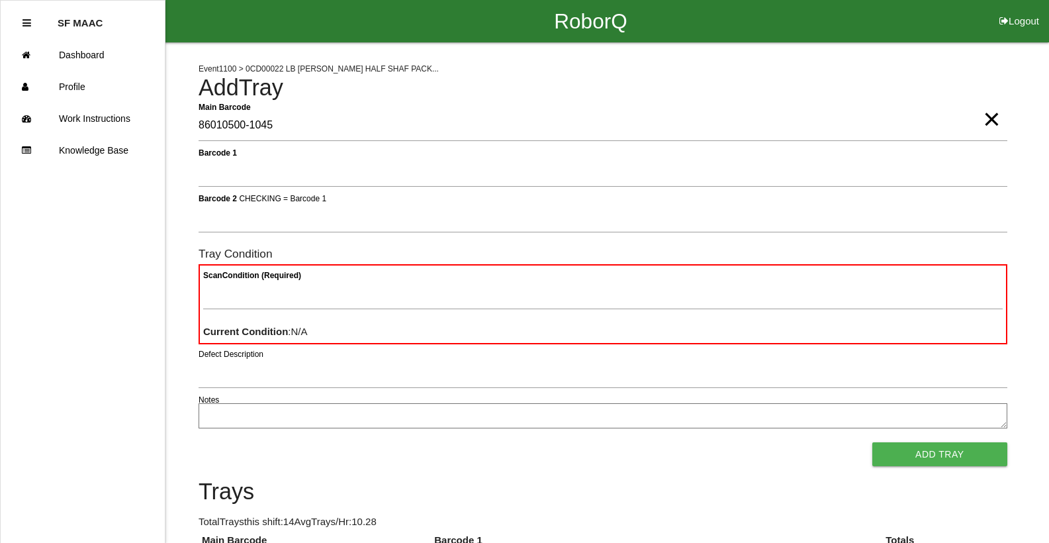
type Barcode "86010500-1045"
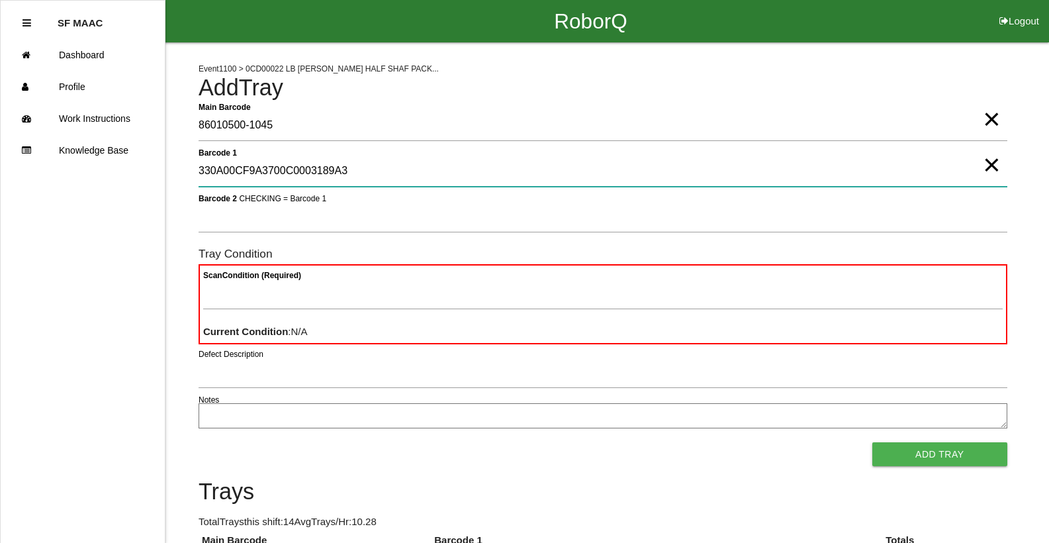
type 1 "330A00CF9A3700C0003189A3"
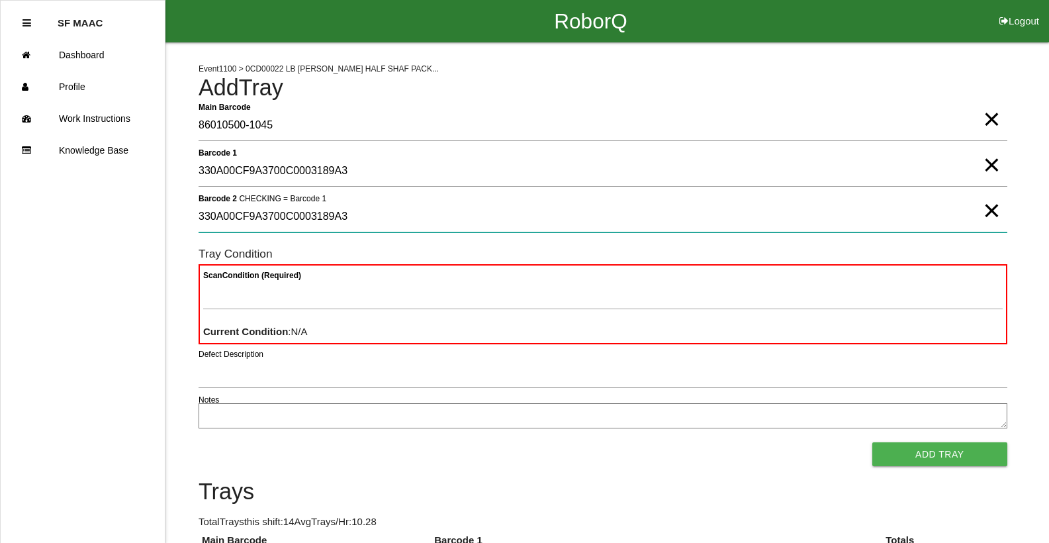
type 2 "330A00CF9A3700C0003189A3"
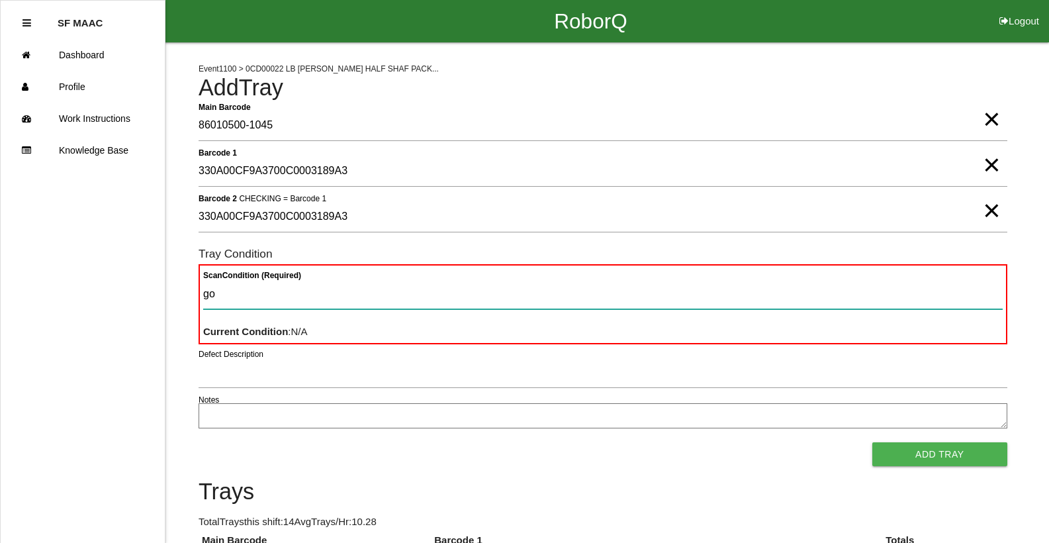
type Condition "goo"
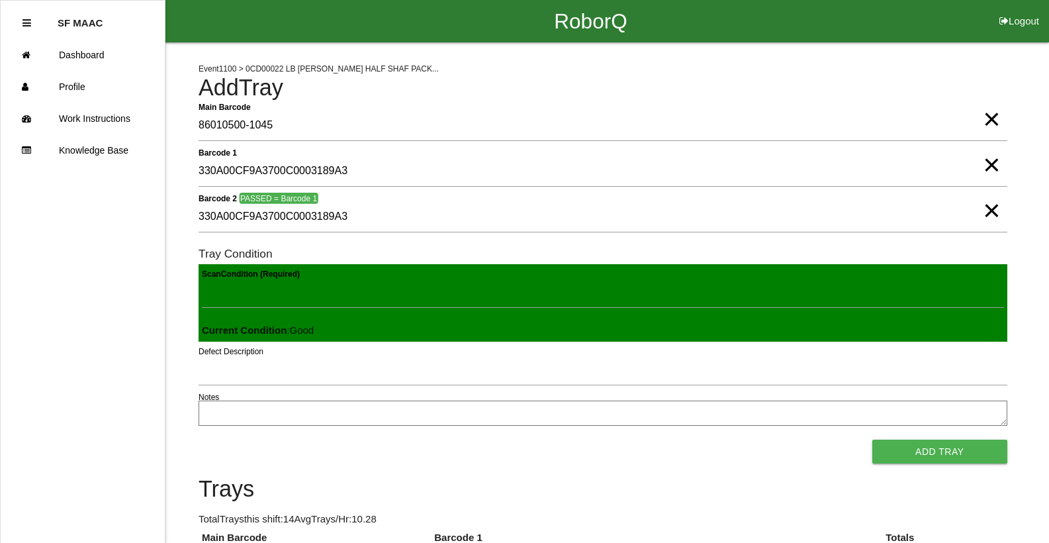
click at [872, 439] on button "Add Tray" at bounding box center [939, 451] width 135 height 24
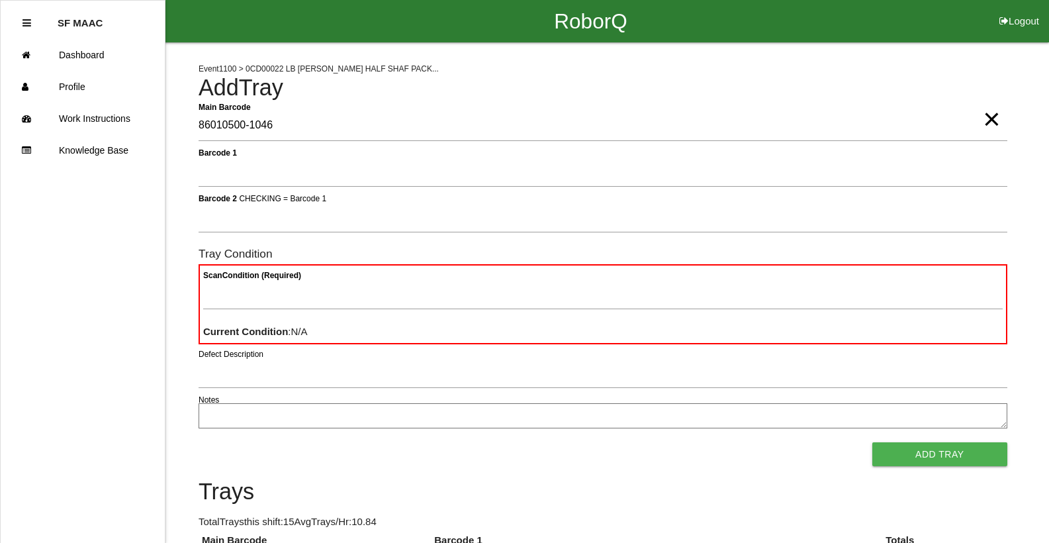
type Barcode "86010500-1046"
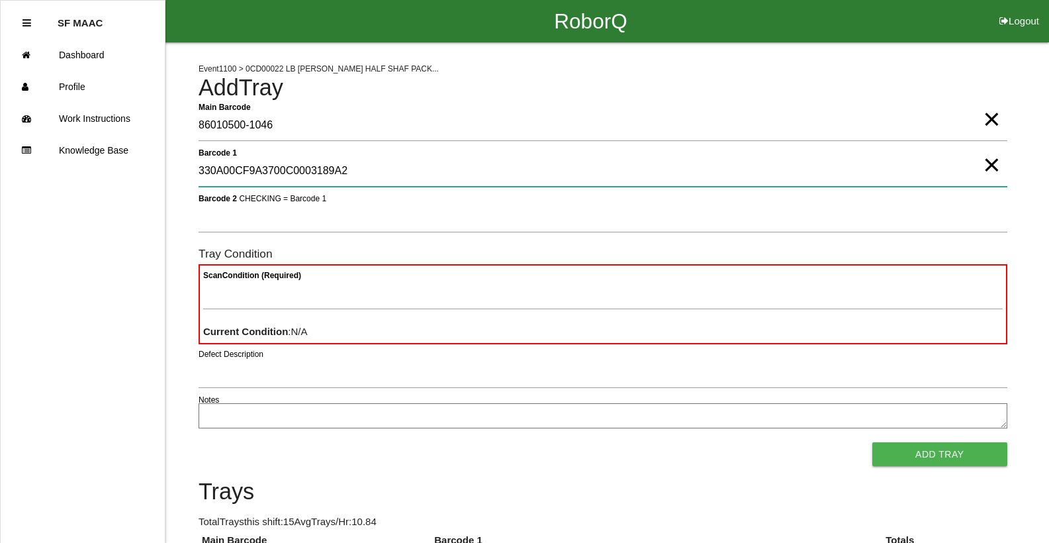
type 1 "330A00CF9A3700C0003189A2"
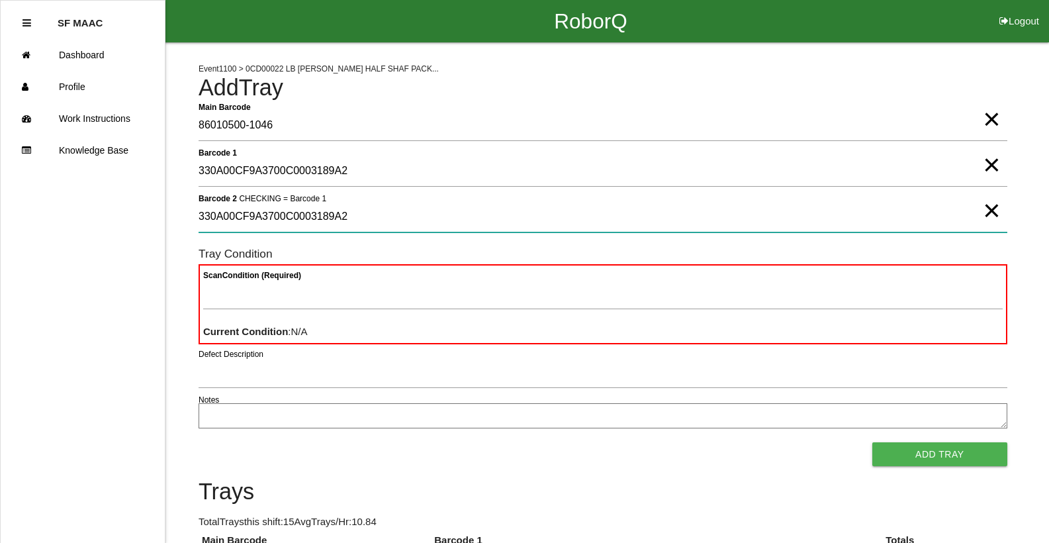
type 2 "330A00CF9A3700C0003189A2"
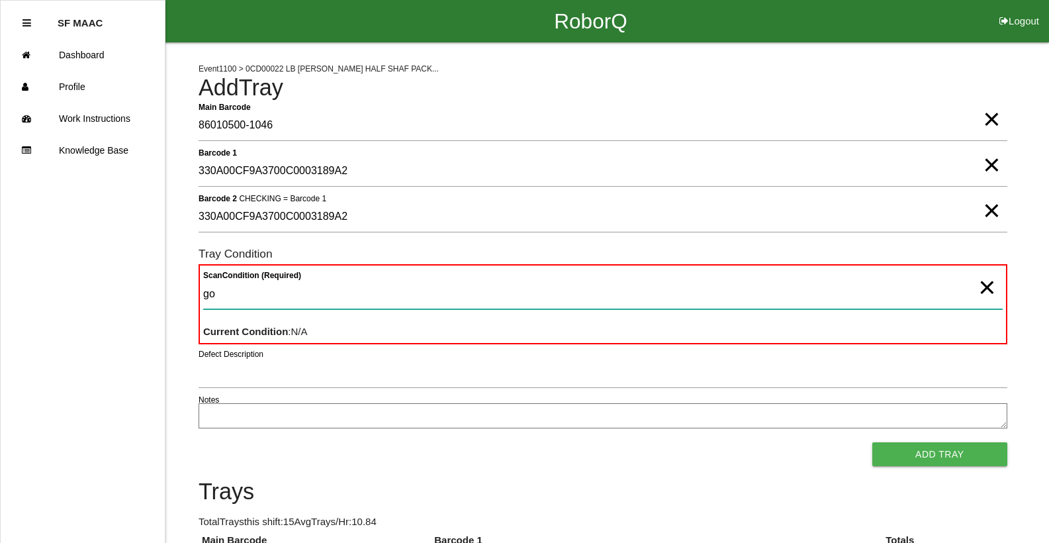
type Condition "goo"
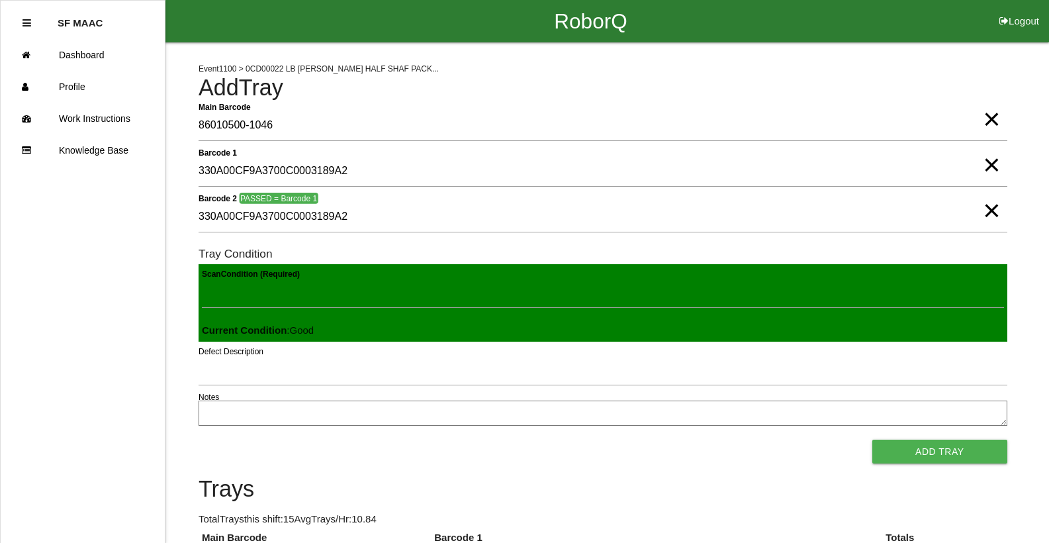
click at [872, 439] on button "Add Tray" at bounding box center [939, 451] width 135 height 24
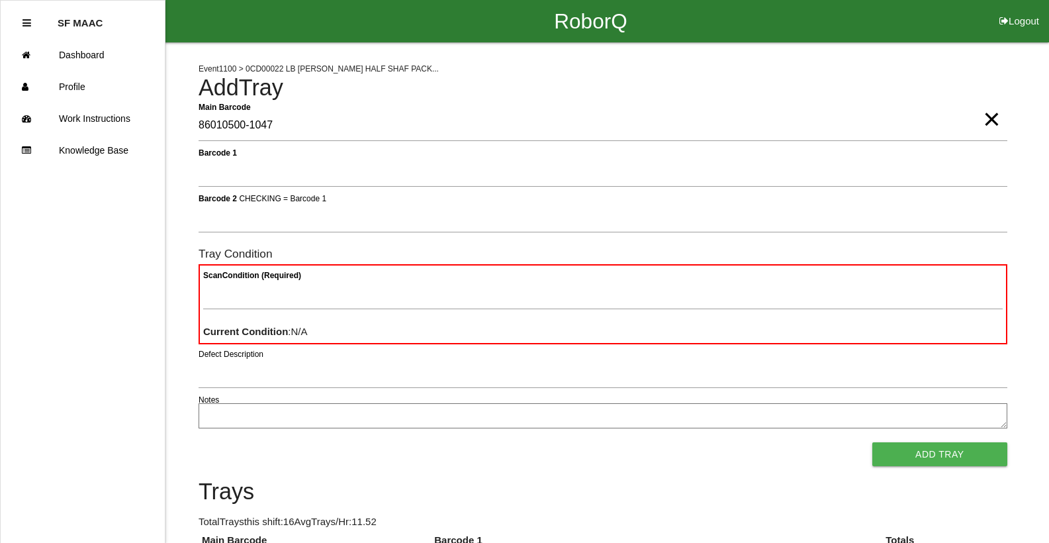
type Barcode "86010500-1047"
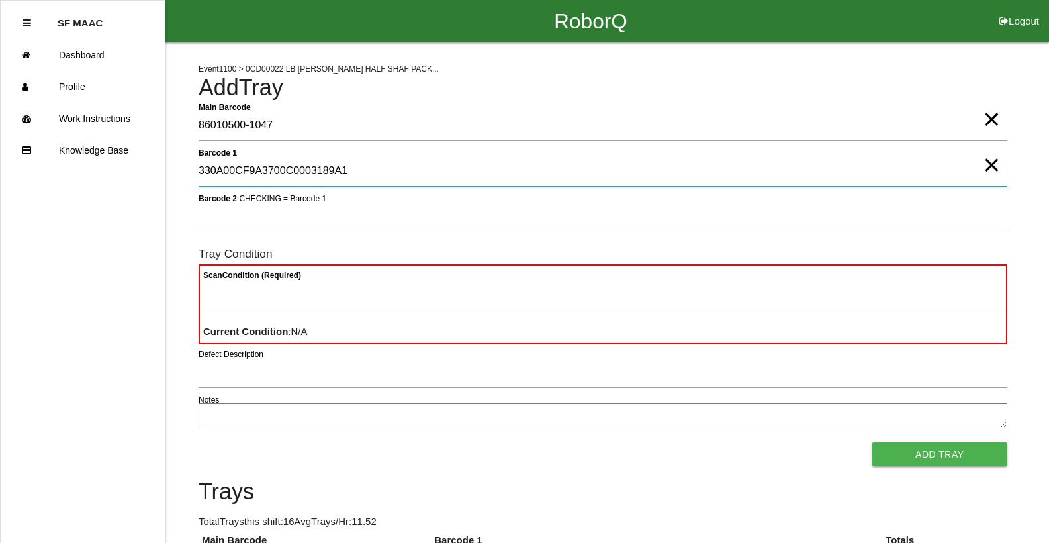
type 1 "330A00CF9A3700C0003189A1"
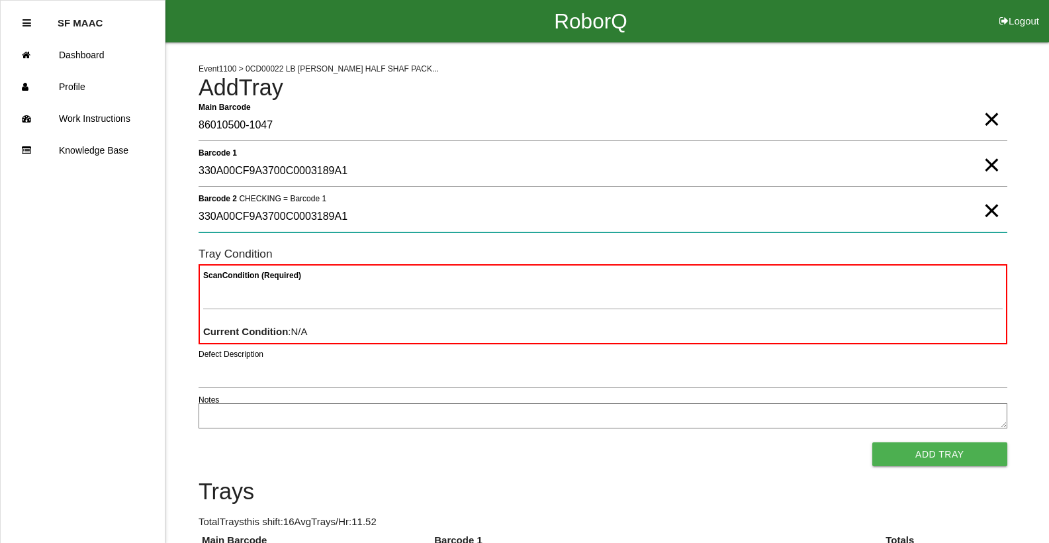
type 2 "330A00CF9A3700C0003189A1"
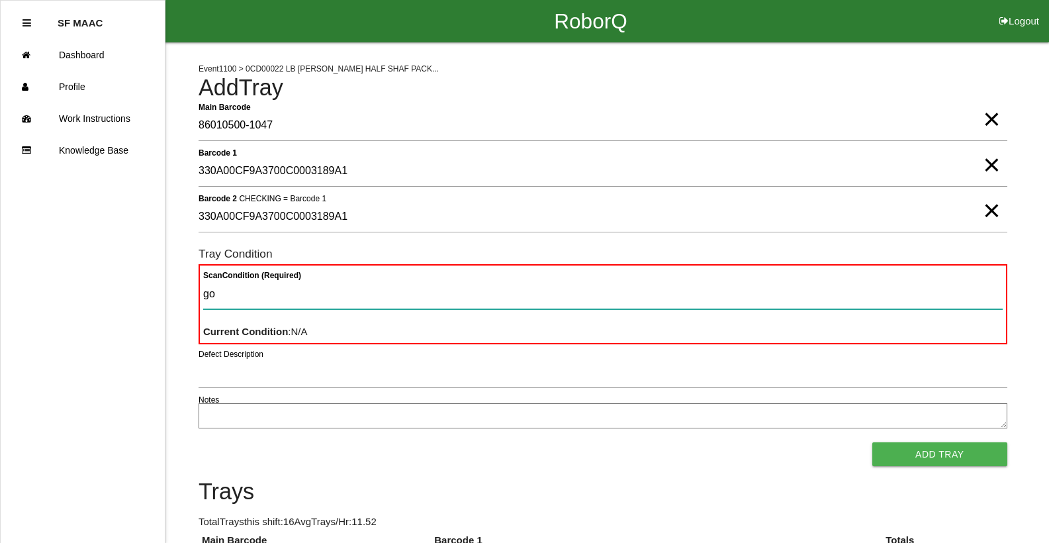
type Condition "goo"
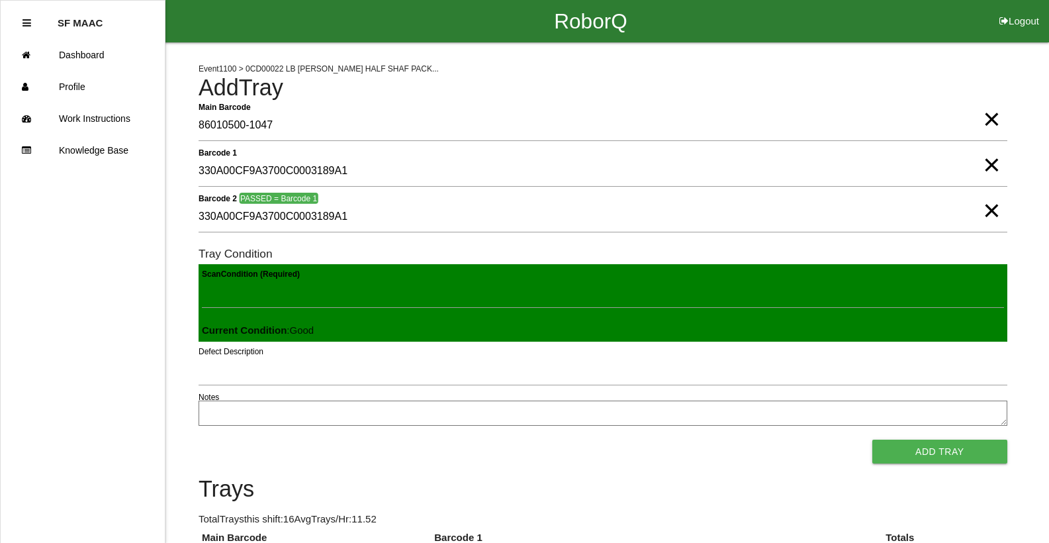
click at [872, 439] on button "Add Tray" at bounding box center [939, 451] width 135 height 24
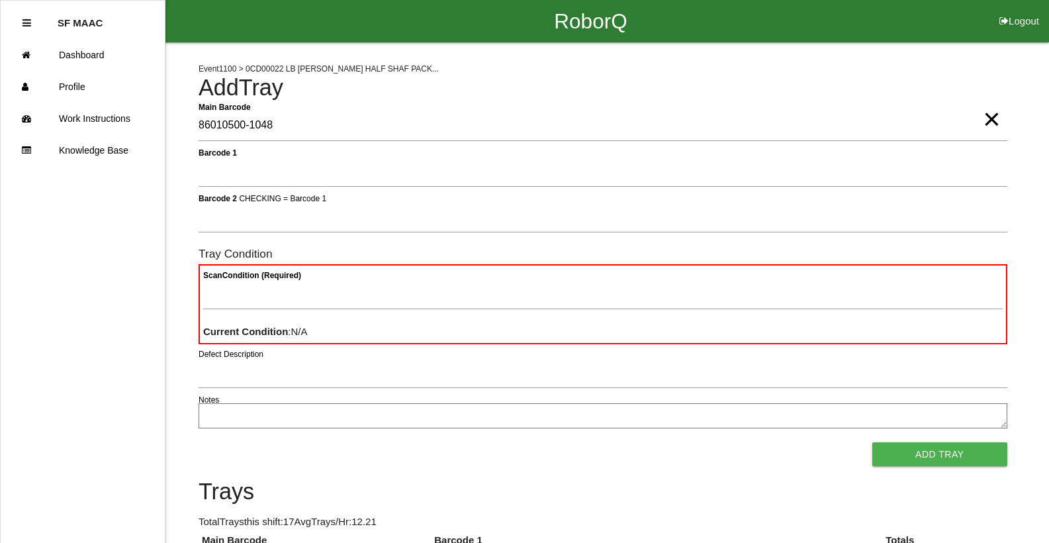
type Barcode "86010500-1048"
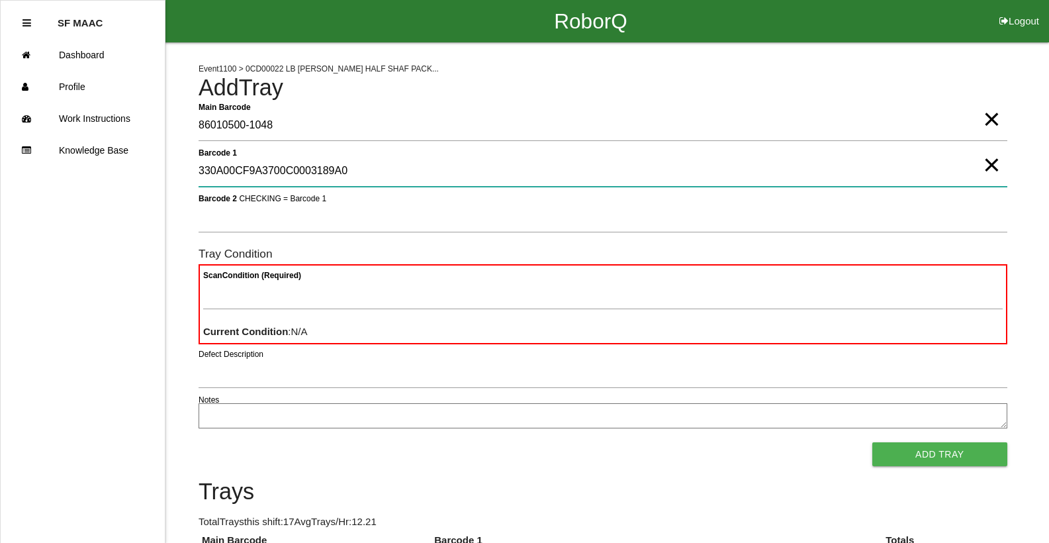
type 1 "330A00CF9A3700C0003189A0"
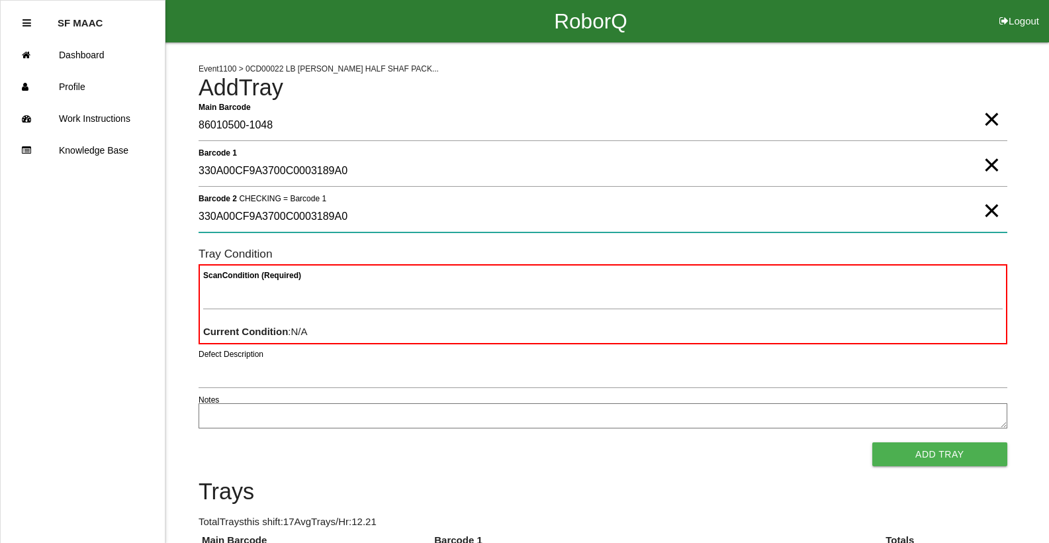
type 2 "330A00CF9A3700C0003189A0"
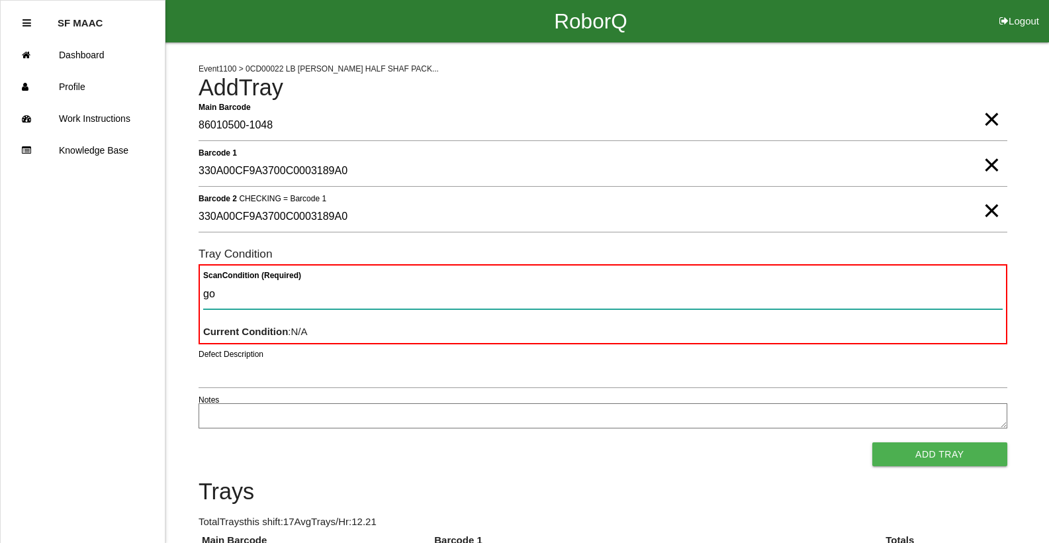
type Condition "goo"
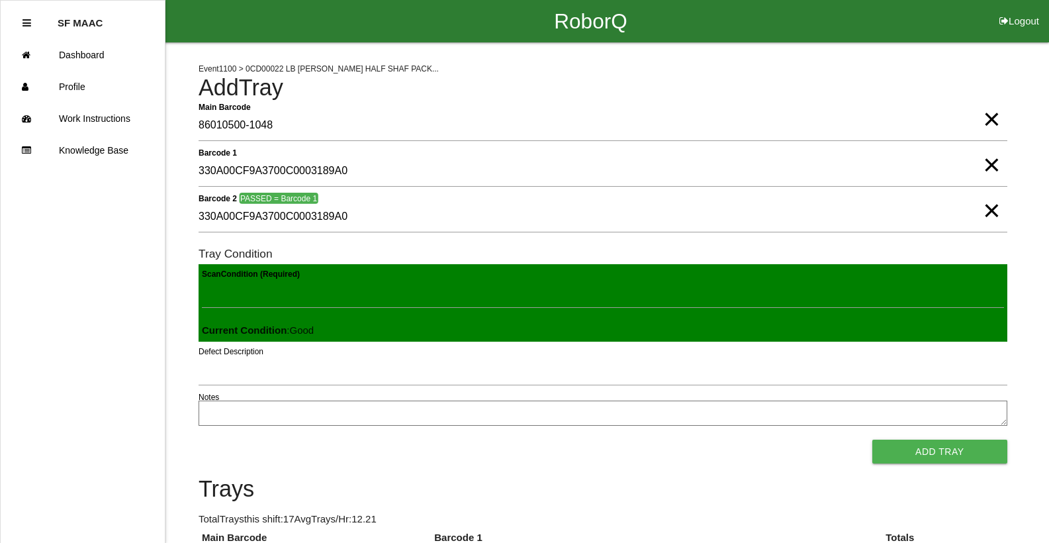
click at [872, 439] on button "Add Tray" at bounding box center [939, 451] width 135 height 24
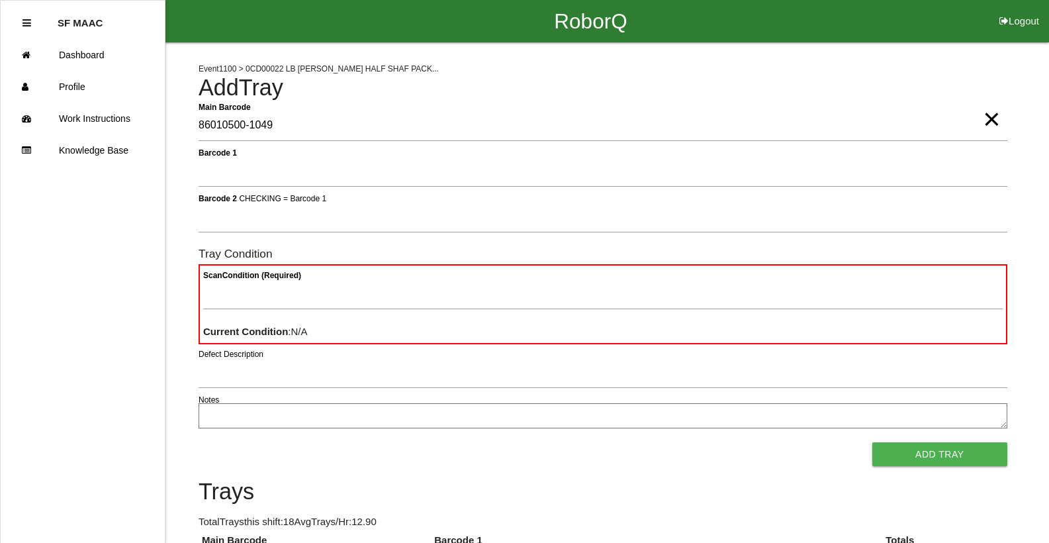
type Barcode "86010500-1049"
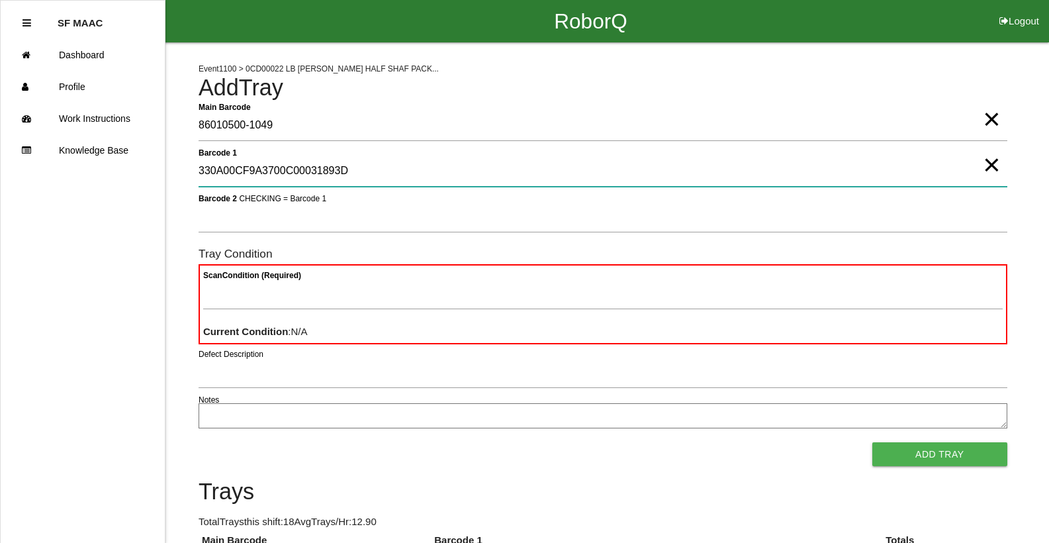
type 1 "330A00CF9A3700C00031893D"
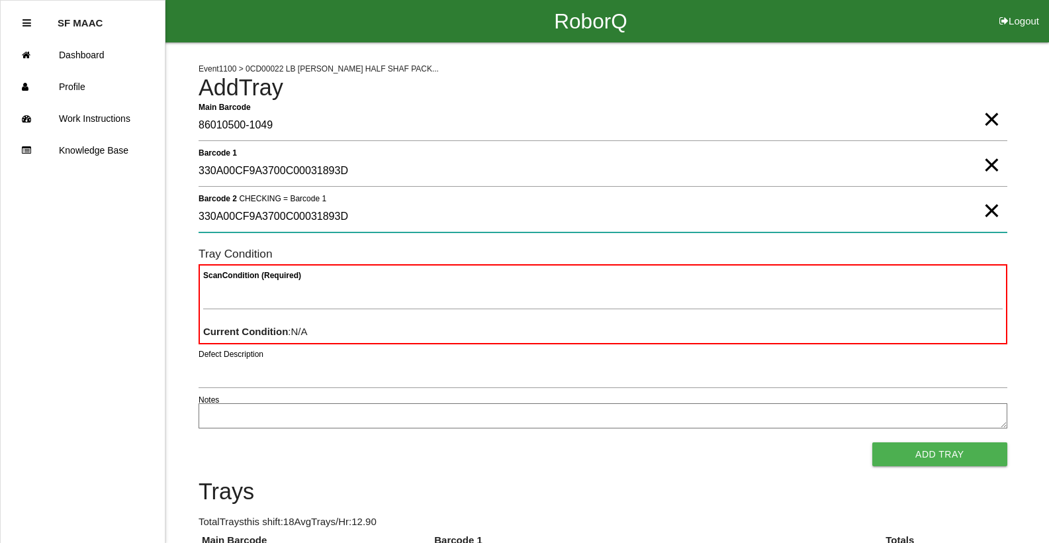
type 2 "330A00CF9A3700C00031893D"
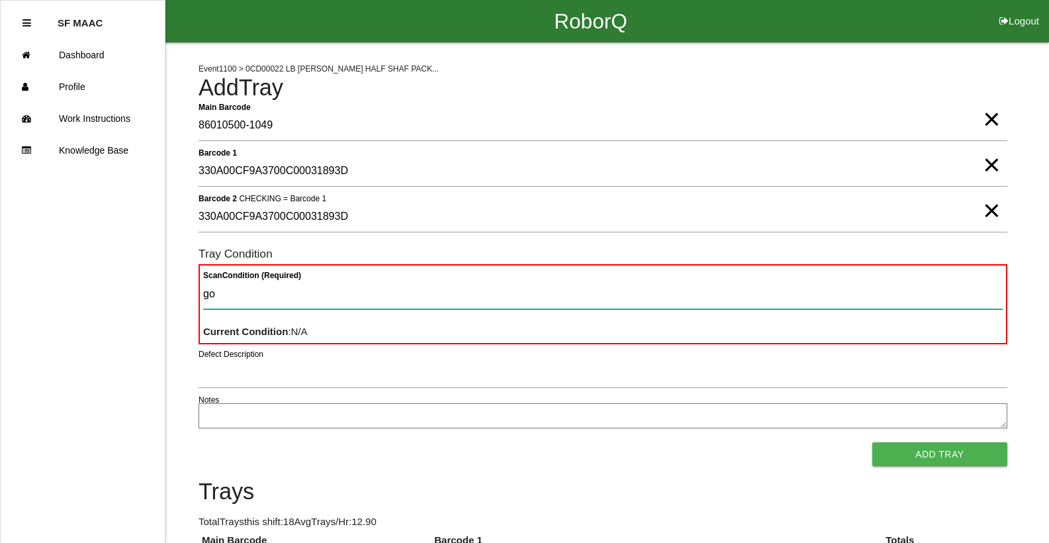
type Condition "goo"
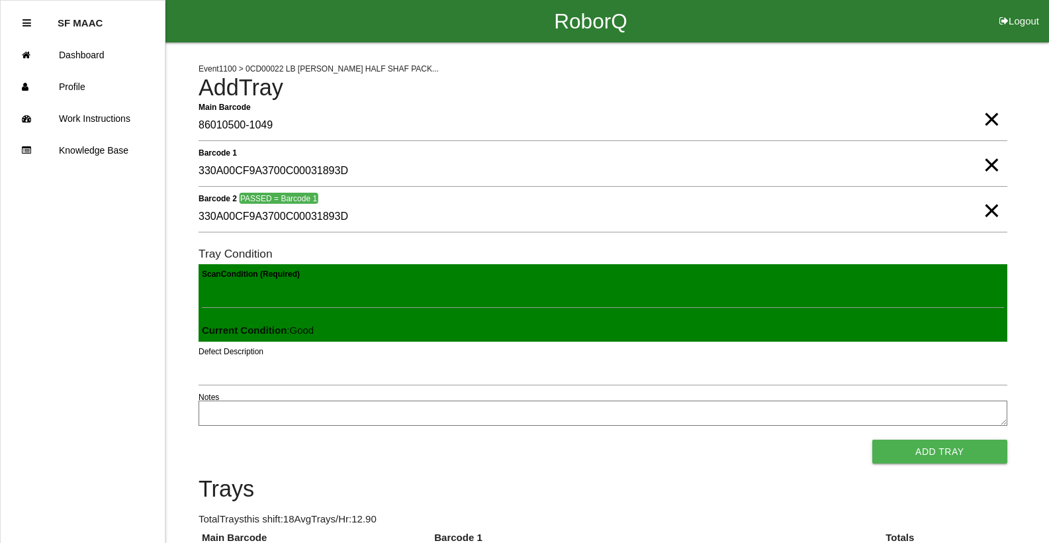
click at [872, 439] on button "Add Tray" at bounding box center [939, 451] width 135 height 24
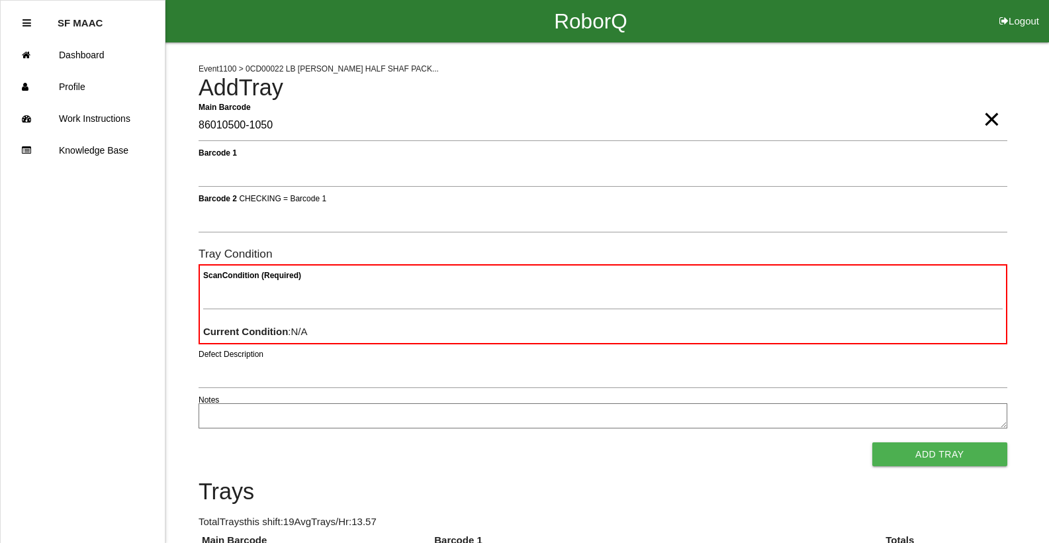
type Barcode "86010500-1050"
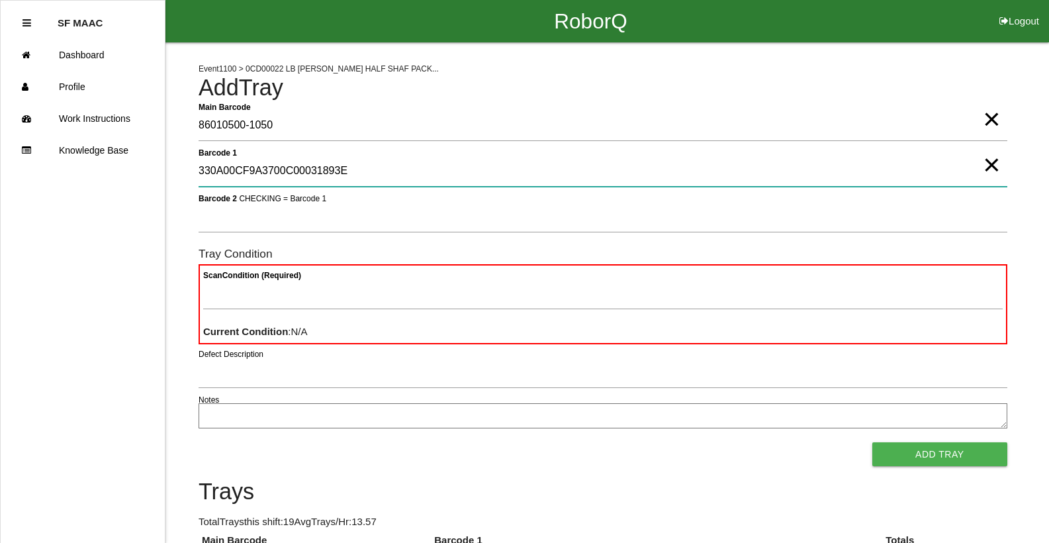
type 1 "330A00CF9A3700C00031893E"
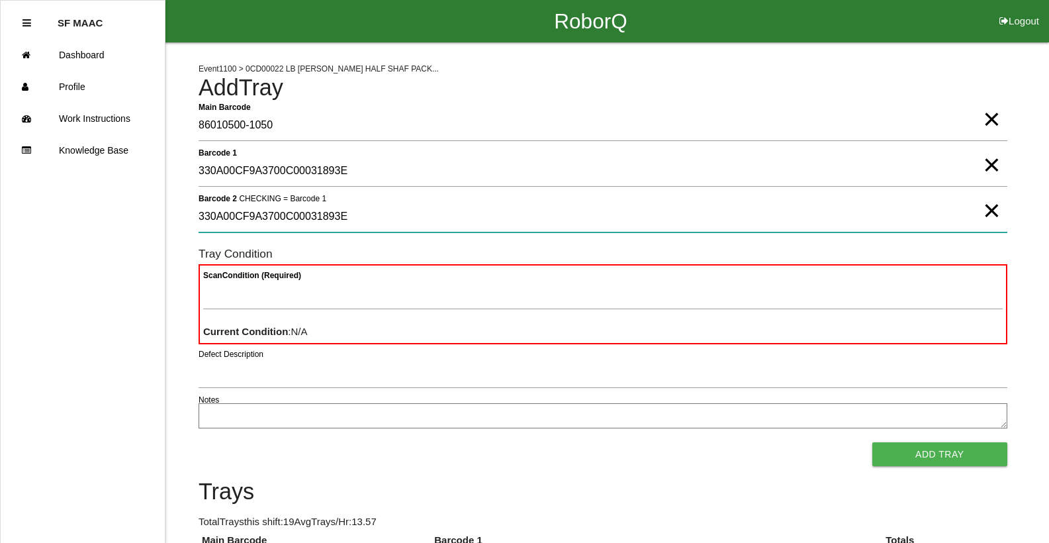
type 2 "330A00CF9A3700C00031893E"
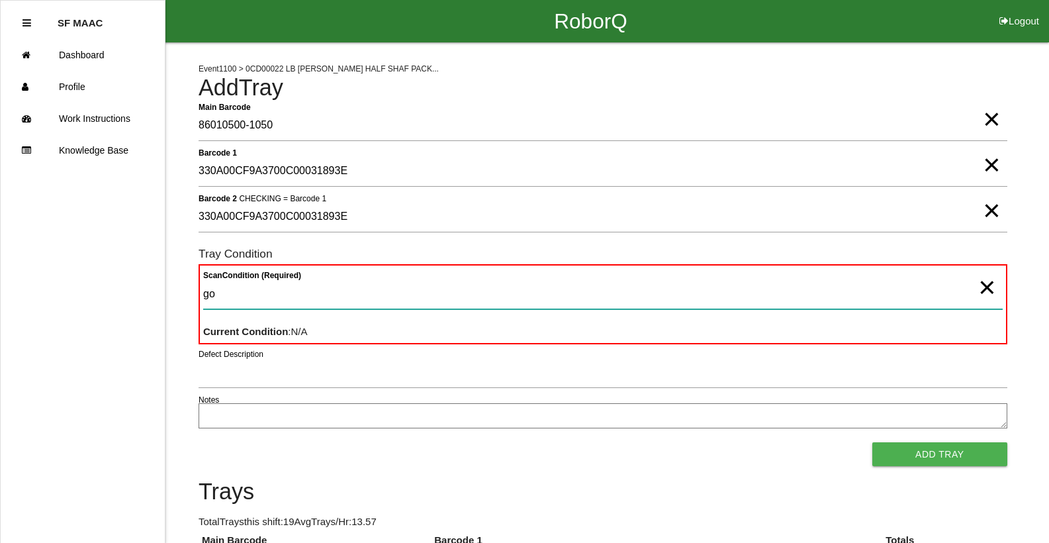
type Condition "goo"
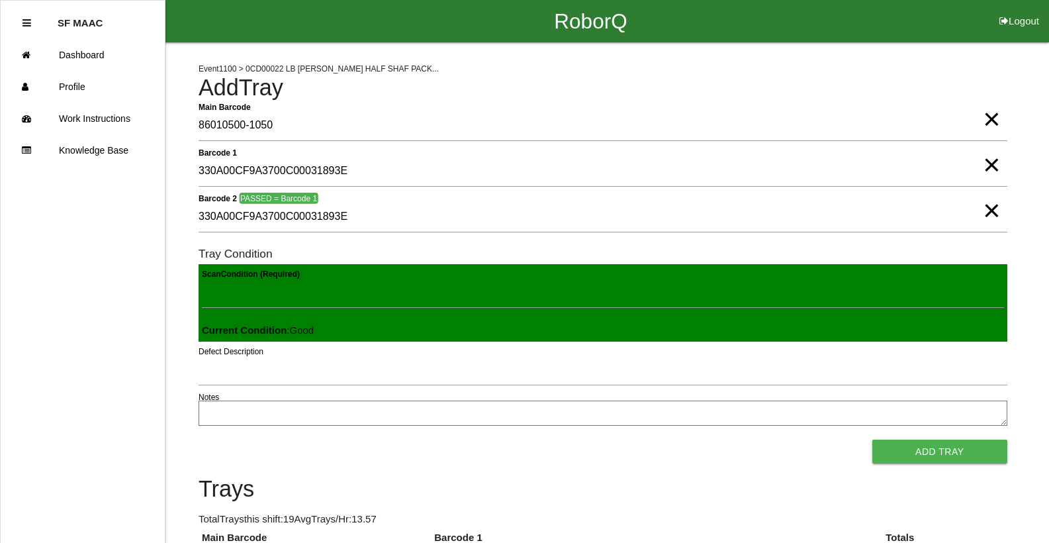
click at [872, 439] on button "Add Tray" at bounding box center [939, 451] width 135 height 24
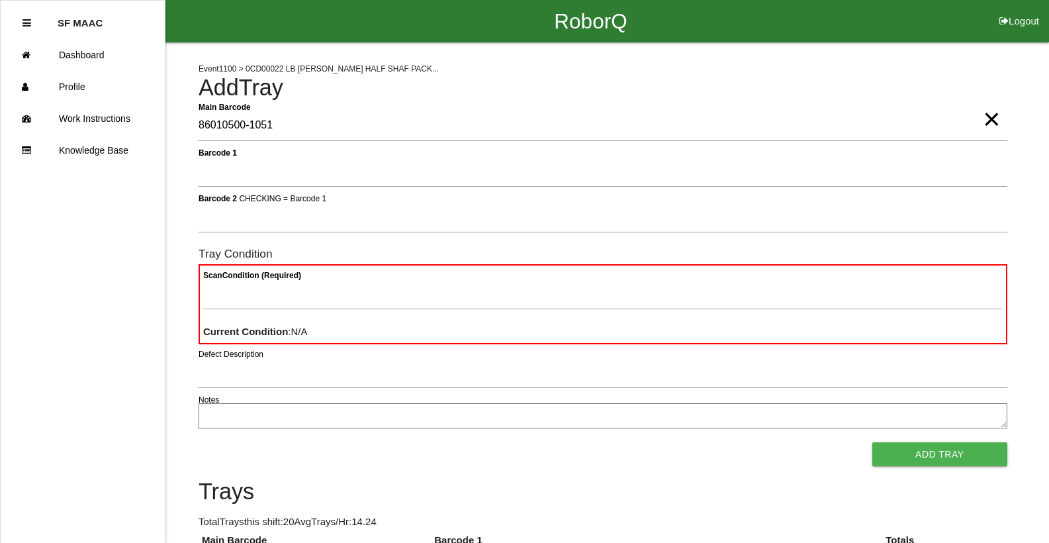
type Barcode "86010500-1051"
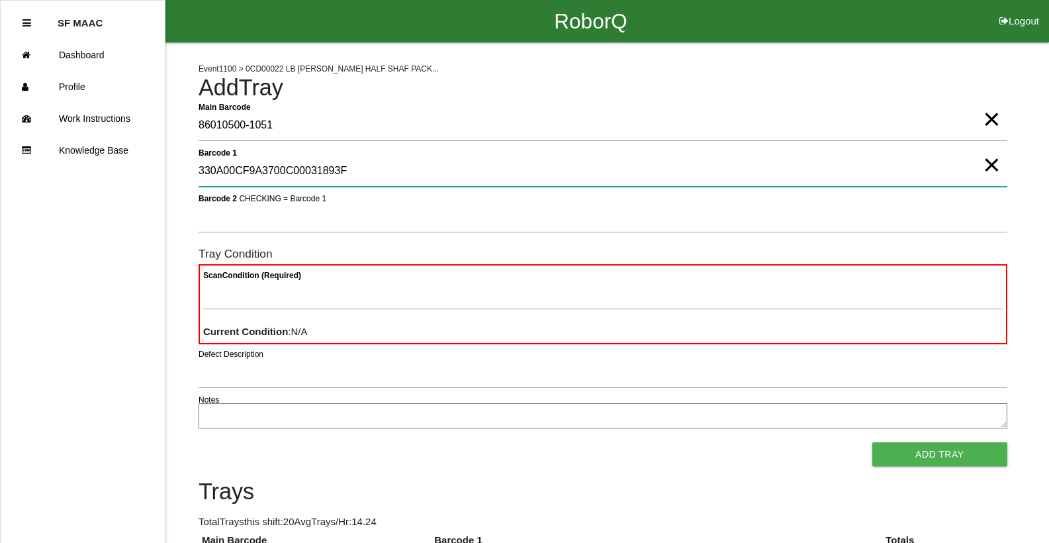
type 1 "330A00CF9A3700C00031893F"
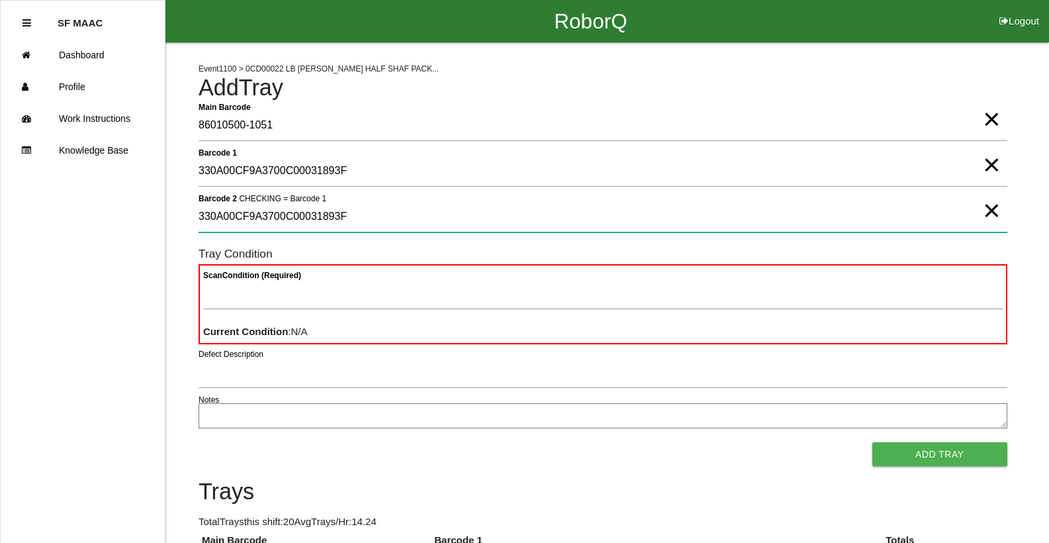
type 2 "330A00CF9A3700C00031893F"
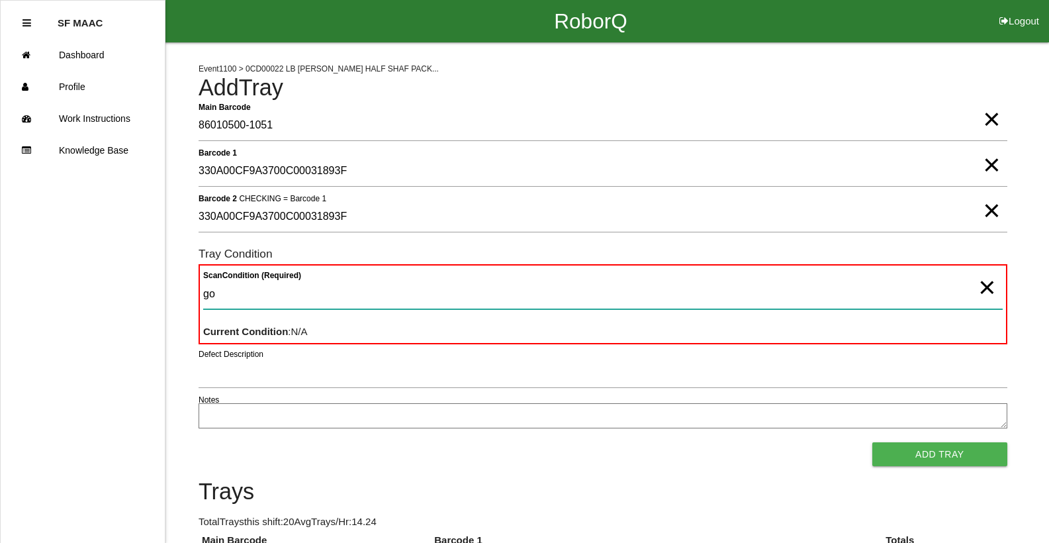
type Condition "goo"
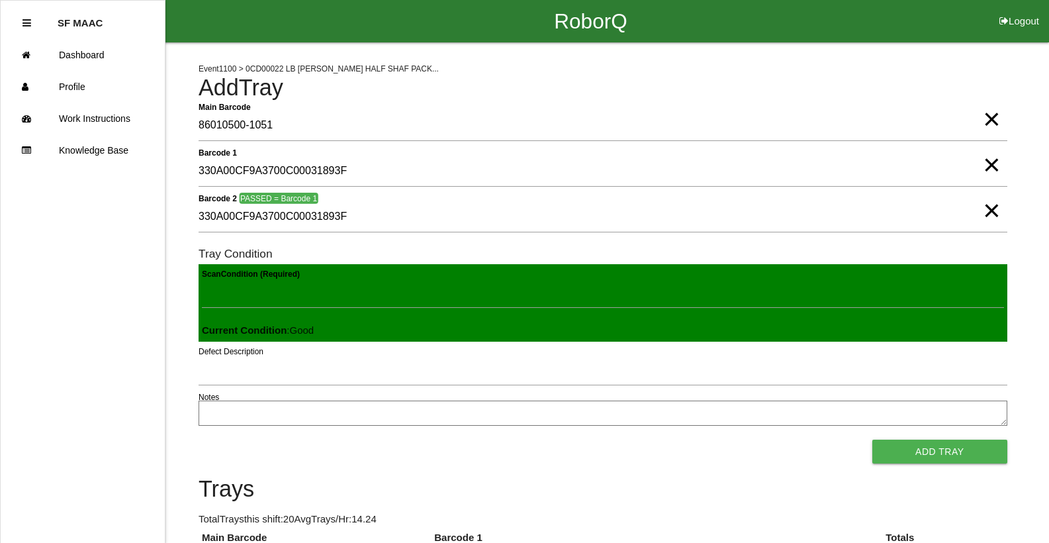
click at [872, 439] on button "Add Tray" at bounding box center [939, 451] width 135 height 24
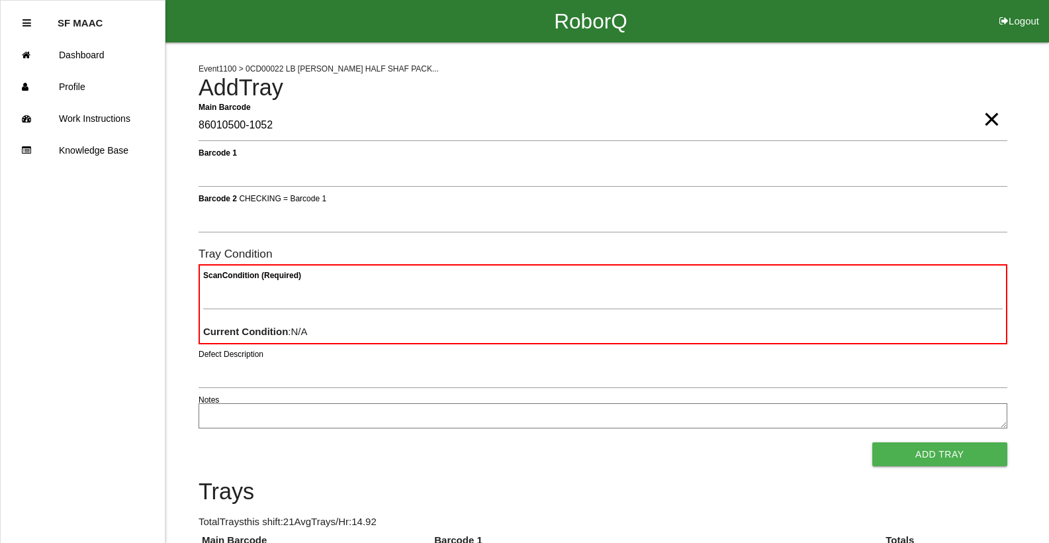
type Barcode "86010500-1052"
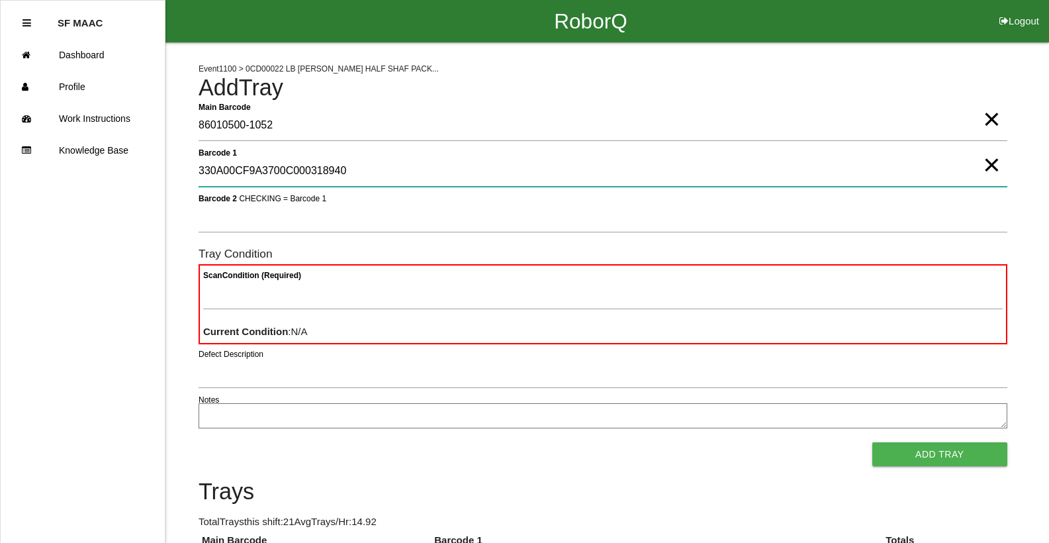
type 1 "330A00CF9A3700C000318940"
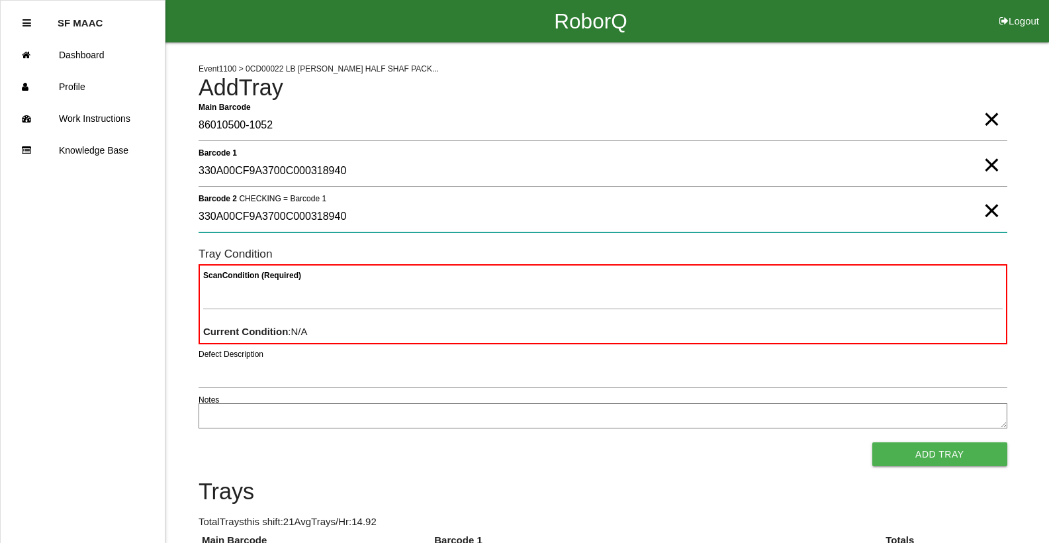
type 2 "330A00CF9A3700C000318940"
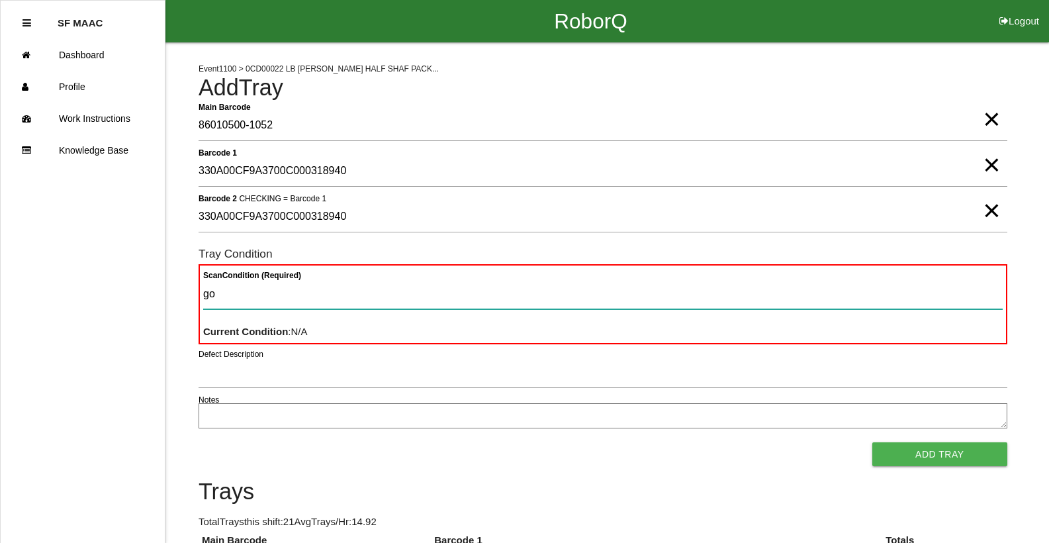
type Condition "goo"
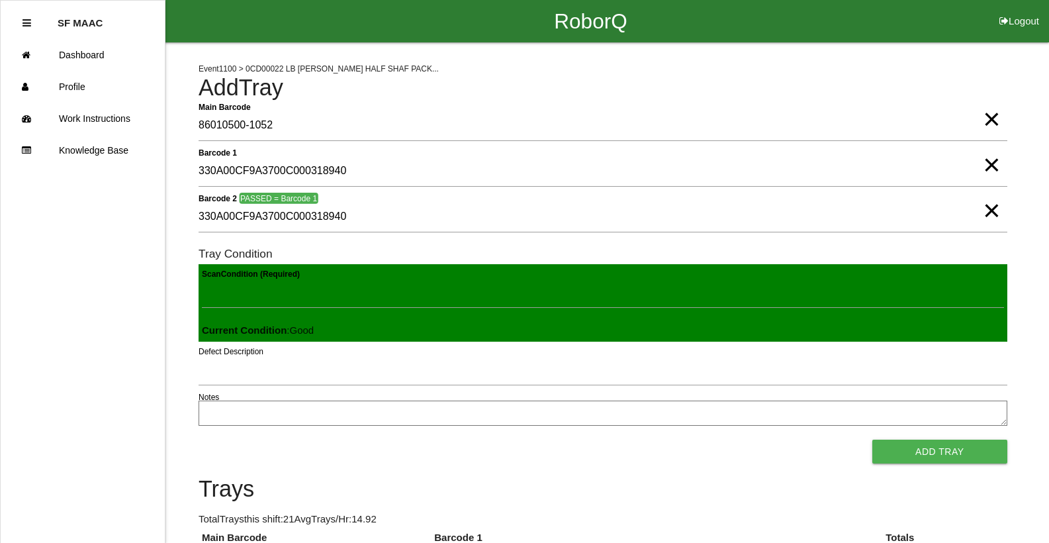
click at [872, 439] on button "Add Tray" at bounding box center [939, 451] width 135 height 24
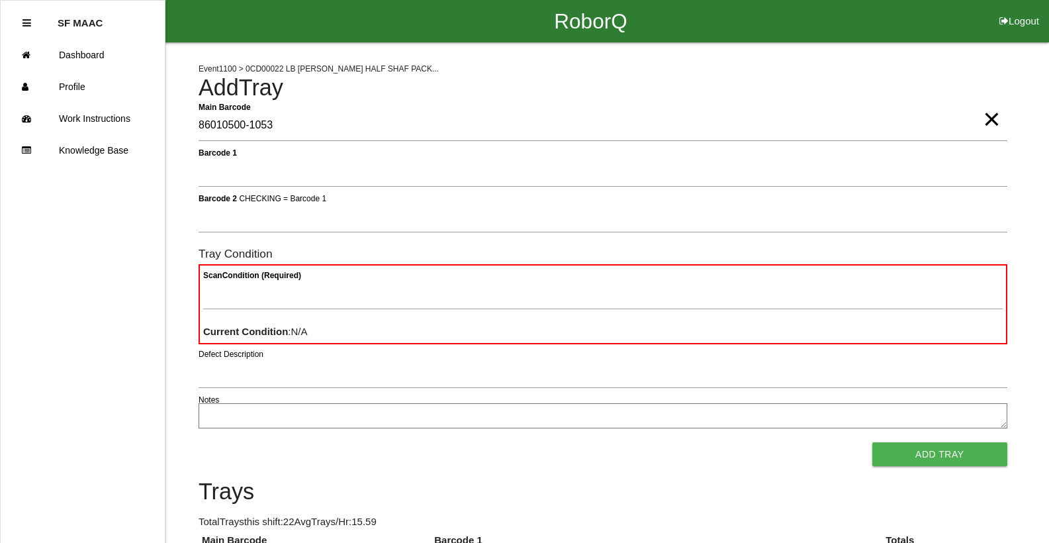
type Barcode "86010500-1053"
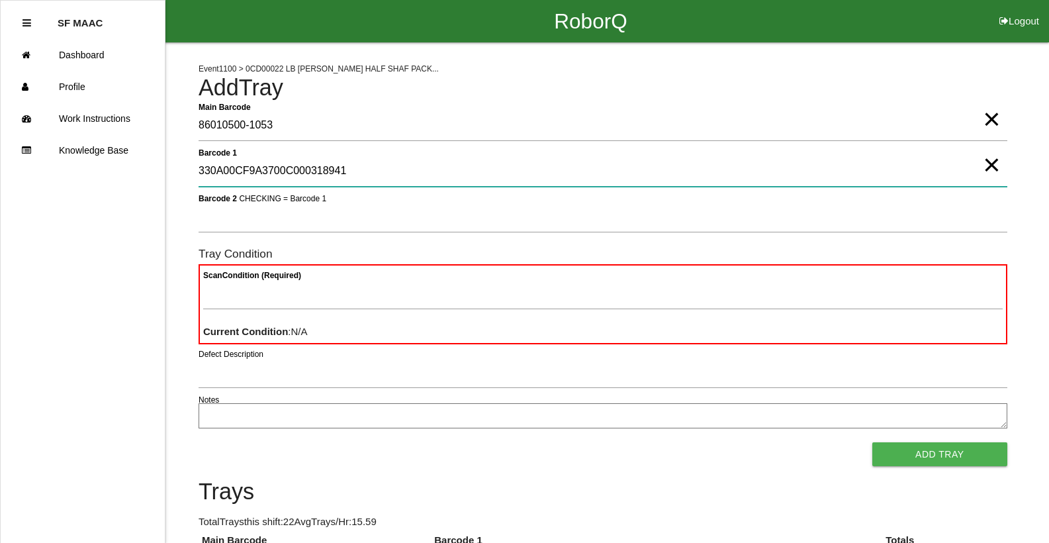
type 1 "330A00CF9A3700C000318941"
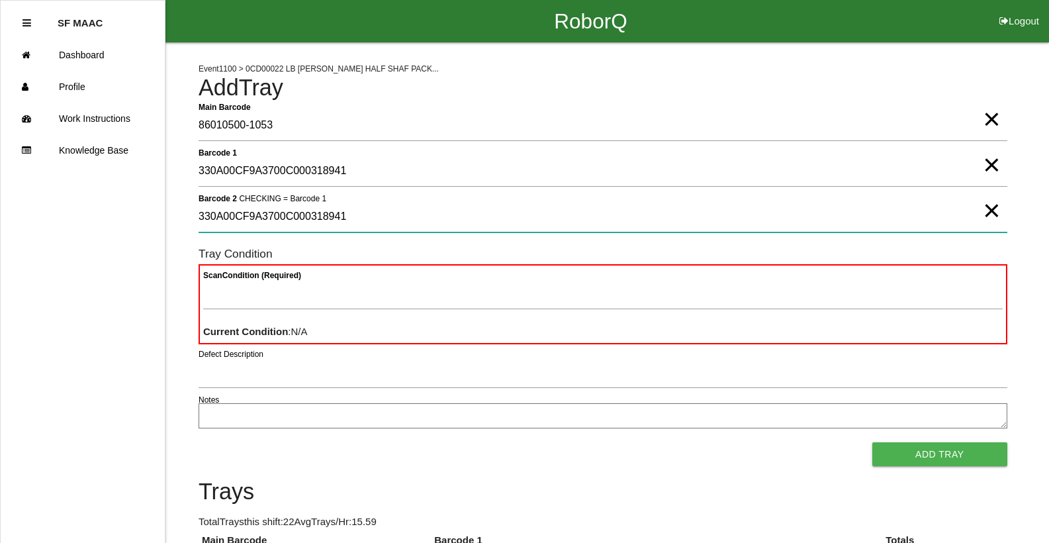
type 2 "330A00CF9A3700C000318941"
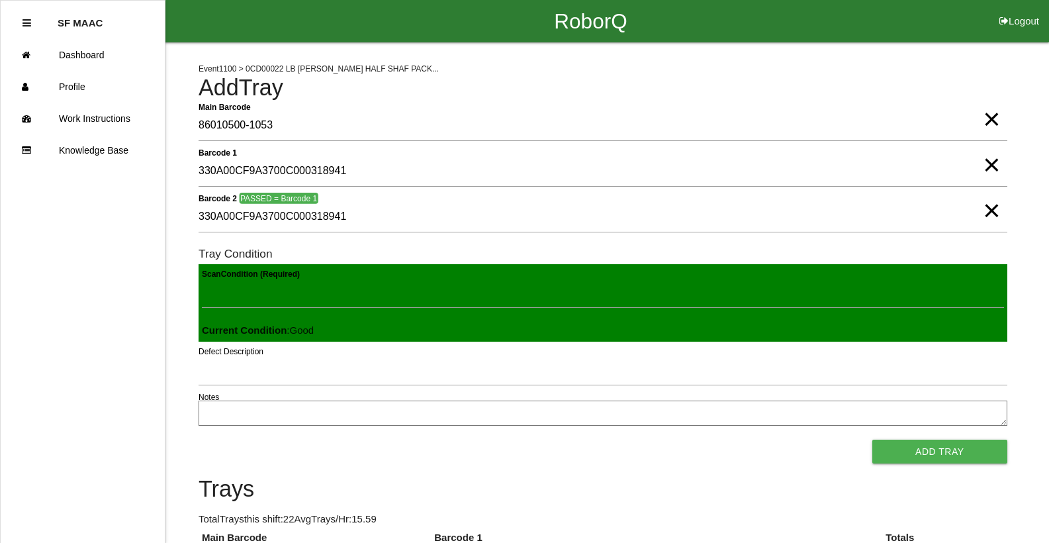
click at [872, 439] on button "Add Tray" at bounding box center [939, 451] width 135 height 24
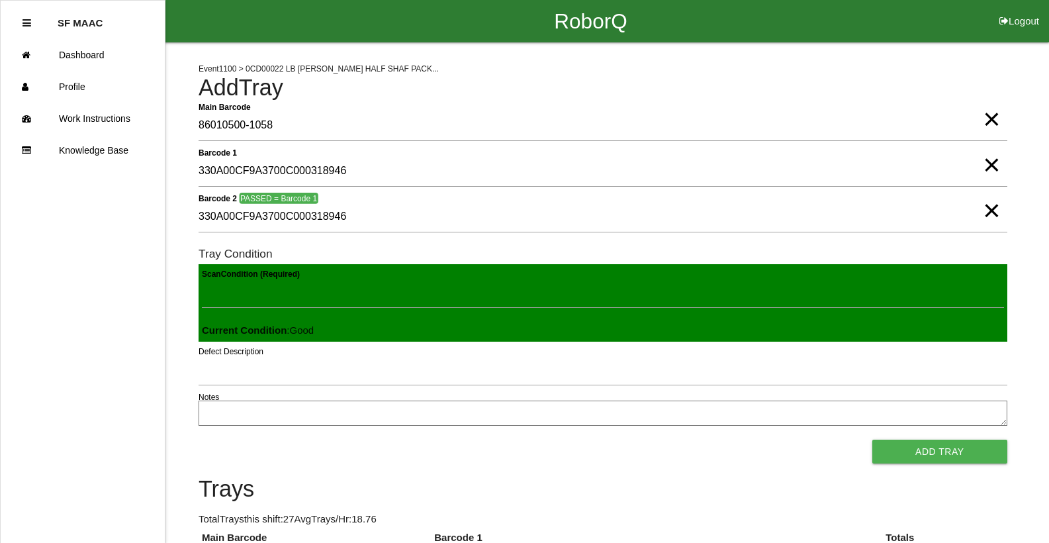
click at [872, 439] on button "Add Tray" at bounding box center [939, 451] width 135 height 24
